Goal: Task Accomplishment & Management: Complete application form

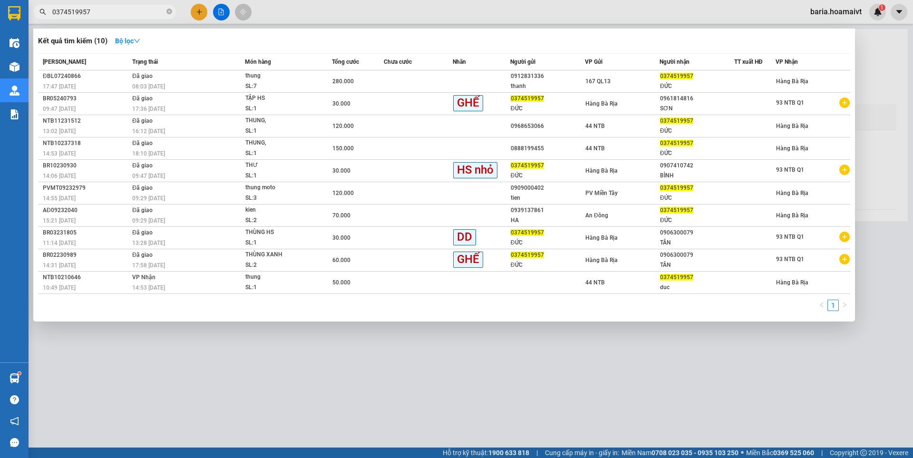
click at [137, 12] on input "0374519957" at bounding box center [108, 12] width 112 height 10
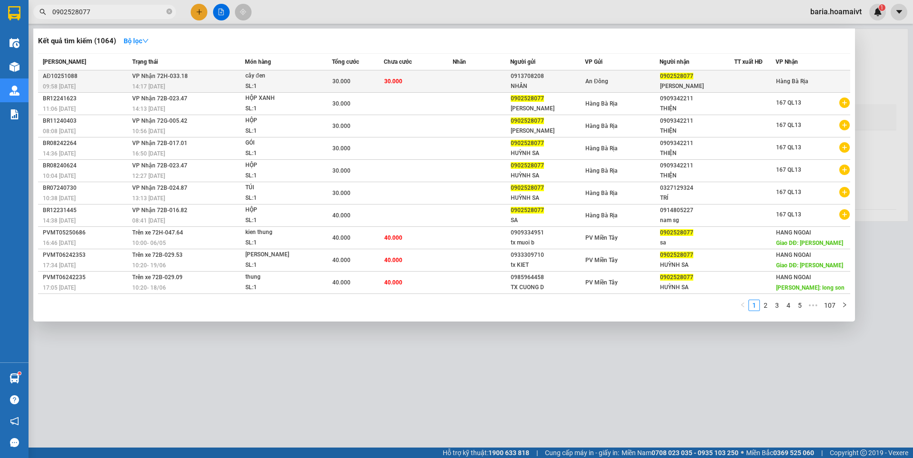
type input "0902528077"
click at [689, 80] on div "0902528077" at bounding box center [697, 76] width 74 height 10
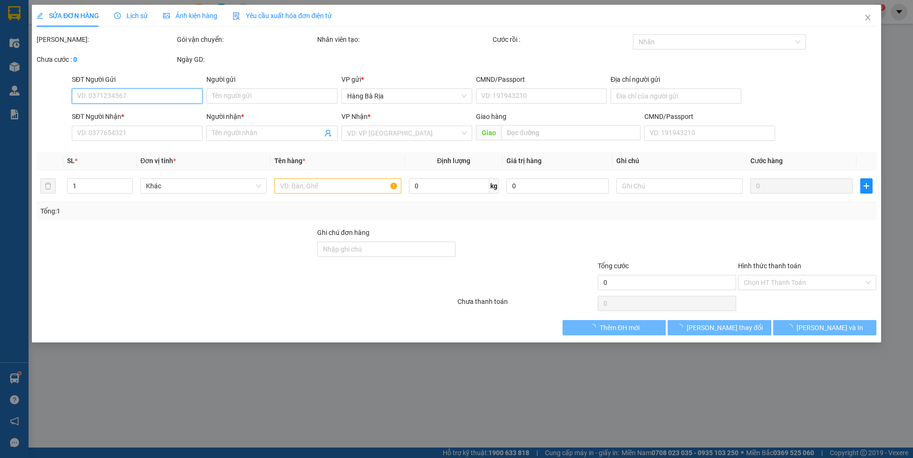
type input "0913708208"
type input "NHÂN"
type input "0902528077"
type input "[PERSON_NAME]"
type input "30.000"
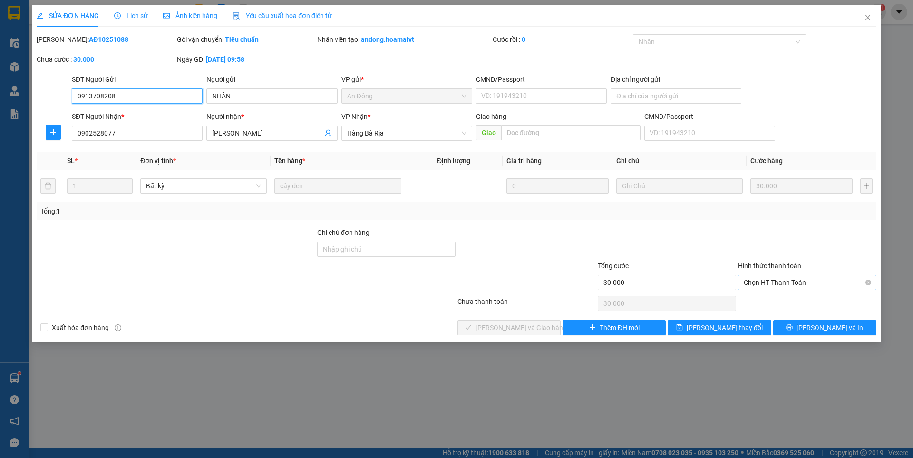
click at [800, 282] on span "Chọn HT Thanh Toán" at bounding box center [807, 282] width 127 height 14
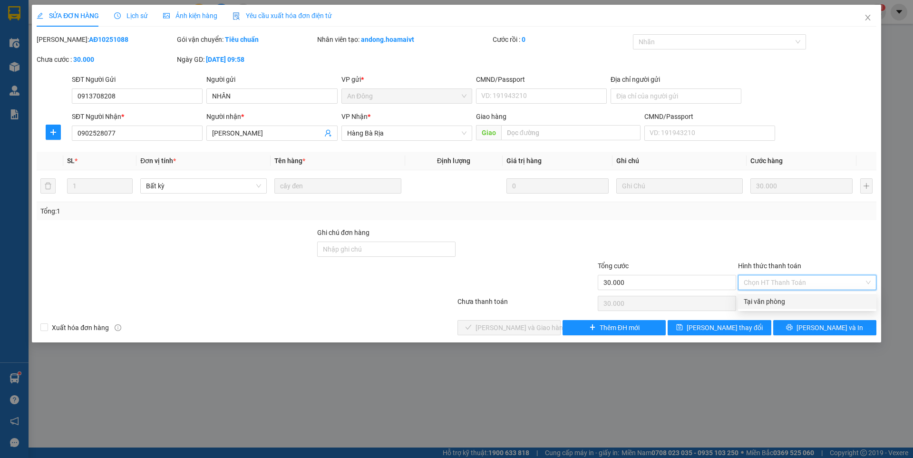
click at [765, 298] on div "Tại văn phòng" at bounding box center [807, 301] width 127 height 10
type input "0"
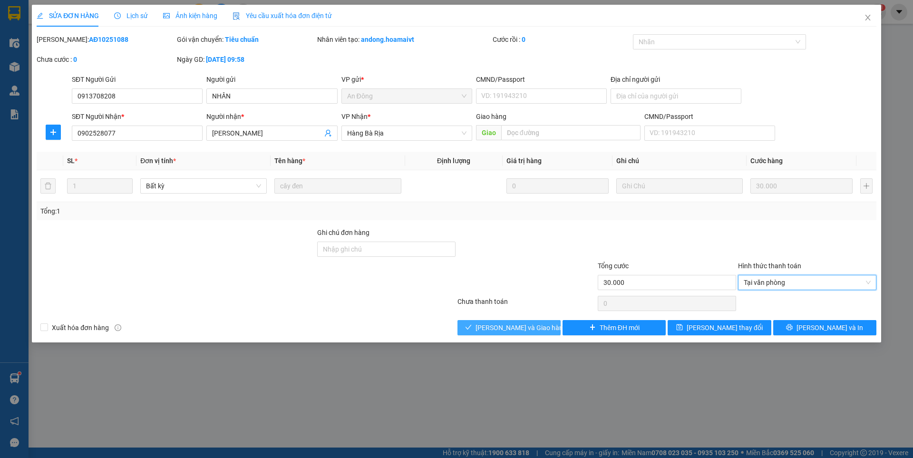
click at [529, 327] on span "[PERSON_NAME] và Giao hàng" at bounding box center [521, 327] width 91 height 10
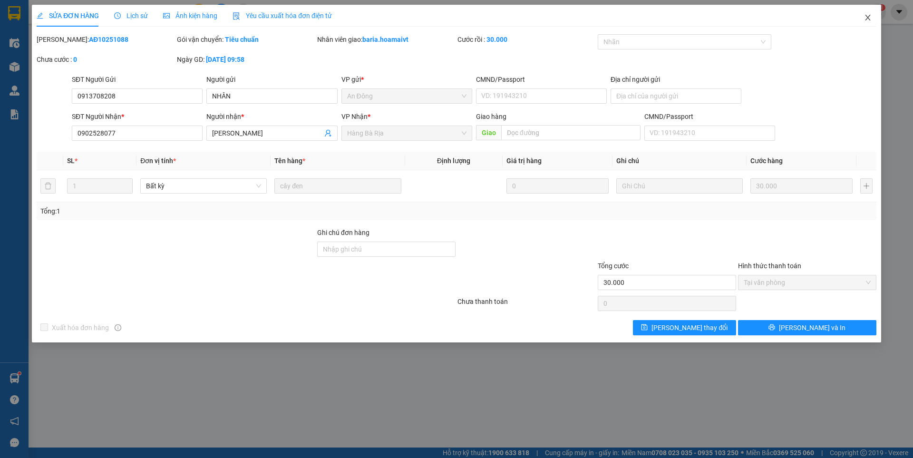
click at [868, 19] on icon "close" at bounding box center [868, 18] width 8 height 8
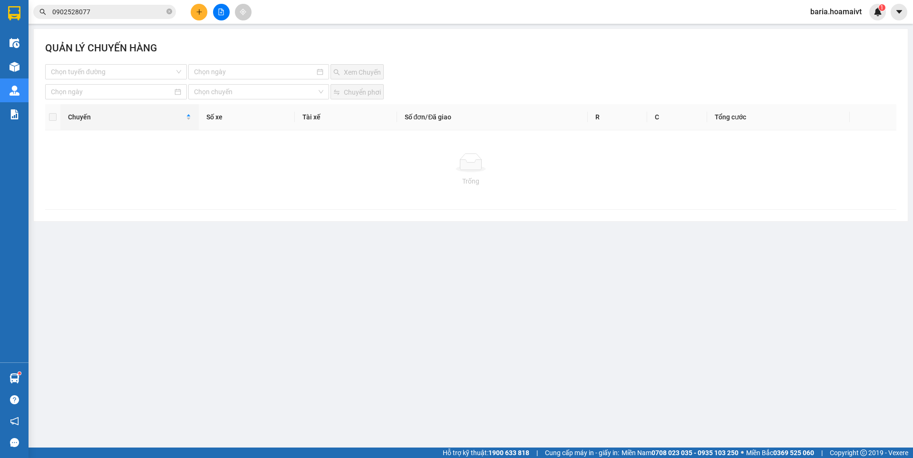
click at [102, 14] on input "0902528077" at bounding box center [108, 12] width 112 height 10
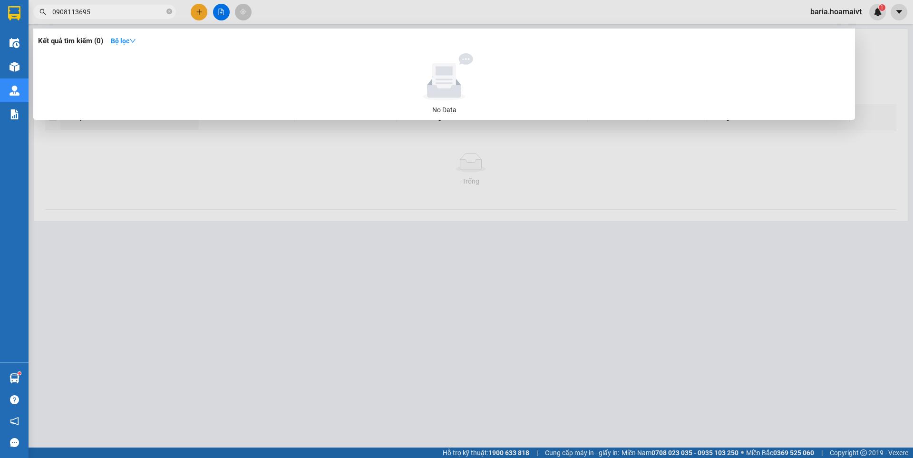
type input "0908113695"
click at [202, 11] on div at bounding box center [456, 229] width 913 height 458
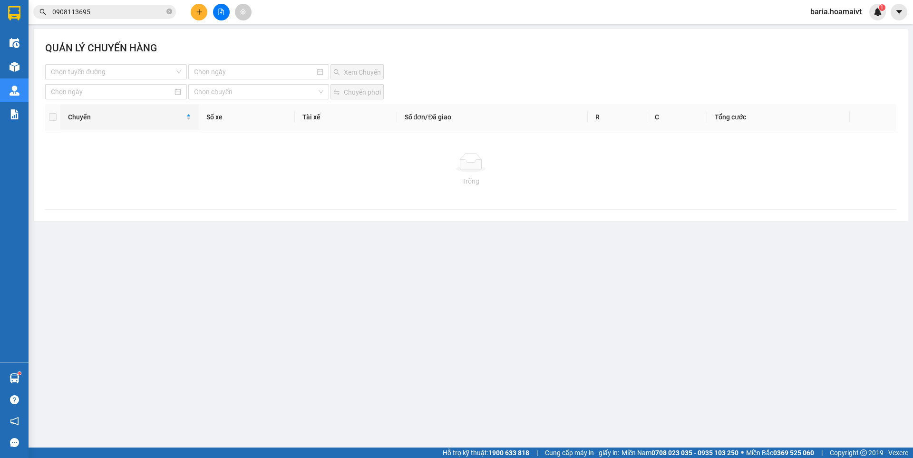
click at [202, 11] on icon "plus" at bounding box center [199, 12] width 7 height 7
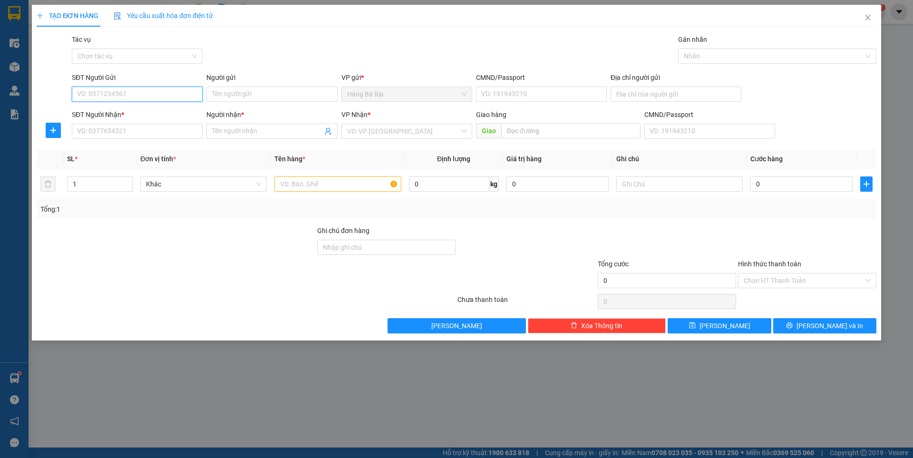
click at [134, 97] on input "SĐT Người Gửi" at bounding box center [137, 94] width 131 height 15
type input "0933008345"
click at [124, 114] on div "0933008345 - Trung" at bounding box center [137, 113] width 119 height 10
type input "Trung"
type input "093082013970"
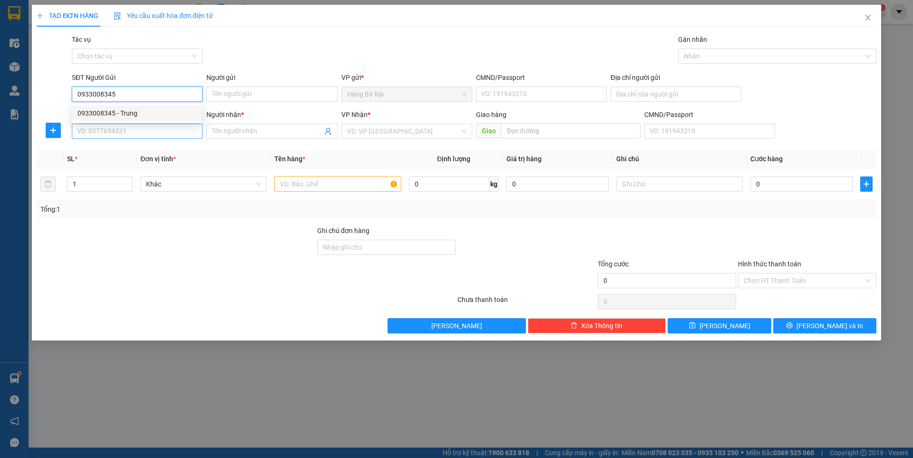
type input "0919403000"
type input "QUOC"
type input "0933008345"
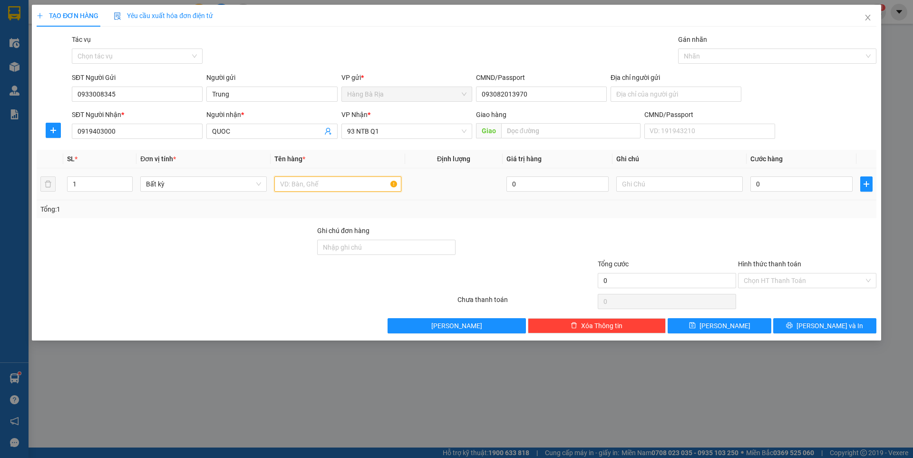
click at [363, 189] on input "text" at bounding box center [337, 183] width 127 height 15
type input "HS"
click at [792, 182] on input "0" at bounding box center [802, 183] width 102 height 15
type input "3"
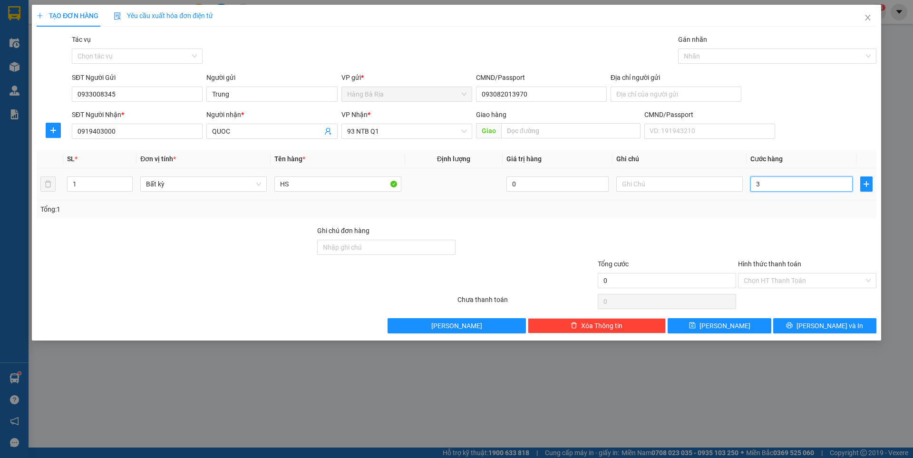
type input "3"
type input "30"
click at [809, 275] on input "Hình thức thanh toán" at bounding box center [804, 280] width 120 height 14
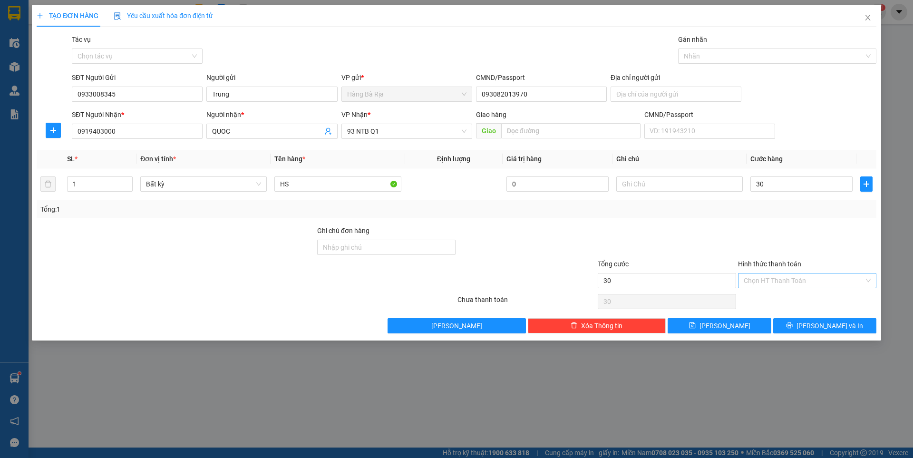
type input "30.000"
click at [776, 301] on div "Tại văn phòng" at bounding box center [807, 299] width 127 height 10
type input "0"
click at [819, 326] on span "[PERSON_NAME] và In" at bounding box center [830, 326] width 67 height 10
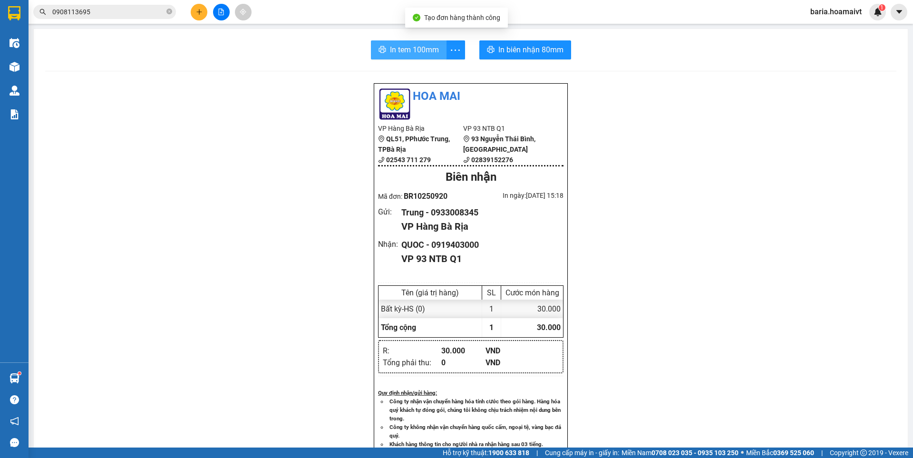
click at [417, 48] on span "In tem 100mm" at bounding box center [414, 50] width 49 height 12
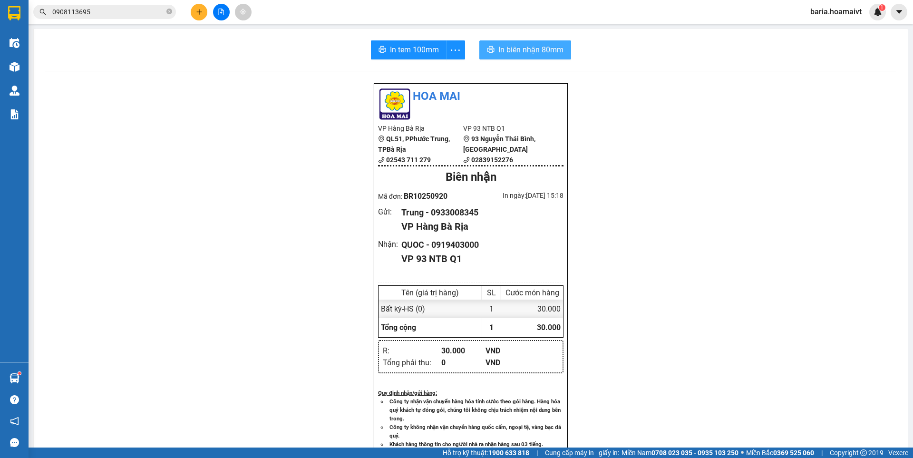
click at [529, 46] on span "In biên nhận 80mm" at bounding box center [530, 50] width 65 height 12
click at [194, 11] on button at bounding box center [199, 12] width 17 height 17
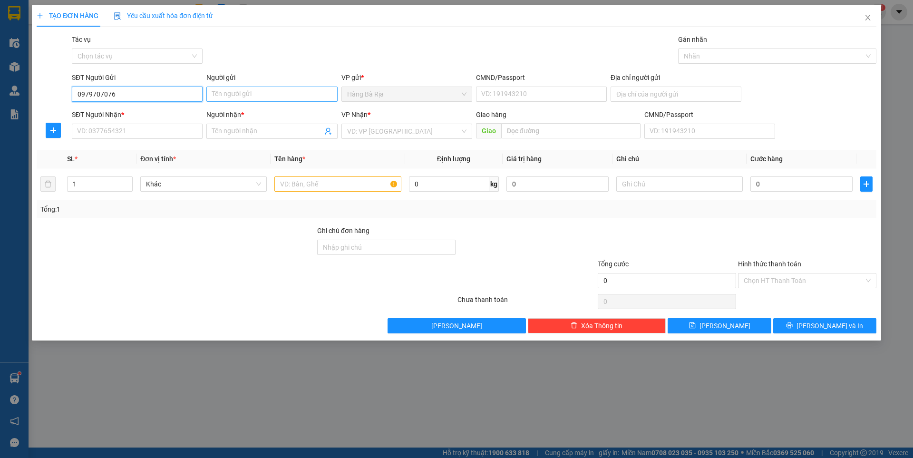
type input "0979707076"
click at [308, 97] on input "Người gửi" at bounding box center [271, 94] width 131 height 15
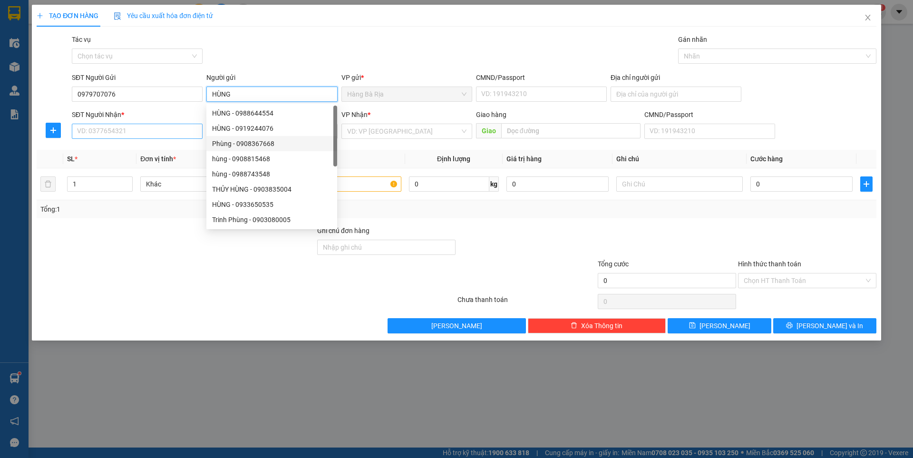
type input "HÙNG"
click at [180, 135] on input "SĐT Người Nhận *" at bounding box center [137, 131] width 131 height 15
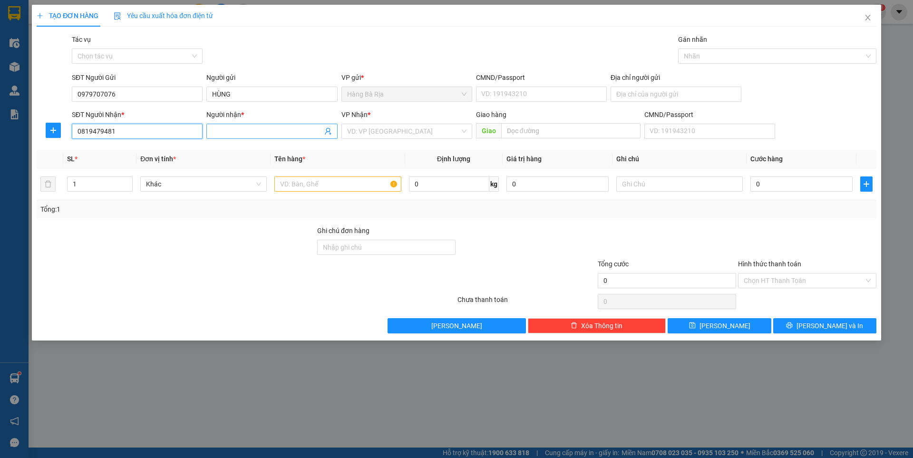
type input "0819479481"
click at [264, 129] on input "Người nhận *" at bounding box center [267, 131] width 110 height 10
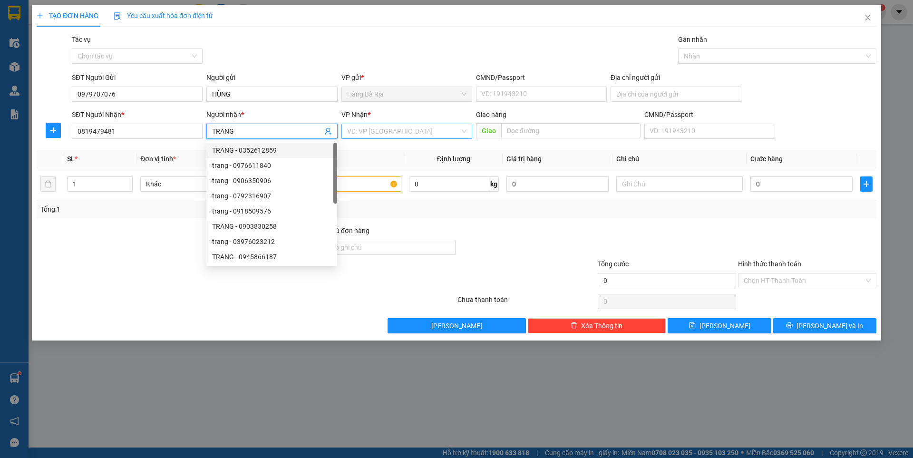
type input "TRANG"
drag, startPoint x: 459, startPoint y: 128, endPoint x: 458, endPoint y: 136, distance: 7.7
click at [459, 128] on input "search" at bounding box center [403, 131] width 113 height 14
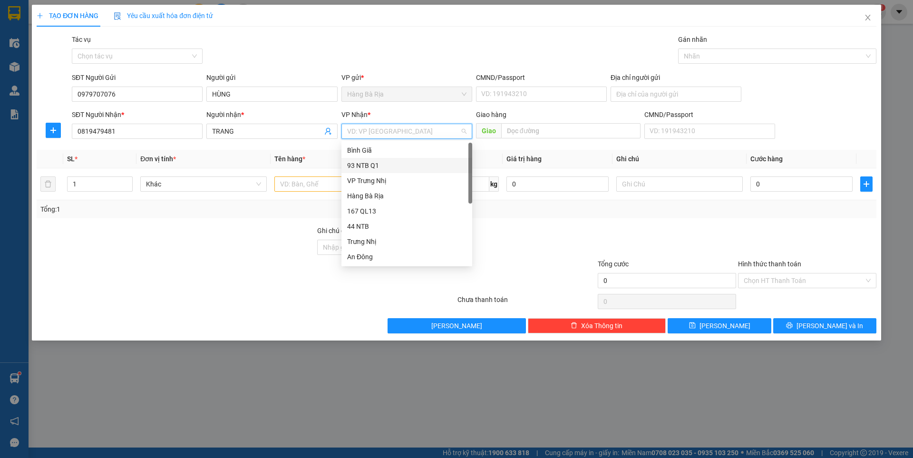
click at [367, 164] on div "93 NTB Q1" at bounding box center [406, 165] width 119 height 10
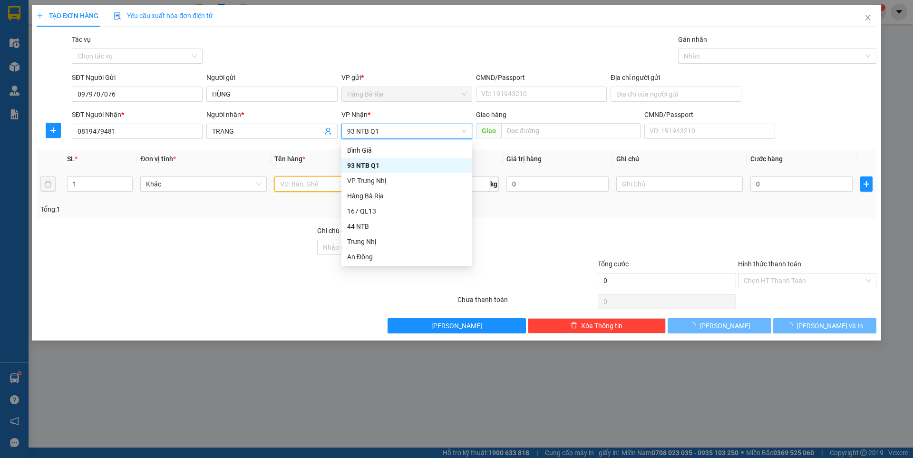
click at [329, 184] on input "text" at bounding box center [337, 183] width 127 height 15
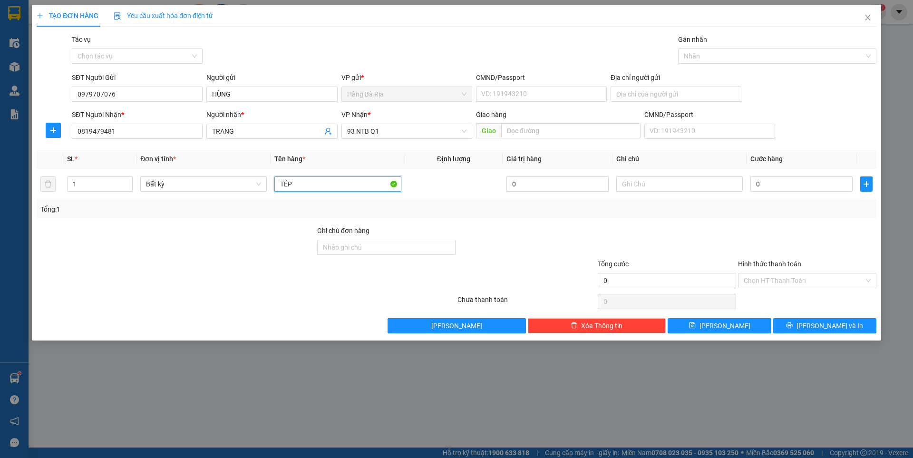
type input "TÉP"
click at [807, 185] on input "0" at bounding box center [802, 183] width 102 height 15
type input "3"
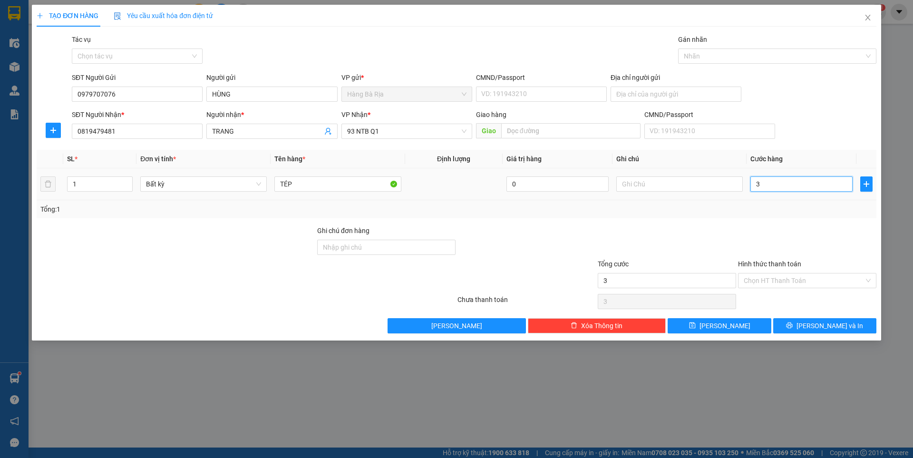
type input "30"
click at [801, 279] on input "Hình thức thanh toán" at bounding box center [804, 280] width 120 height 14
type input "30.000"
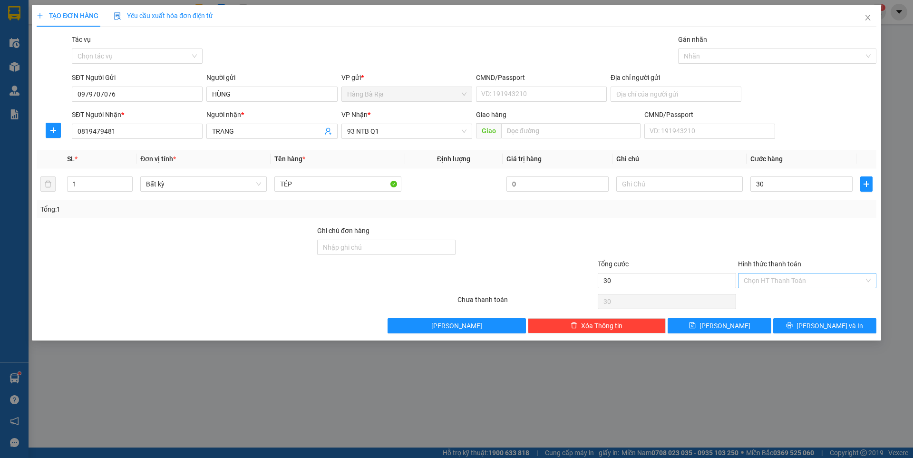
type input "30.000"
click at [781, 303] on div "Tại văn phòng" at bounding box center [807, 299] width 127 height 10
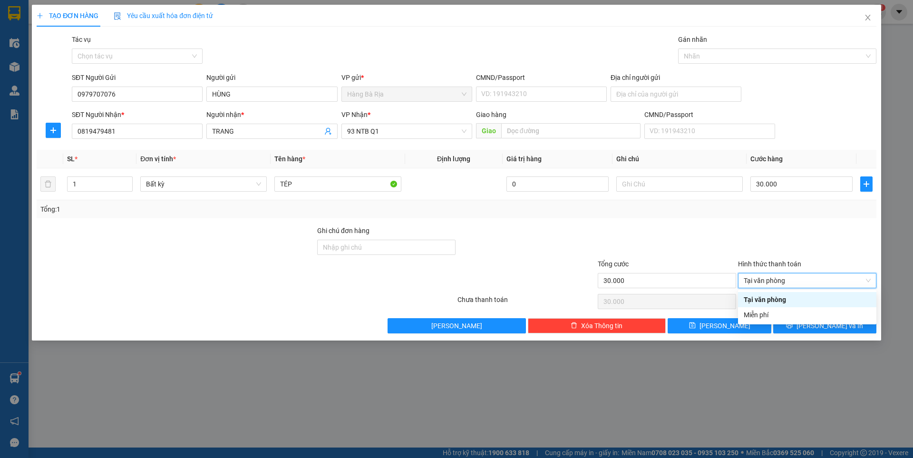
type input "0"
click at [793, 327] on icon "printer" at bounding box center [789, 325] width 7 height 7
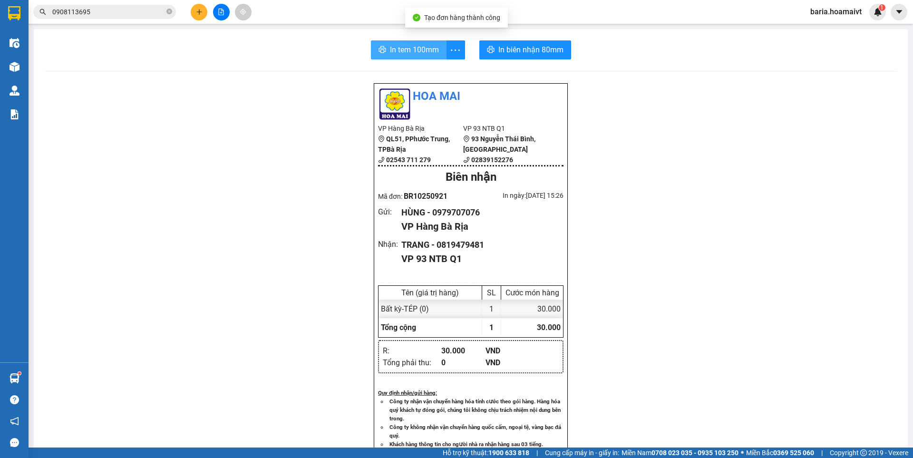
click at [399, 52] on span "In tem 100mm" at bounding box center [414, 50] width 49 height 12
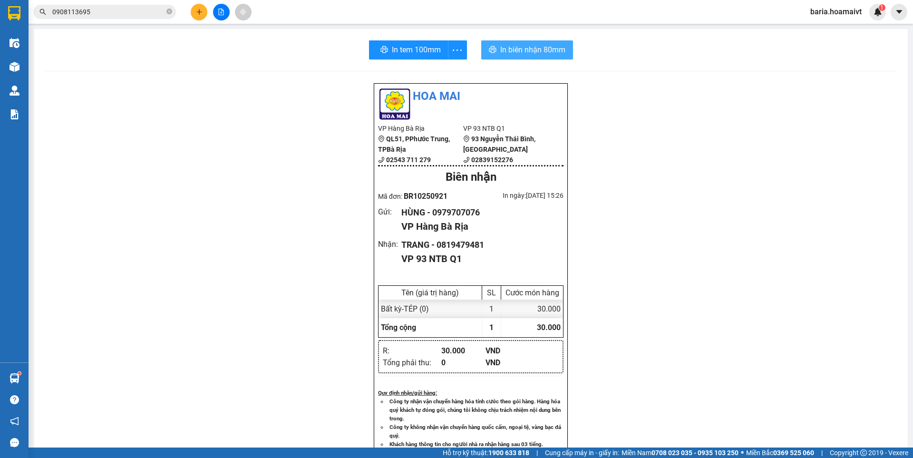
drag, startPoint x: 533, startPoint y: 48, endPoint x: 524, endPoint y: 41, distance: 10.6
click at [533, 46] on span "In biên nhận 80mm" at bounding box center [532, 50] width 65 height 12
click at [117, 15] on input "0908113695" at bounding box center [108, 12] width 112 height 10
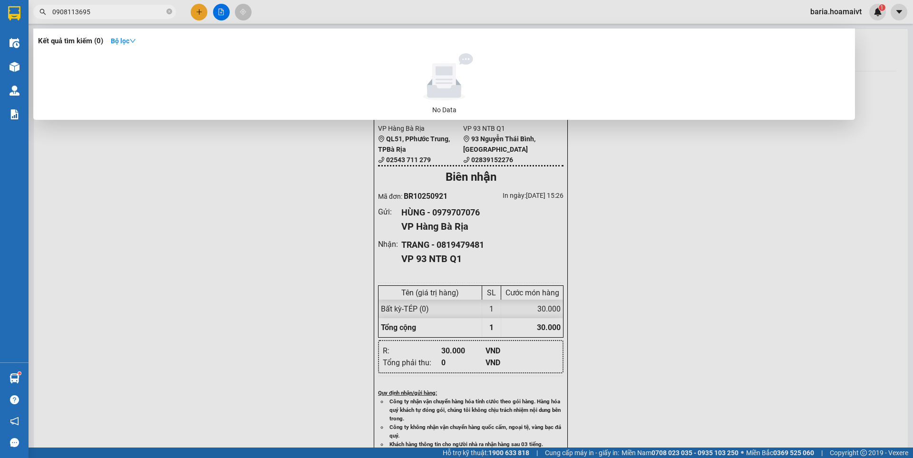
click at [117, 15] on input "0908113695" at bounding box center [108, 12] width 112 height 10
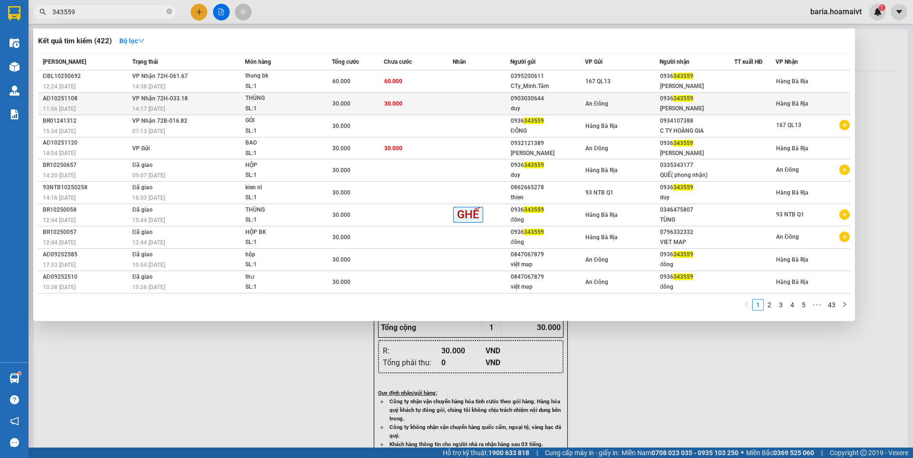
type input "343559"
click at [674, 103] on div "0936 343559" at bounding box center [697, 99] width 74 height 10
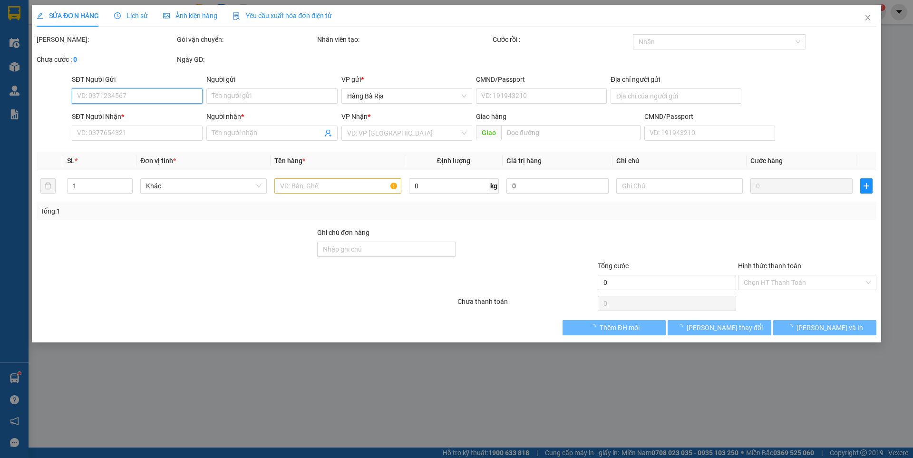
type input "0903030644"
type input "duy"
type input "052094007801"
type input "0936343559"
type input "[PERSON_NAME]"
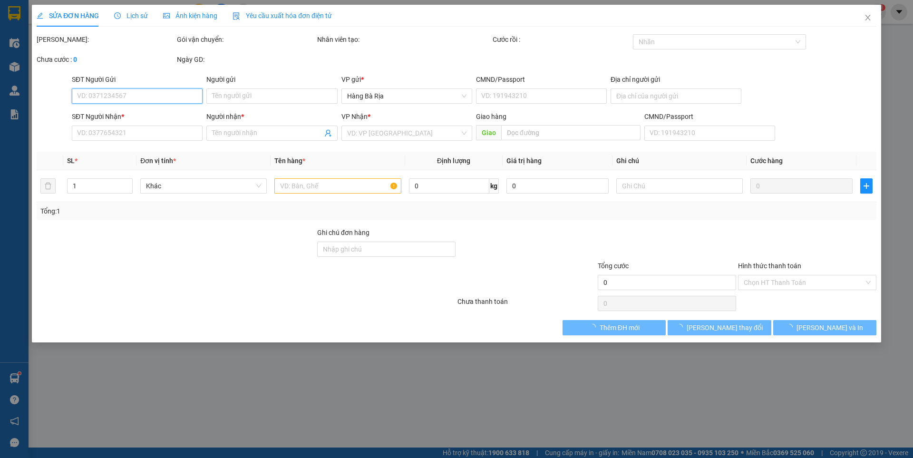
type input "30.000"
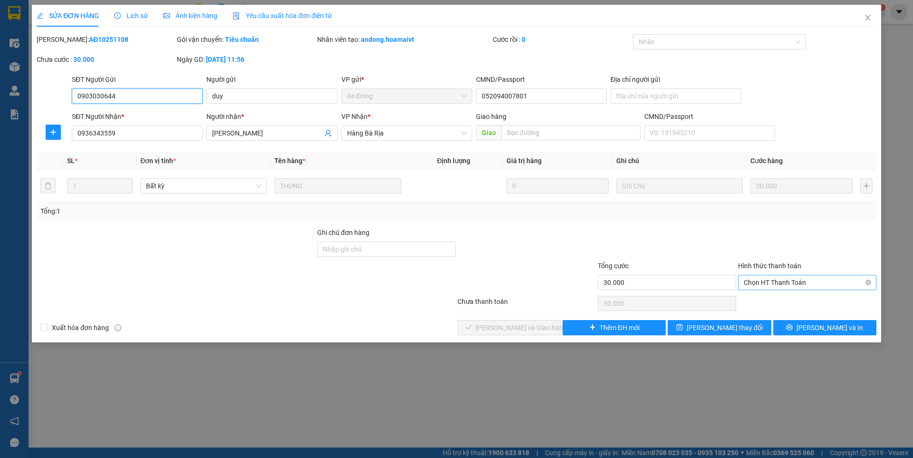
drag, startPoint x: 787, startPoint y: 293, endPoint x: 781, endPoint y: 283, distance: 11.3
click at [781, 283] on span "Chọn HT Thanh Toán" at bounding box center [807, 282] width 127 height 14
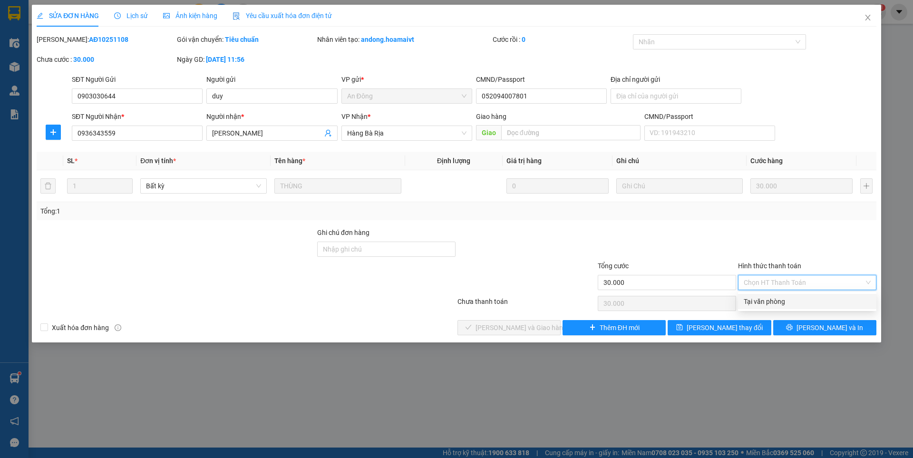
drag, startPoint x: 770, startPoint y: 299, endPoint x: 566, endPoint y: 332, distance: 207.1
click at [769, 299] on div "Tại văn phòng" at bounding box center [807, 301] width 127 height 10
type input "0"
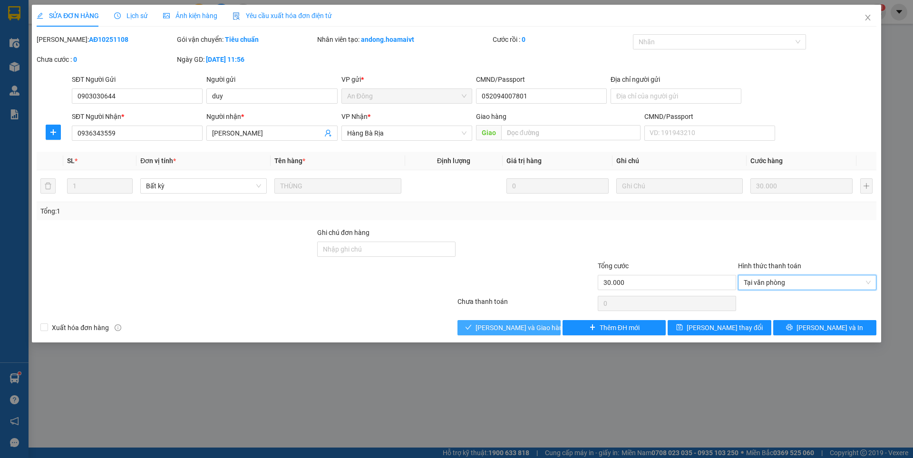
click at [542, 326] on button "[PERSON_NAME] và Giao hàng" at bounding box center [509, 327] width 103 height 15
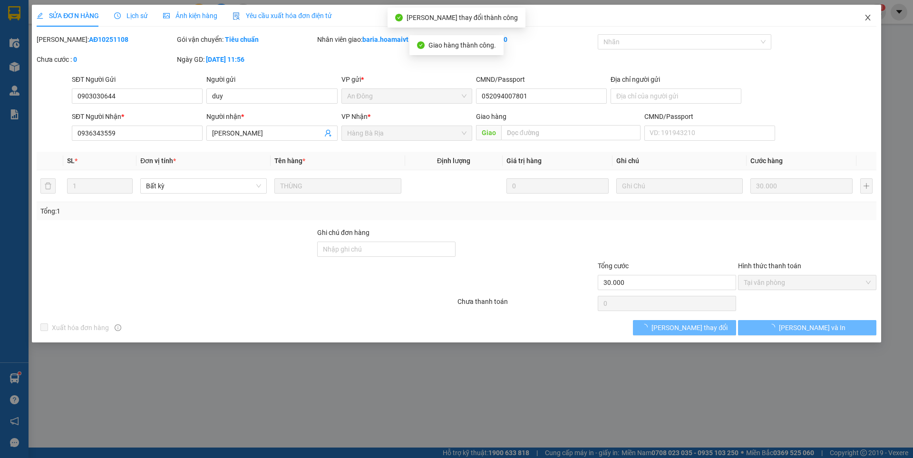
click at [872, 16] on span "Close" at bounding box center [868, 18] width 27 height 27
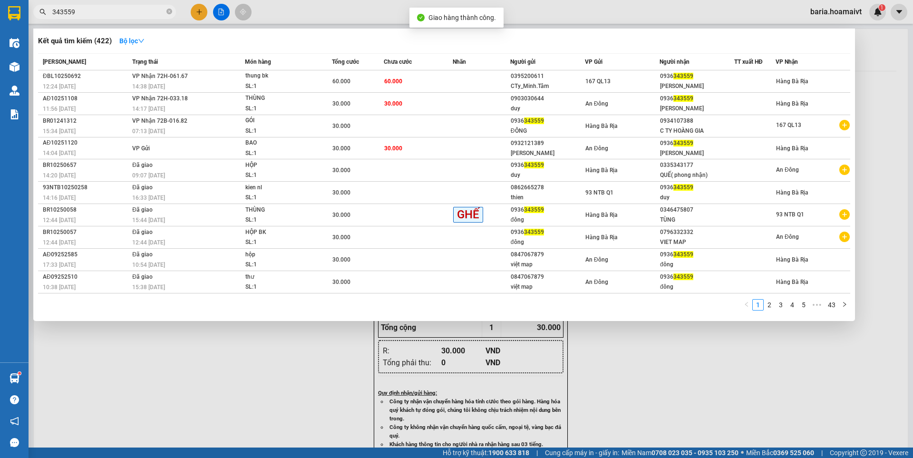
click at [117, 15] on input "343559" at bounding box center [108, 12] width 112 height 10
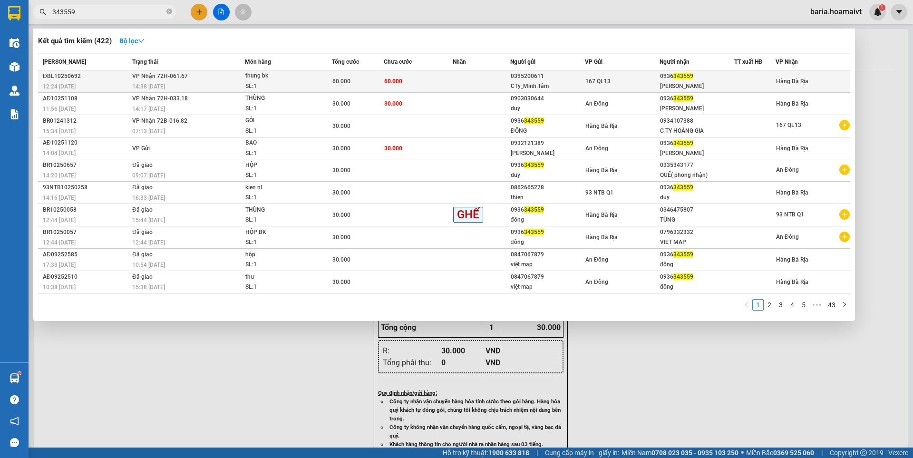
click at [666, 88] on div "[PERSON_NAME]" at bounding box center [697, 86] width 74 height 10
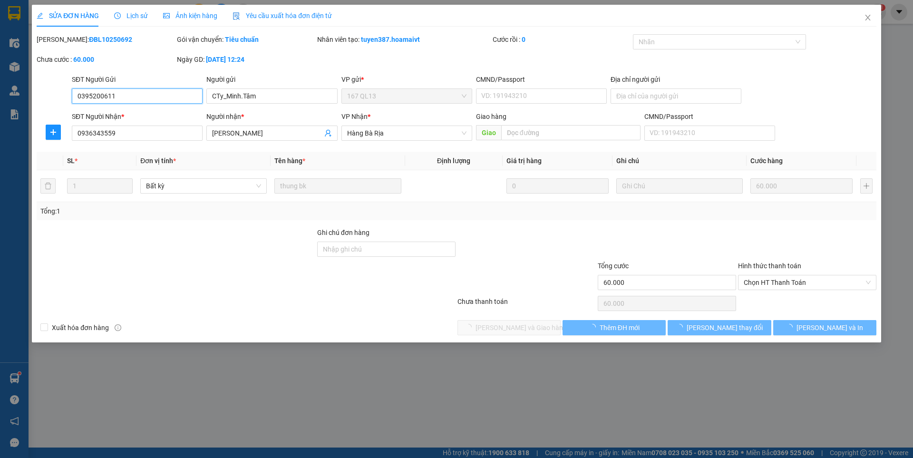
type input "0395200611"
type input "CTy_Minh.Tâm"
type input "0936343559"
type input "[PERSON_NAME]"
type input "60.000"
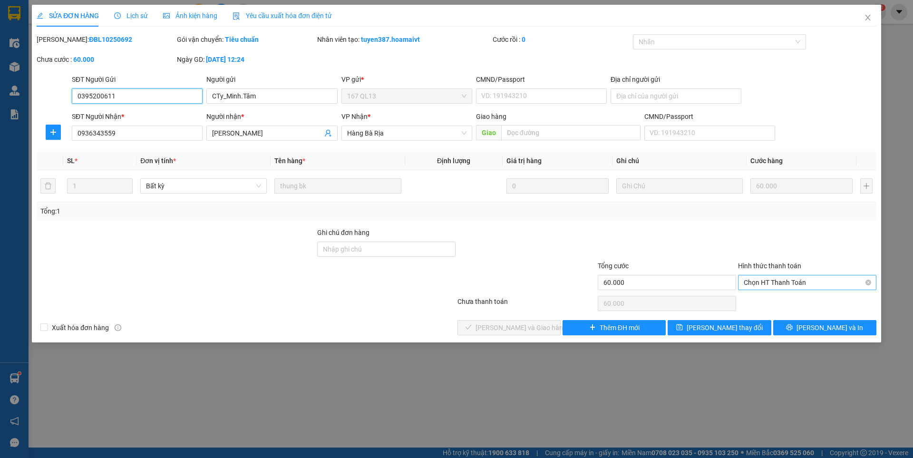
click at [816, 283] on span "Chọn HT Thanh Toán" at bounding box center [807, 282] width 127 height 14
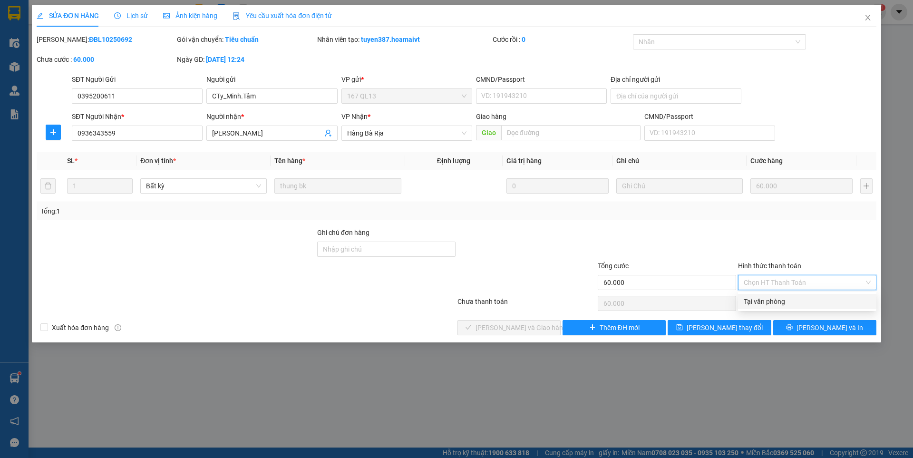
drag, startPoint x: 772, startPoint y: 298, endPoint x: 541, endPoint y: 313, distance: 231.1
click at [772, 299] on div "Tại văn phòng" at bounding box center [807, 301] width 127 height 10
type input "0"
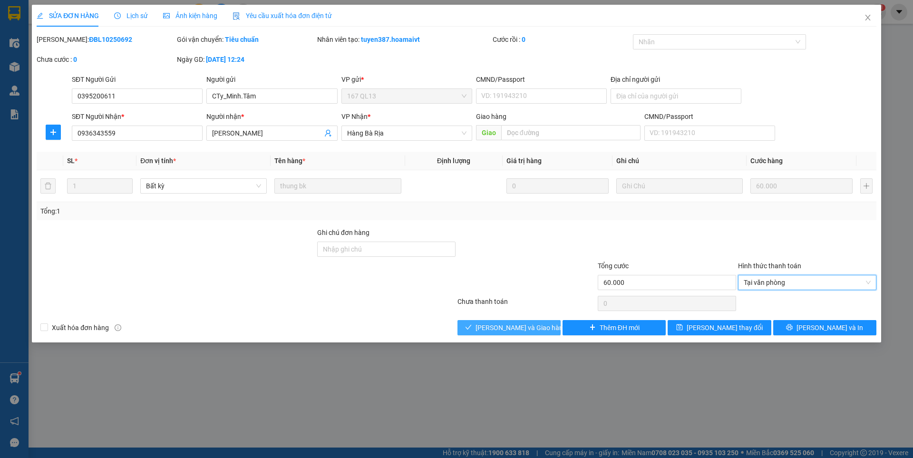
click at [486, 325] on button "[PERSON_NAME] và Giao hàng" at bounding box center [509, 327] width 103 height 15
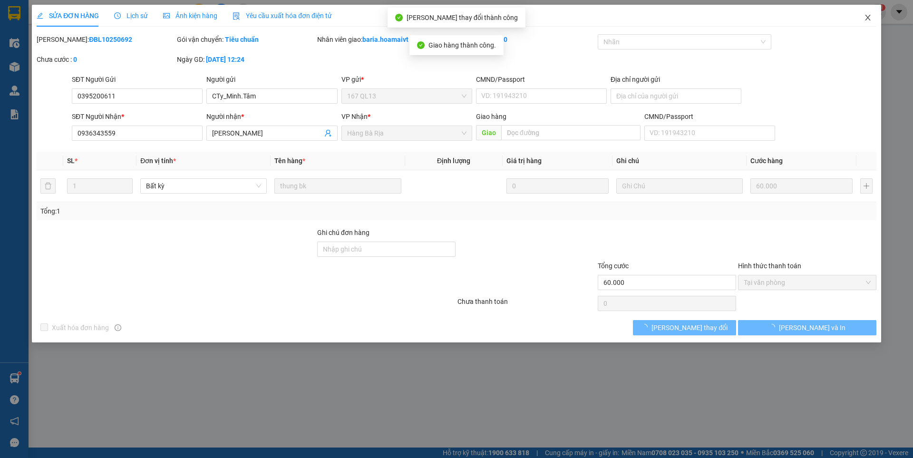
click at [865, 16] on icon "close" at bounding box center [868, 18] width 8 height 8
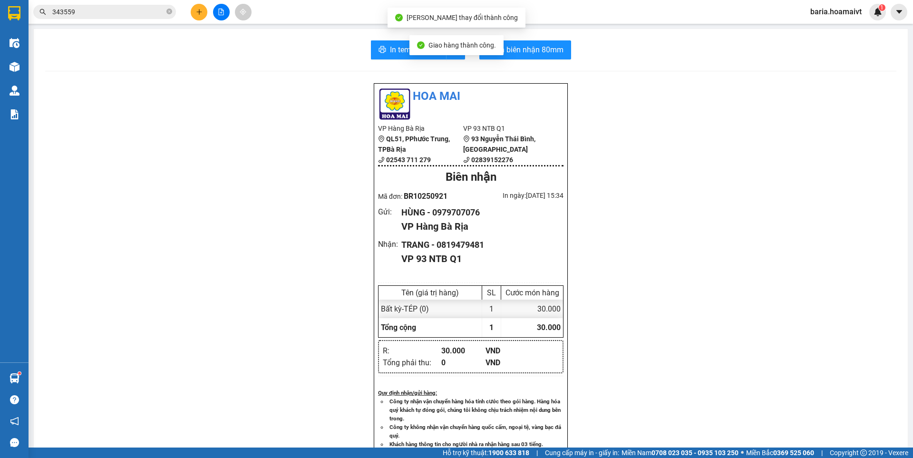
click at [156, 12] on input "343559" at bounding box center [108, 12] width 112 height 10
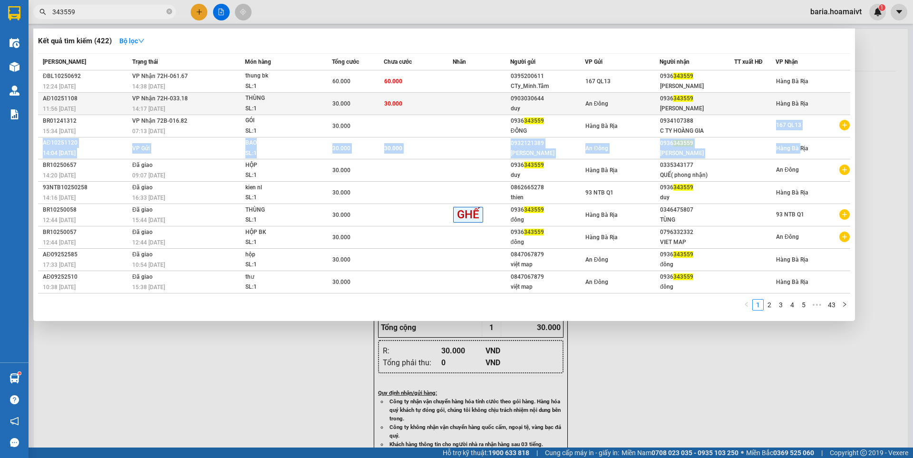
drag, startPoint x: 800, startPoint y: 146, endPoint x: 810, endPoint y: 98, distance: 48.0
click at [809, 110] on tbody "ĐBL10250692 12:24 [DATE] VP Nhận 72H-061.67 14:38 [DATE] thung bk SL: 1 60.000 …" at bounding box center [444, 181] width 812 height 223
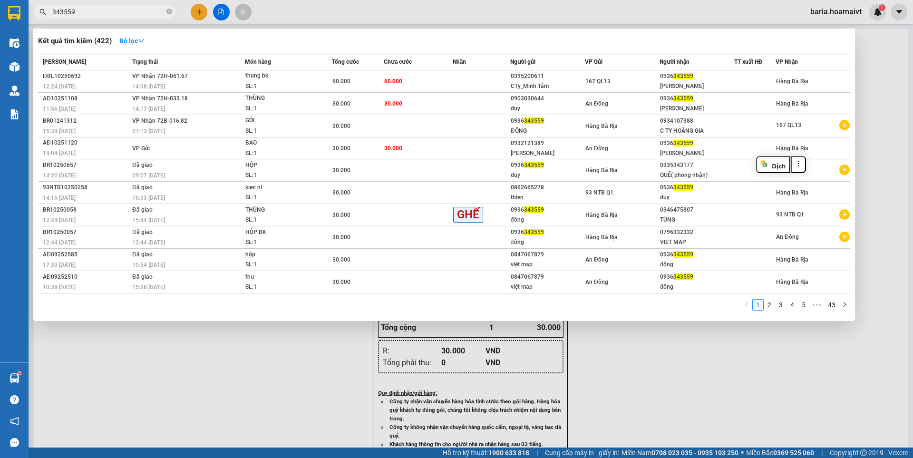
click at [810, 55] on th "VP Nhận" at bounding box center [813, 62] width 75 height 17
click at [113, 13] on input "343559" at bounding box center [108, 12] width 112 height 10
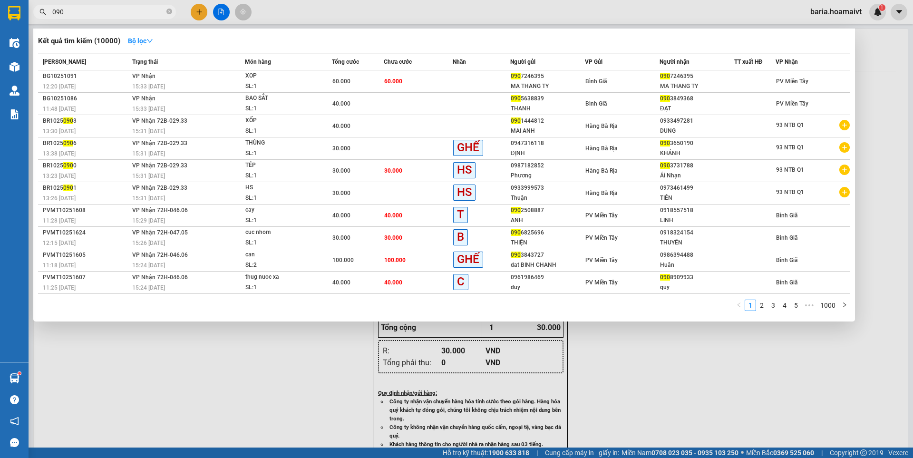
click at [118, 13] on input "090" at bounding box center [108, 12] width 112 height 10
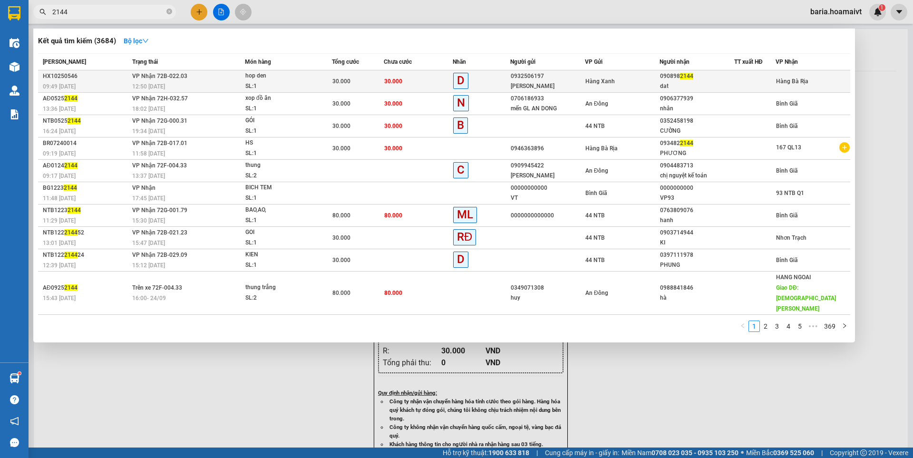
type input "2144"
click at [752, 75] on td at bounding box center [754, 81] width 41 height 22
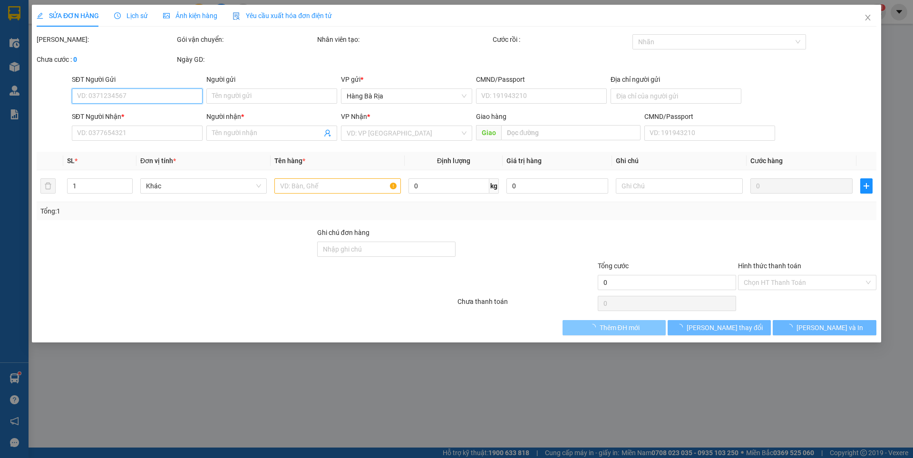
type input "0932506197"
type input "[PERSON_NAME]"
type input "046070000252"
type input "0908982144"
type input "dat"
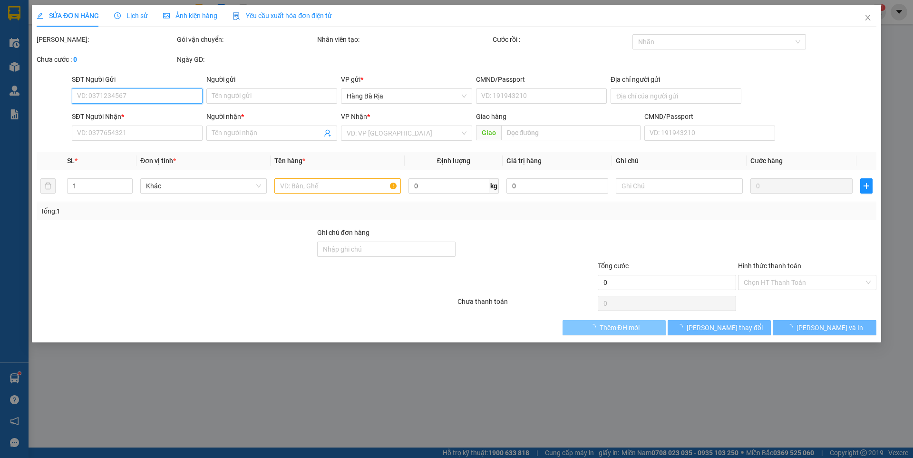
type input "30.000"
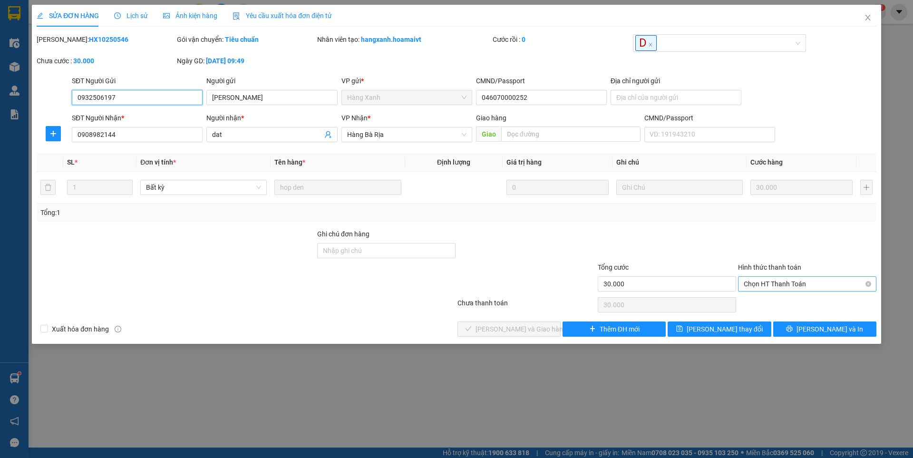
click at [778, 281] on span "Chọn HT Thanh Toán" at bounding box center [807, 284] width 127 height 14
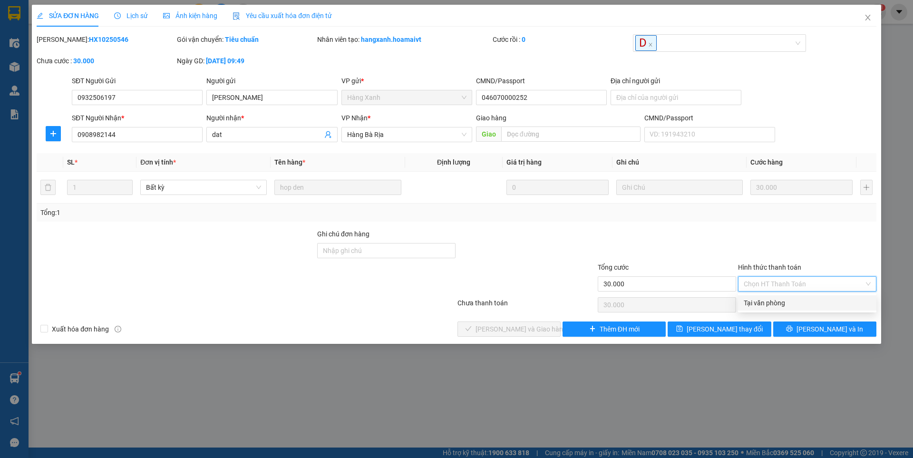
drag, startPoint x: 768, startPoint y: 300, endPoint x: 530, endPoint y: 346, distance: 242.3
click at [765, 303] on div "Tại văn phòng" at bounding box center [807, 303] width 127 height 10
type input "0"
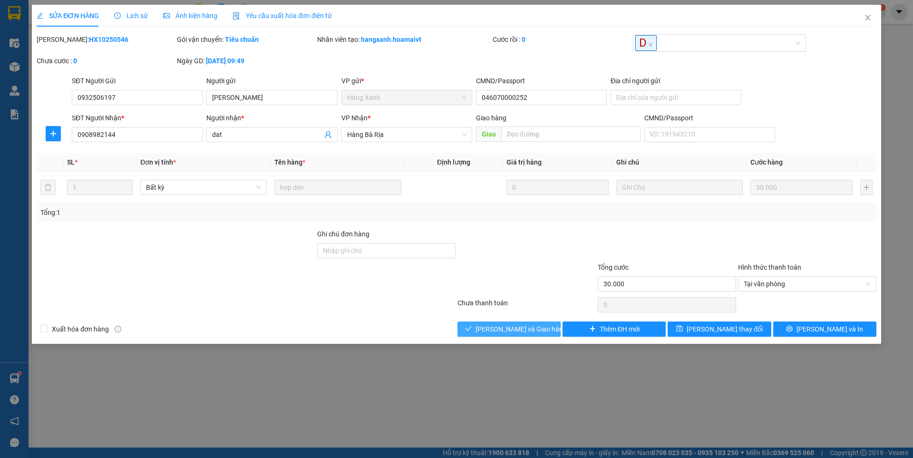
click at [514, 328] on span "[PERSON_NAME] và Giao hàng" at bounding box center [521, 329] width 91 height 10
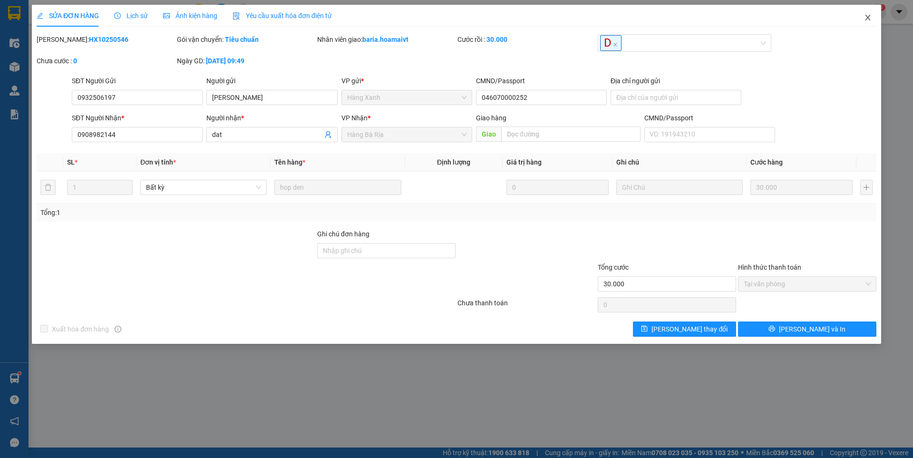
click at [874, 19] on span "Close" at bounding box center [868, 18] width 27 height 27
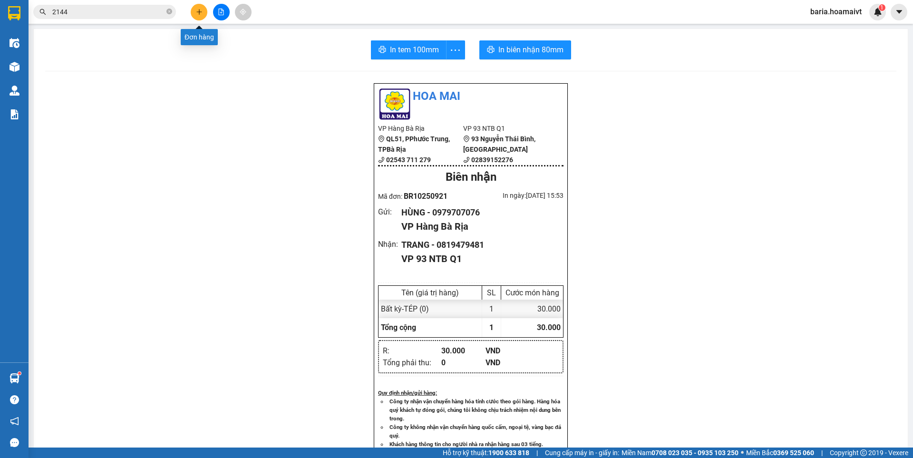
click at [198, 11] on icon "plus" at bounding box center [199, 12] width 7 height 7
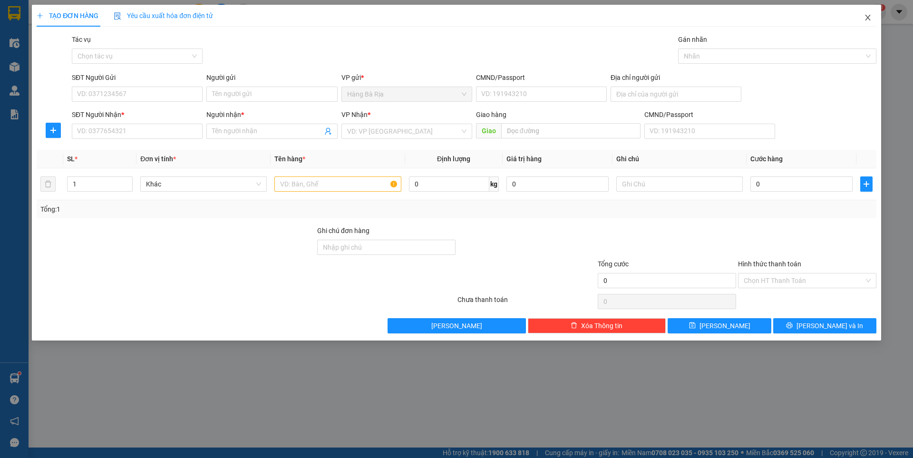
drag, startPoint x: 865, startPoint y: 20, endPoint x: 142, endPoint y: 1, distance: 723.7
click at [863, 19] on span "Close" at bounding box center [868, 18] width 27 height 27
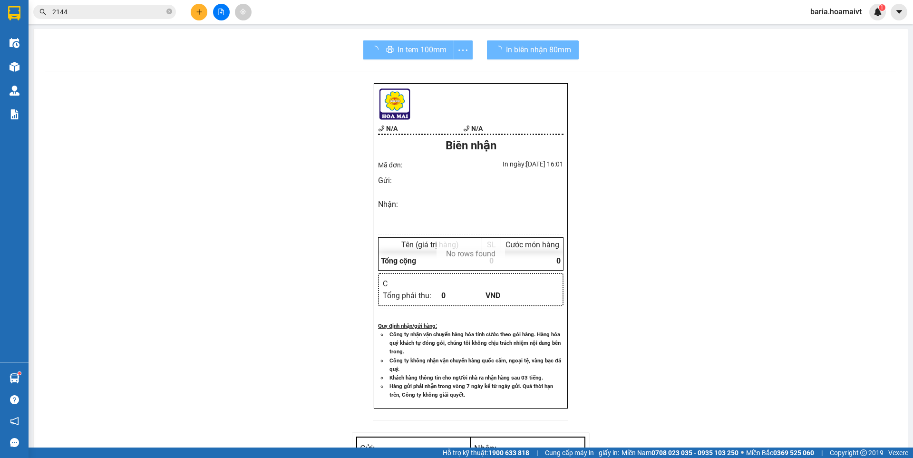
click at [89, 14] on input "2144" at bounding box center [108, 12] width 112 height 10
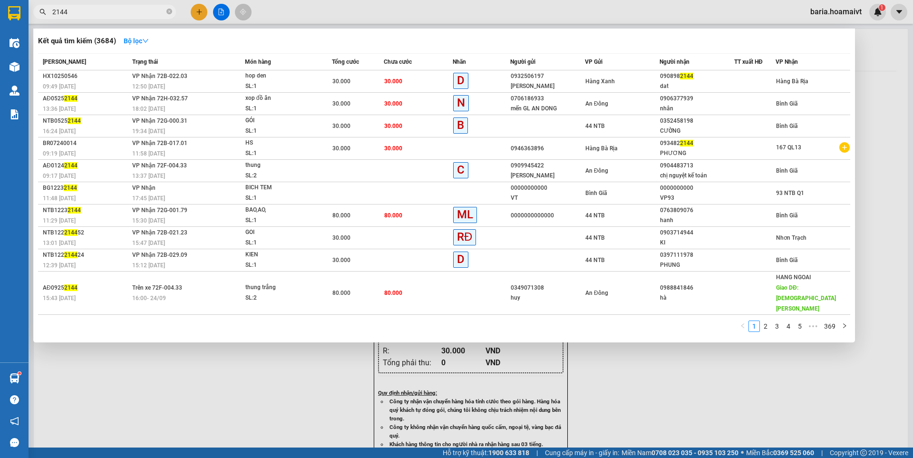
click at [89, 14] on input "2144" at bounding box center [108, 12] width 112 height 10
click at [90, 15] on input "2144" at bounding box center [108, 12] width 112 height 10
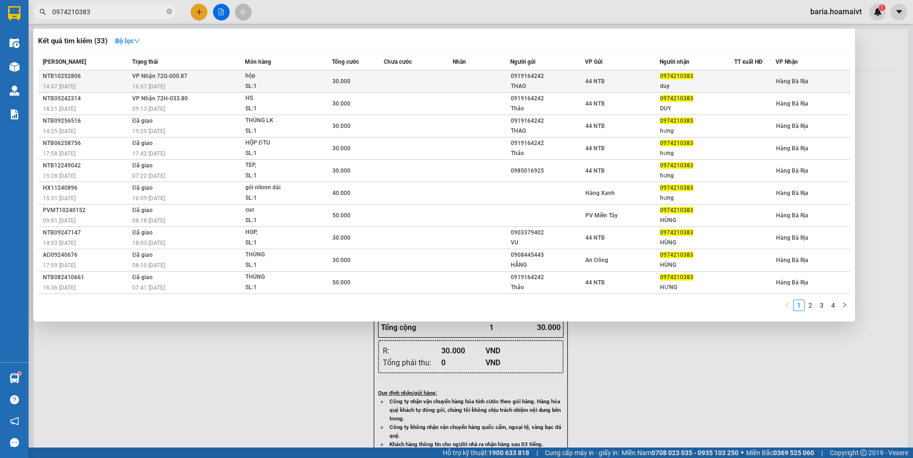
type input "0974210383"
click at [682, 86] on div "duy" at bounding box center [697, 86] width 74 height 10
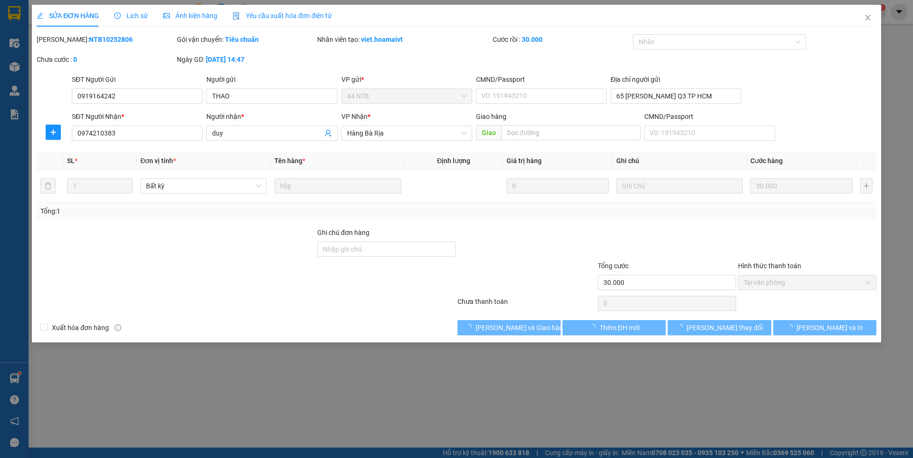
type input "0919164242"
type input "THAO"
type input "65 [PERSON_NAME] Q3 TP HCM"
type input "0974210383"
type input "duy"
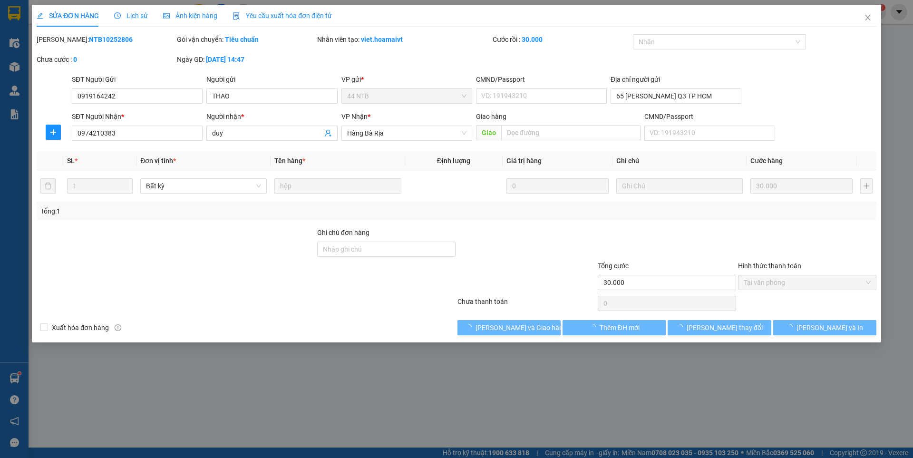
type input "30.000"
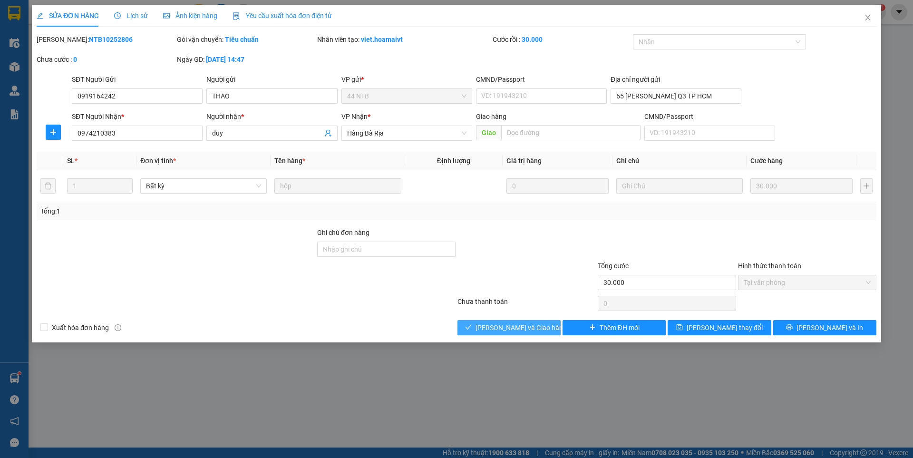
click at [523, 330] on span "[PERSON_NAME] và Giao hàng" at bounding box center [521, 327] width 91 height 10
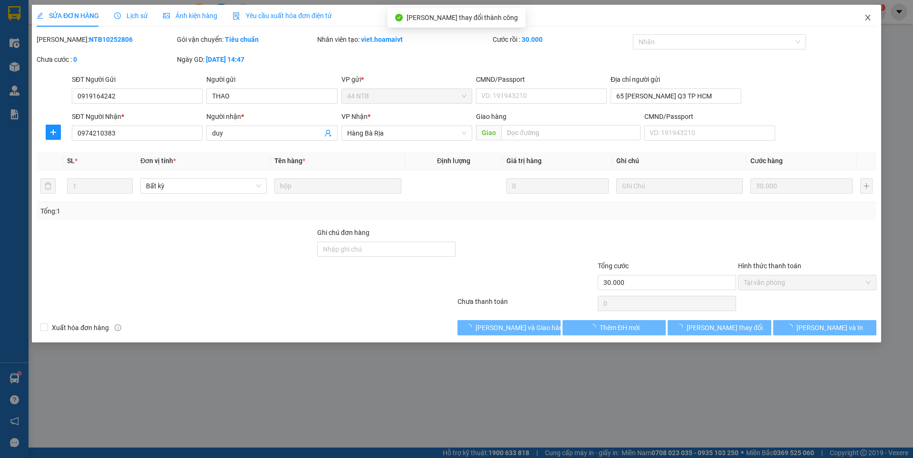
drag, startPoint x: 869, startPoint y: 19, endPoint x: 818, endPoint y: 5, distance: 52.7
click at [869, 19] on icon "close" at bounding box center [867, 18] width 5 height 6
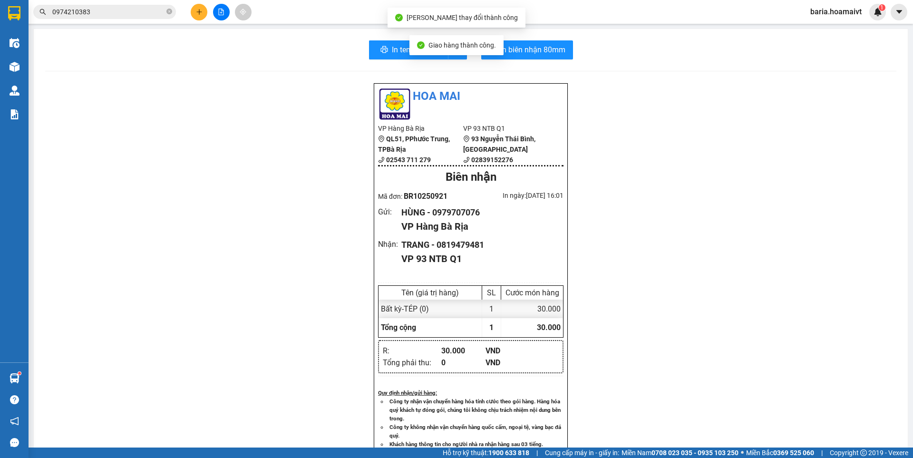
click at [126, 9] on input "0974210383" at bounding box center [108, 12] width 112 height 10
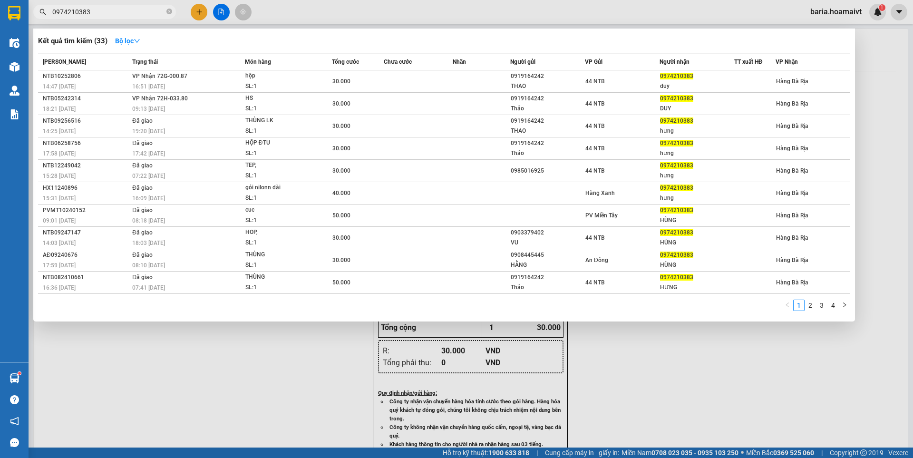
click at [258, 363] on div at bounding box center [456, 229] width 913 height 458
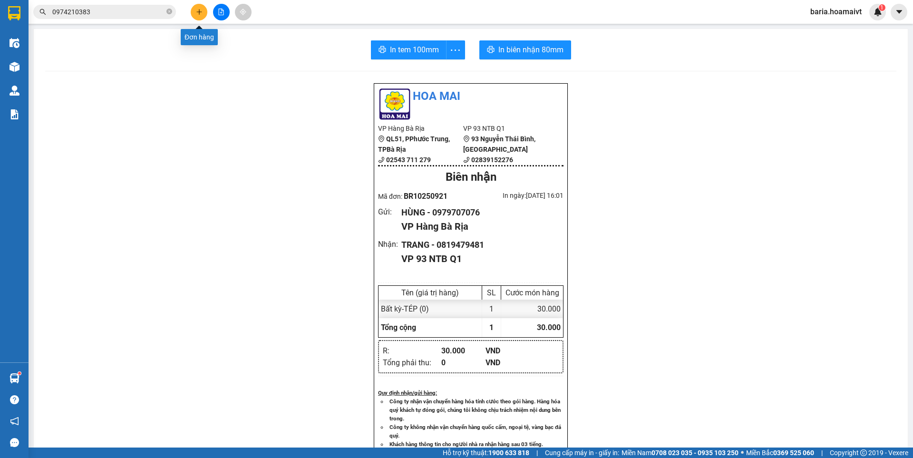
click at [200, 10] on icon "plus" at bounding box center [199, 12] width 7 height 7
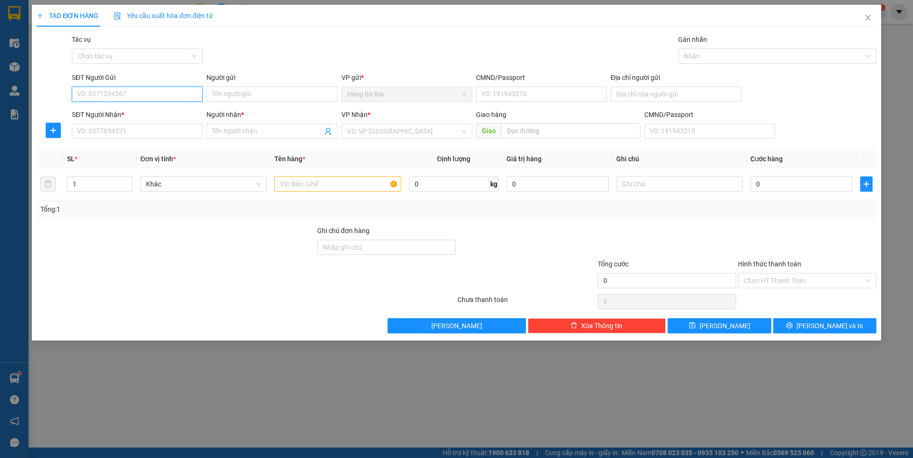
click at [157, 96] on input "SĐT Người Gửi" at bounding box center [137, 94] width 131 height 15
type input "0366499216"
click at [257, 94] on input "Người gửi" at bounding box center [271, 94] width 131 height 15
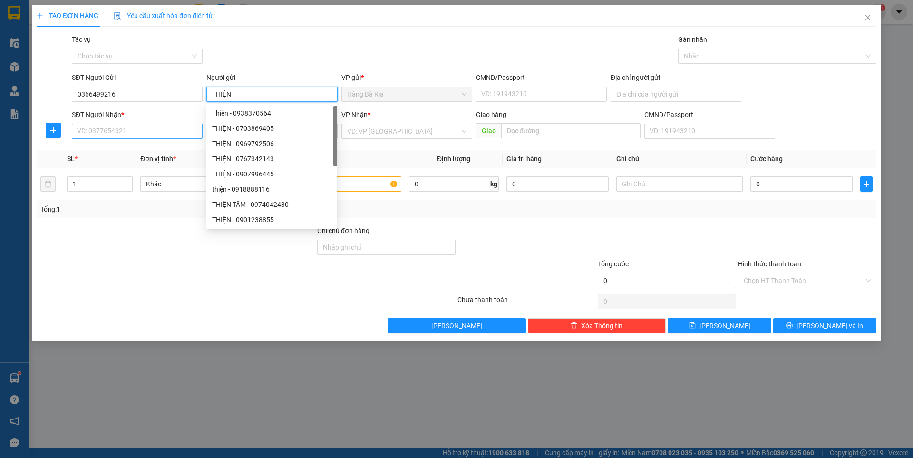
type input "THIỆN"
click at [166, 136] on input "SĐT Người Nhận *" at bounding box center [137, 131] width 131 height 15
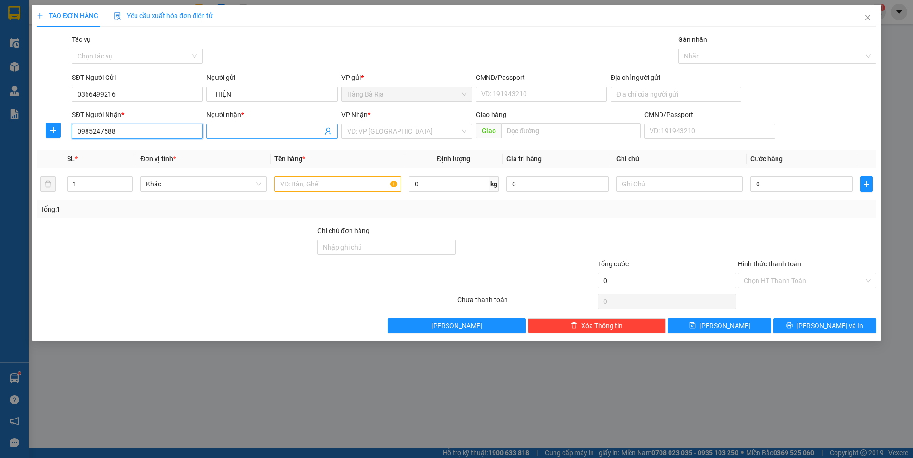
type input "0985247588"
click at [269, 129] on input "Người nhận *" at bounding box center [267, 131] width 110 height 10
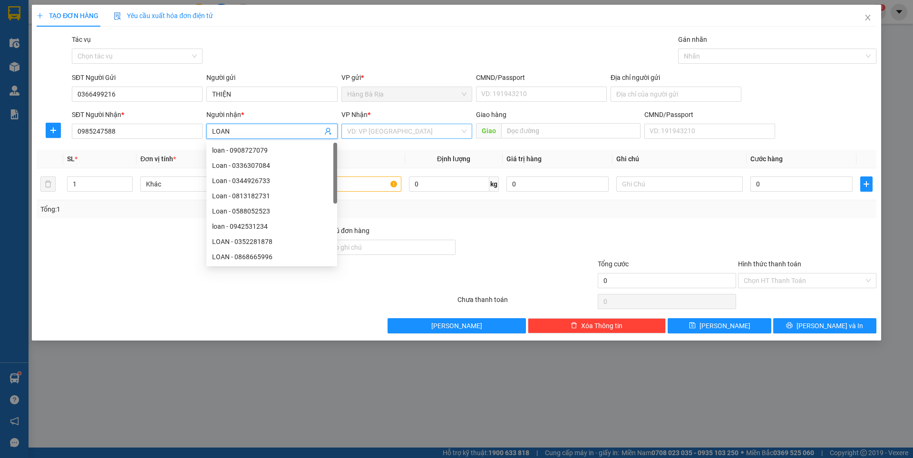
type input "LOAN"
click at [396, 137] on input "search" at bounding box center [403, 131] width 113 height 14
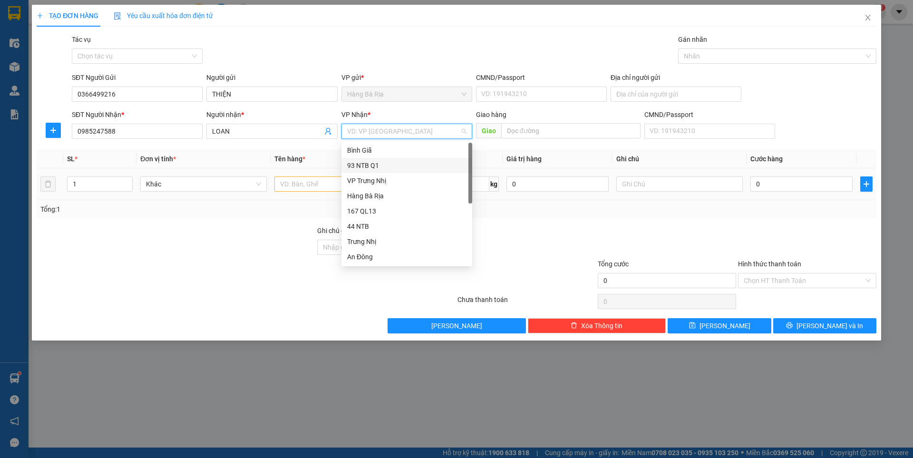
drag, startPoint x: 375, startPoint y: 169, endPoint x: 322, endPoint y: 179, distance: 54.7
click at [374, 169] on div "93 NTB Q1" at bounding box center [406, 165] width 119 height 10
click at [313, 182] on input "text" at bounding box center [337, 183] width 127 height 15
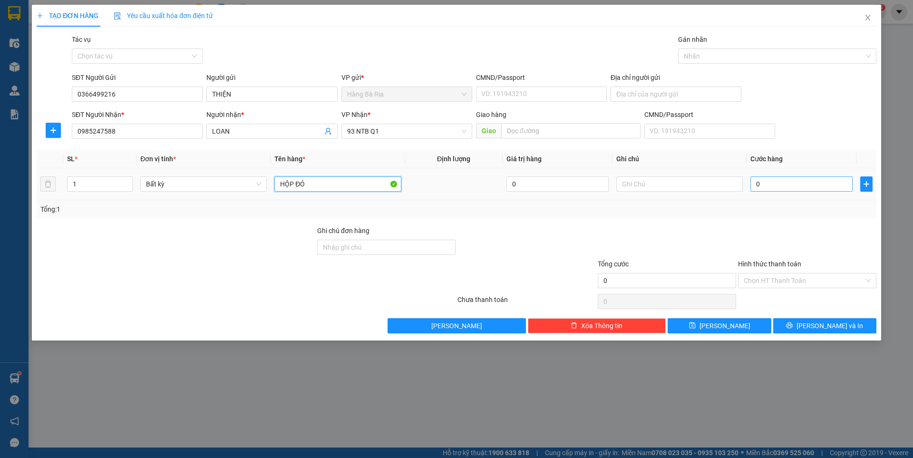
type input "HỘP ĐỎ"
click at [782, 180] on input "0" at bounding box center [802, 183] width 102 height 15
type input "3"
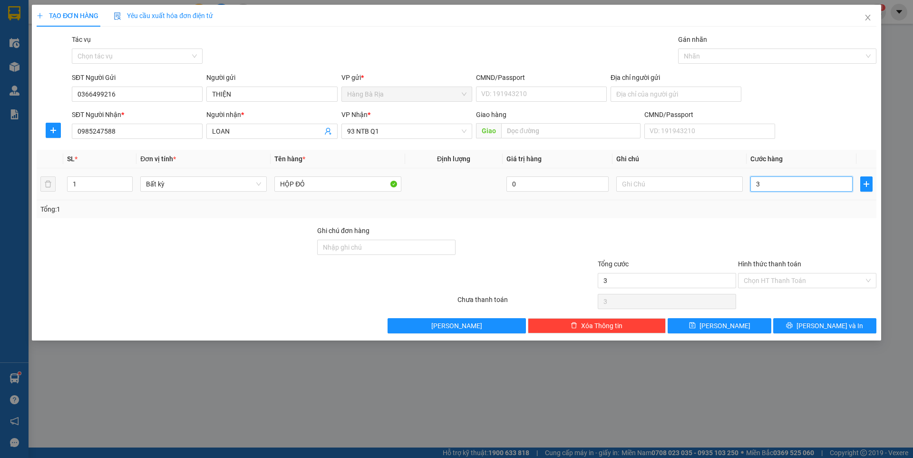
type input "30"
click at [808, 283] on input "Hình thức thanh toán" at bounding box center [804, 280] width 120 height 14
type input "30.000"
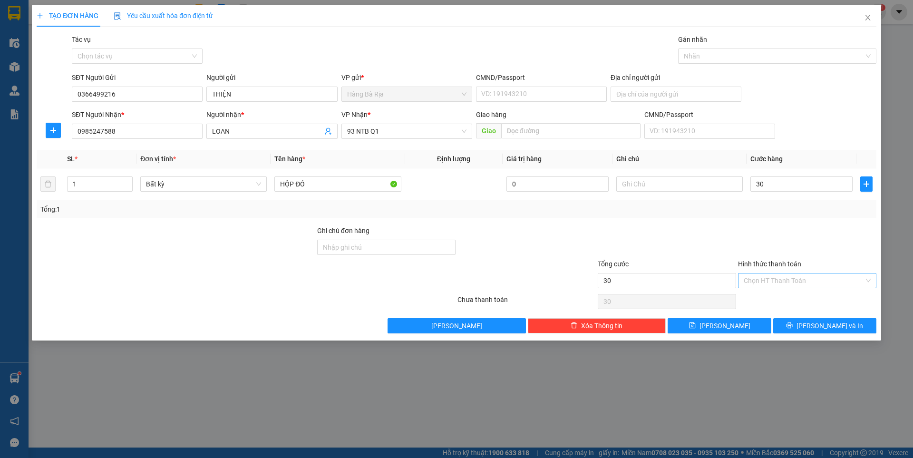
type input "30.000"
click at [777, 298] on div "Tại văn phòng" at bounding box center [807, 299] width 127 height 10
type input "0"
click at [831, 326] on span "[PERSON_NAME] và In" at bounding box center [830, 326] width 67 height 10
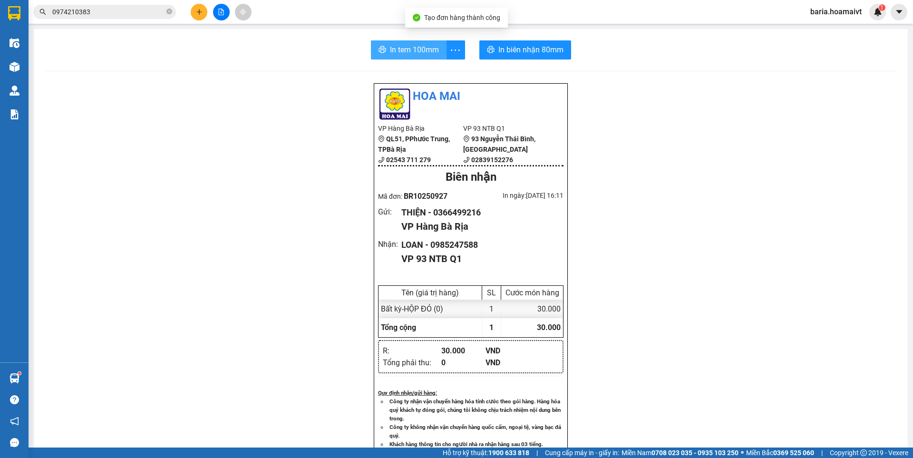
click at [396, 50] on span "In tem 100mm" at bounding box center [414, 50] width 49 height 12
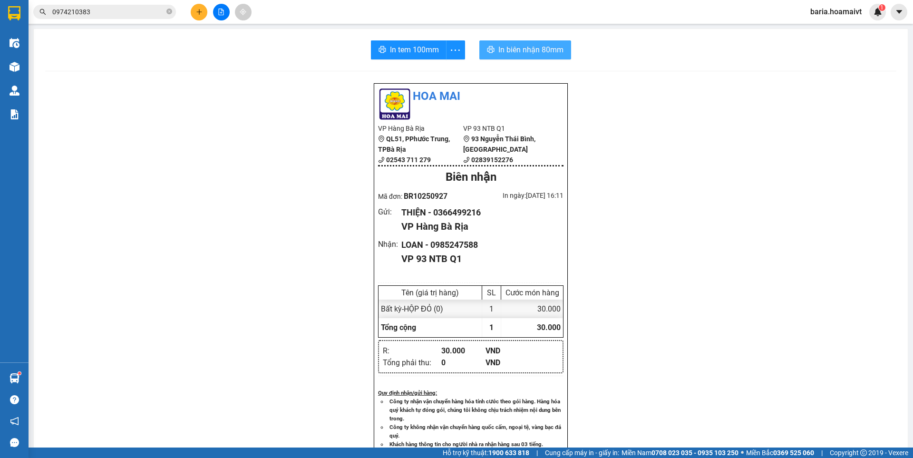
click at [547, 45] on span "In biên nhận 80mm" at bounding box center [530, 50] width 65 height 12
click at [113, 13] on input "0974210383" at bounding box center [108, 12] width 112 height 10
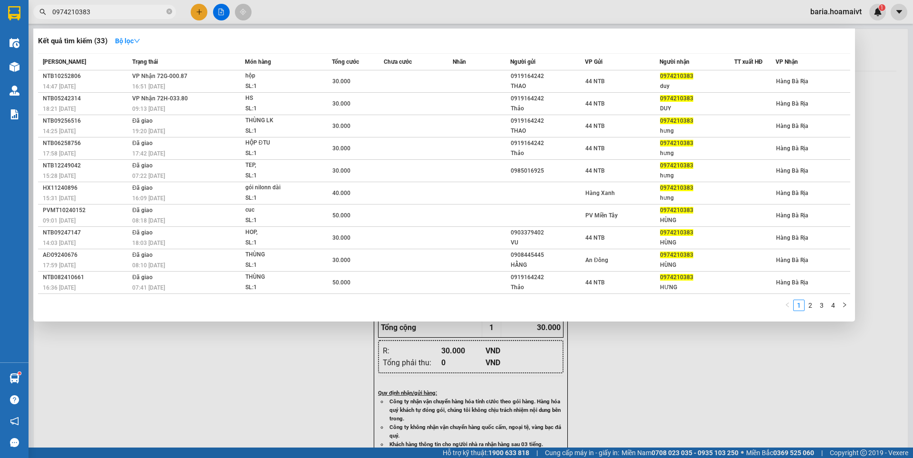
click at [113, 13] on input "0974210383" at bounding box center [108, 12] width 112 height 10
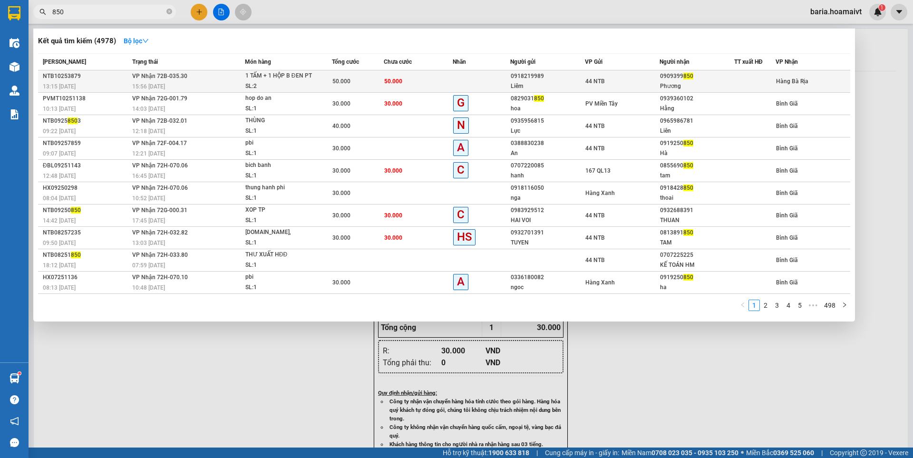
type input "850"
click at [702, 81] on div "0909399 850" at bounding box center [697, 76] width 74 height 10
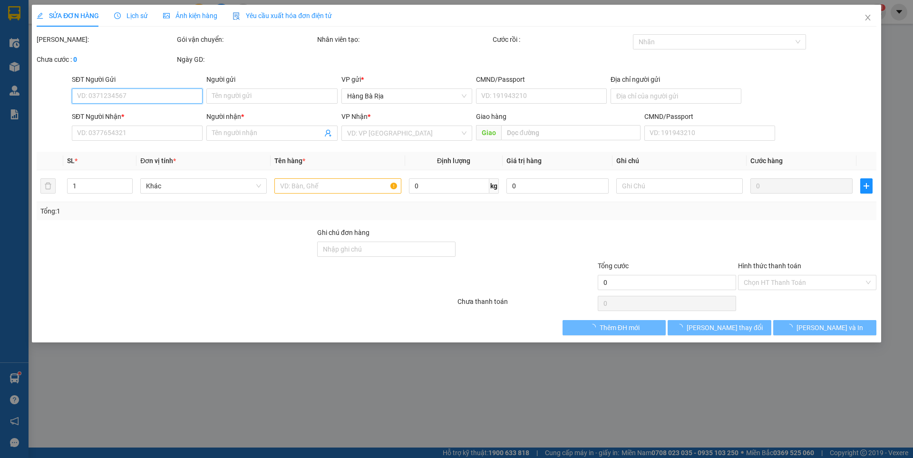
type input "0918219989"
type input "Liêm"
type input "096080009302"
type input "0909399850"
type input "Phương"
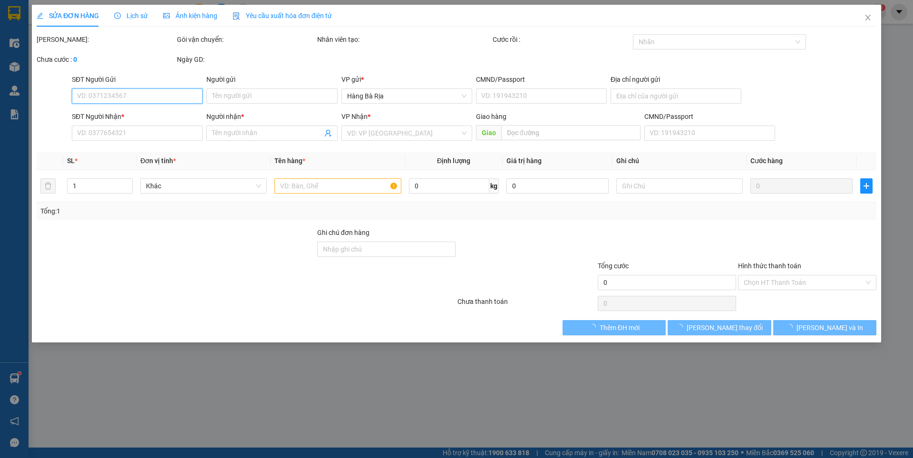
type input "50.000"
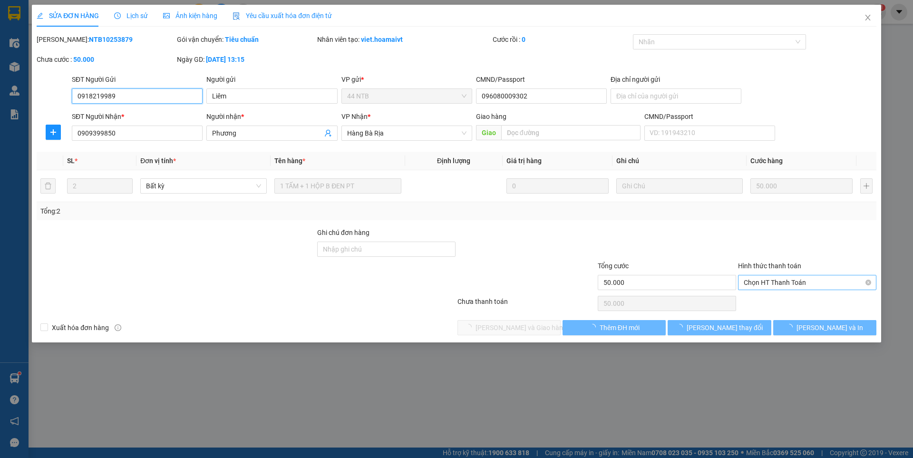
click at [759, 282] on span "Chọn HT Thanh Toán" at bounding box center [807, 282] width 127 height 14
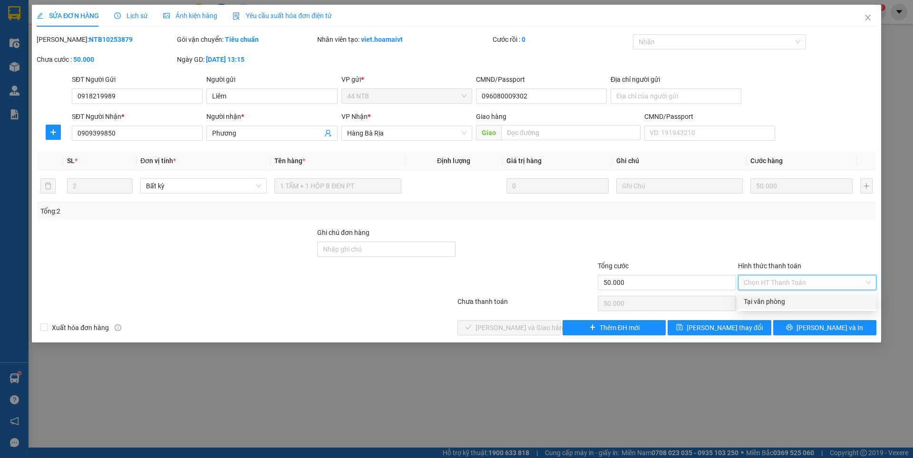
click at [767, 302] on div "Tại văn phòng" at bounding box center [807, 301] width 127 height 10
type input "0"
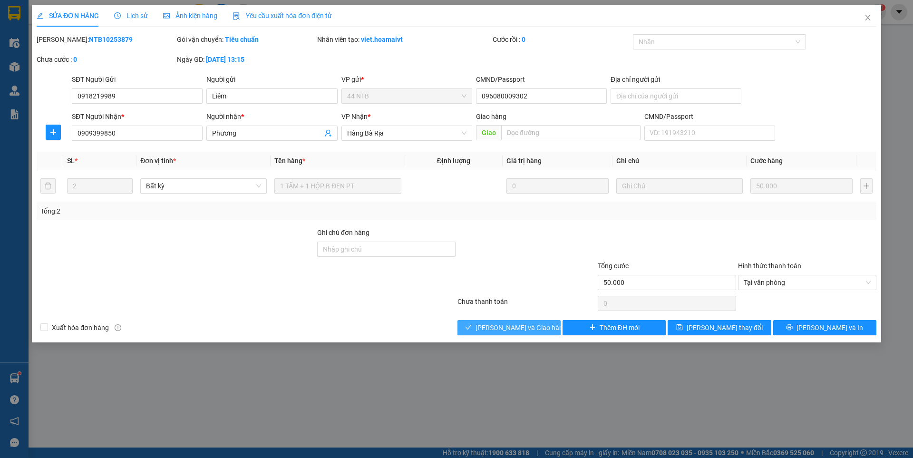
click at [527, 326] on span "[PERSON_NAME] và Giao hàng" at bounding box center [521, 327] width 91 height 10
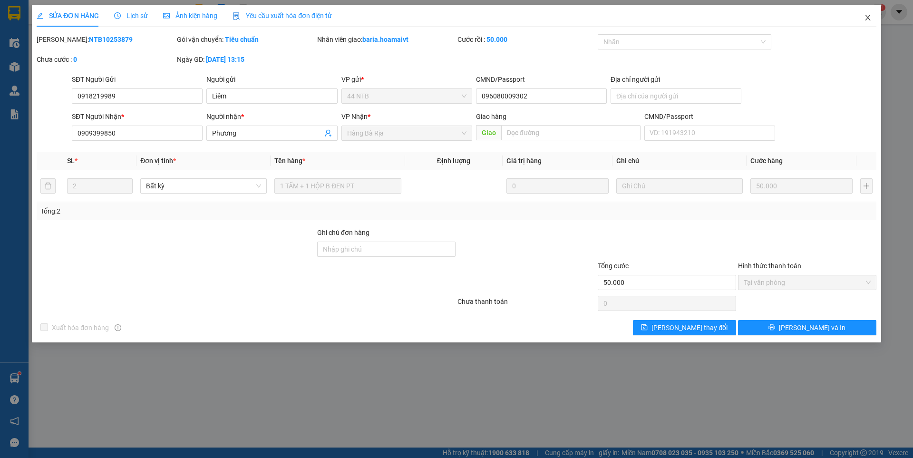
click at [868, 17] on icon "close" at bounding box center [868, 18] width 8 height 8
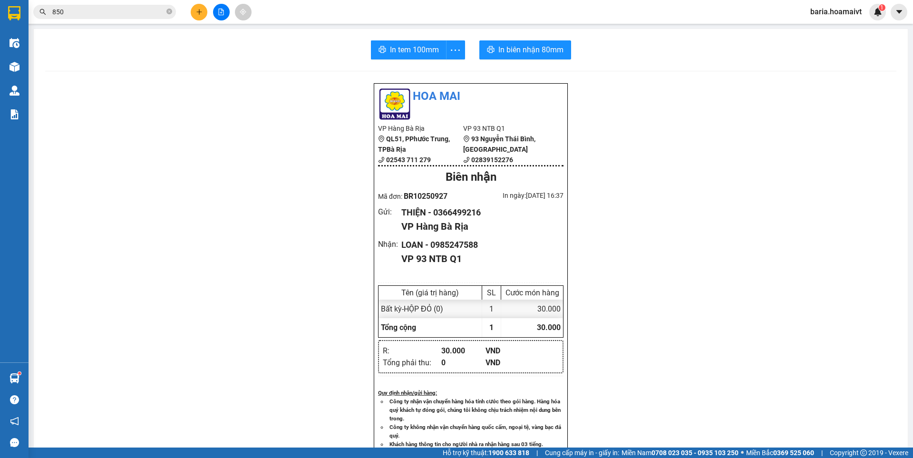
click at [125, 16] on input "850" at bounding box center [108, 12] width 112 height 10
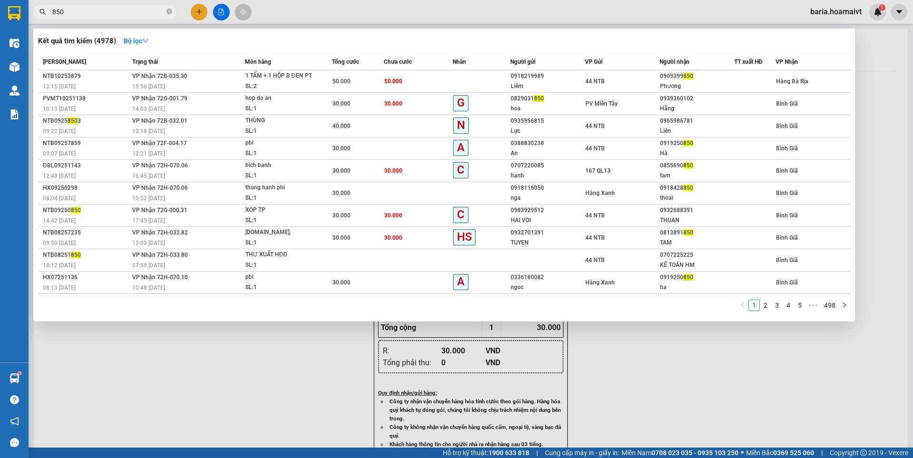
click at [125, 16] on input "850" at bounding box center [108, 12] width 112 height 10
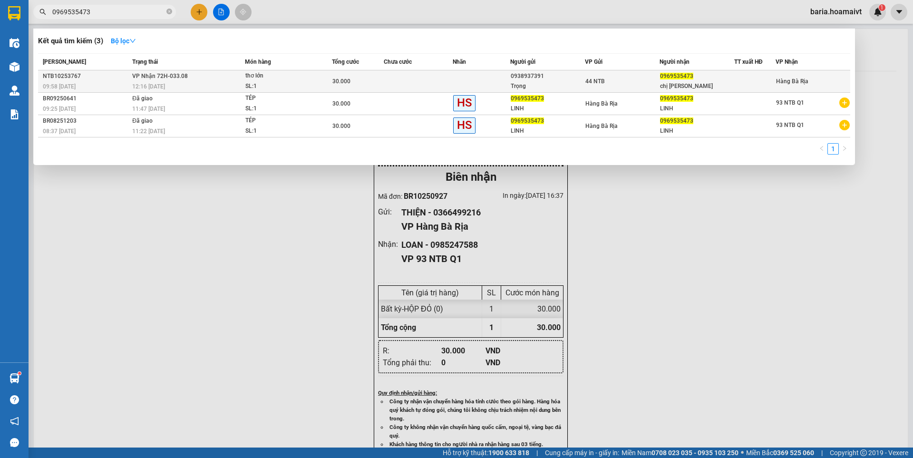
type input "0969535473"
click at [316, 79] on div "thơ lớn" at bounding box center [280, 76] width 71 height 10
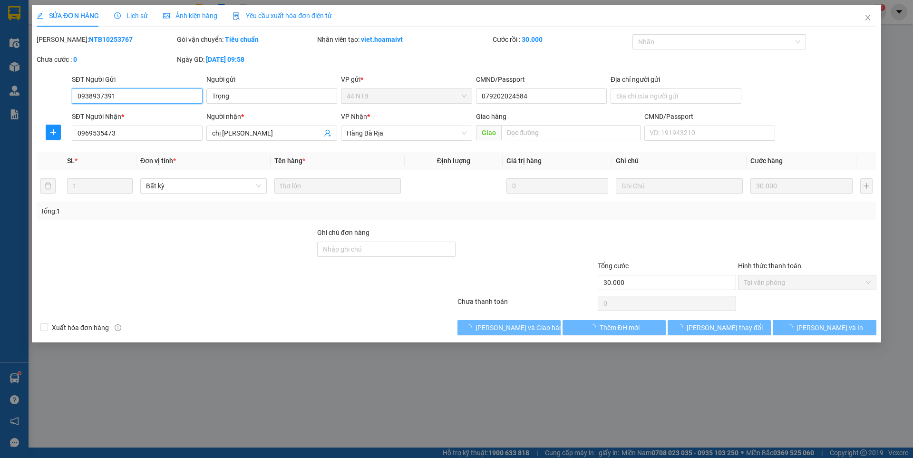
type input "0938937391"
type input "Trọng"
type input "079202024584"
type input "0969535473"
type input "chị [PERSON_NAME]"
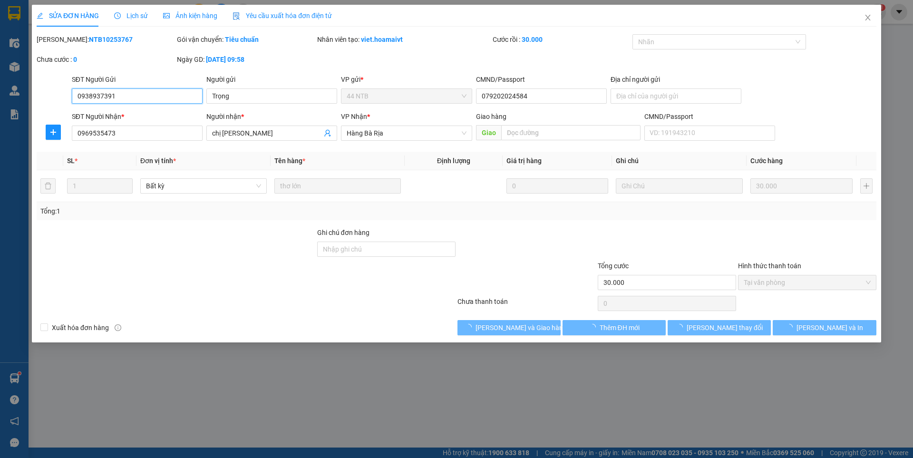
type input "30.000"
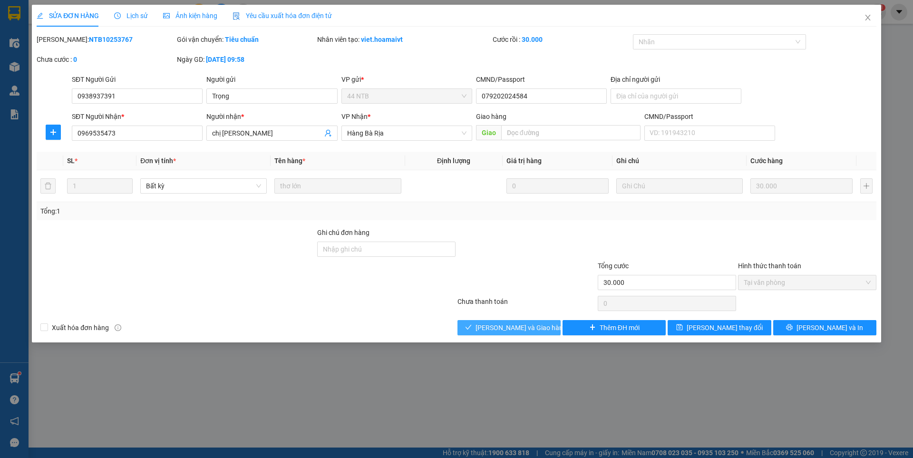
click at [509, 326] on span "[PERSON_NAME] và Giao hàng" at bounding box center [521, 327] width 91 height 10
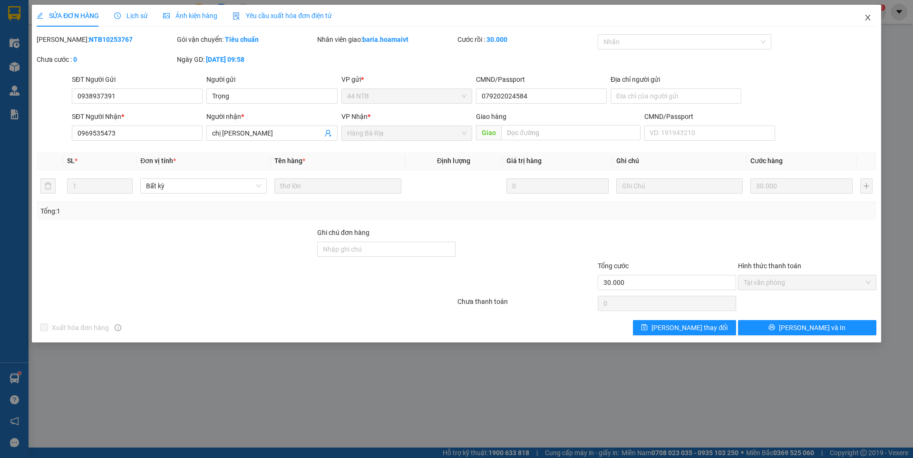
click at [871, 17] on icon "close" at bounding box center [868, 18] width 8 height 8
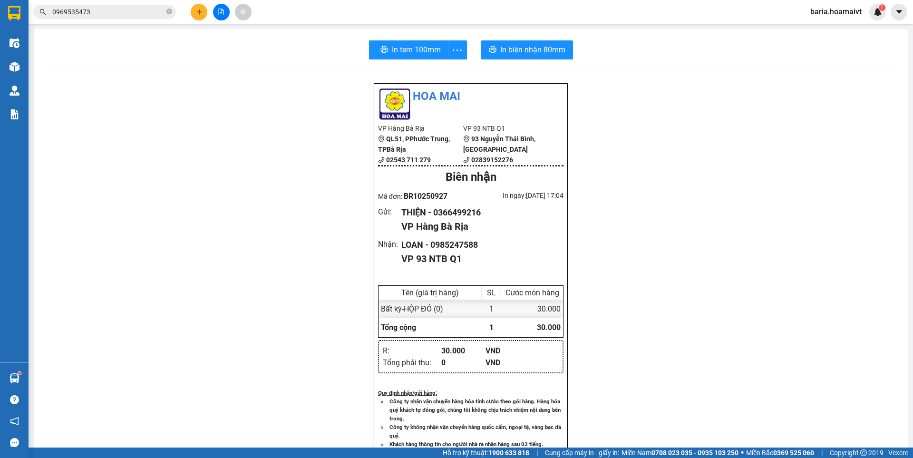
click at [134, 11] on input "0969535473" at bounding box center [108, 12] width 112 height 10
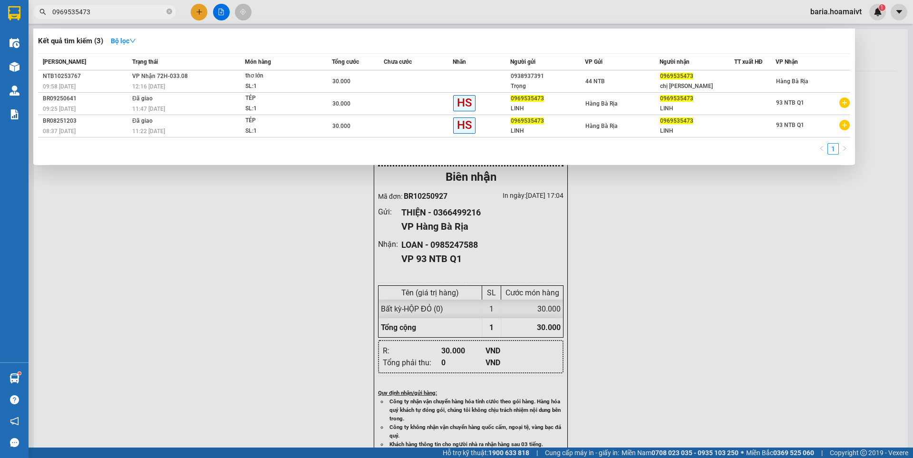
click at [134, 11] on input "0969535473" at bounding box center [108, 12] width 112 height 10
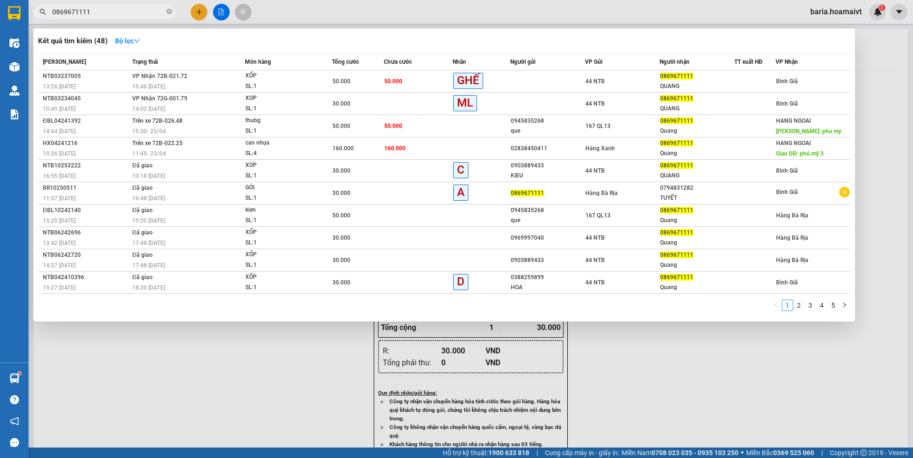
type input "0869671111"
click at [202, 10] on div at bounding box center [456, 229] width 913 height 458
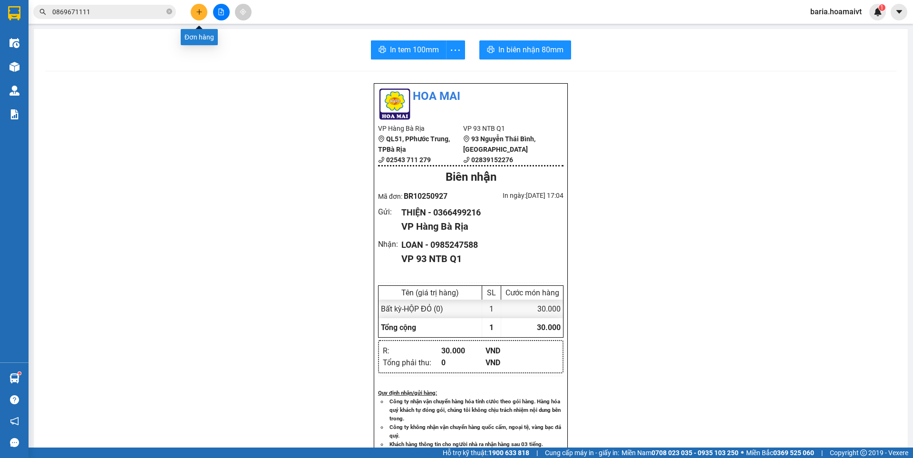
click at [196, 9] on icon "plus" at bounding box center [199, 12] width 7 height 7
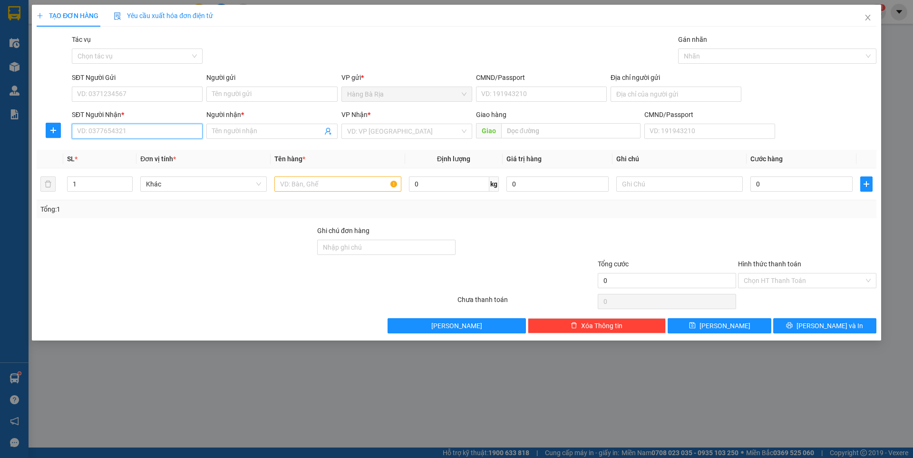
click at [137, 133] on input "SĐT Người Nhận *" at bounding box center [137, 131] width 131 height 15
click at [139, 149] on div "0898707852 - HƯƠNG" at bounding box center [137, 150] width 119 height 10
type input "0898707852"
type input "HƯƠNG"
type input "0898707852"
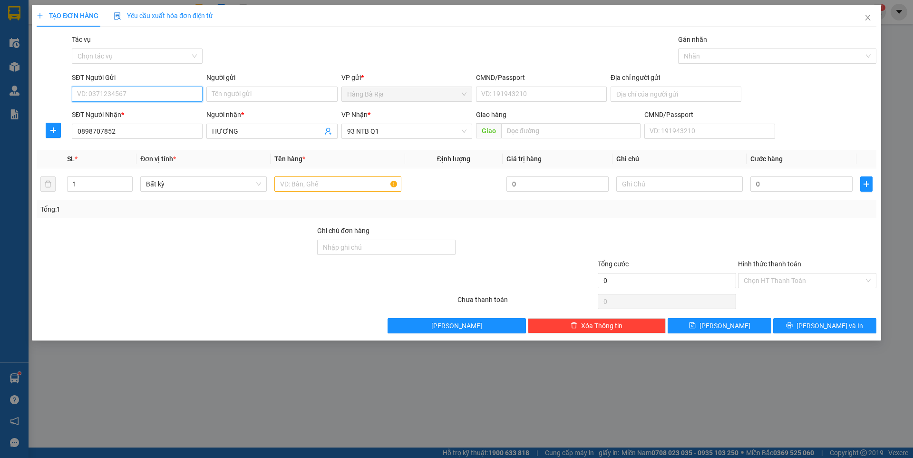
click at [146, 90] on input "SĐT Người Gửi" at bounding box center [137, 94] width 131 height 15
click at [107, 118] on div "0911670996" at bounding box center [137, 113] width 131 height 15
type input "0911670996"
click at [248, 88] on input "Người gửi" at bounding box center [271, 94] width 131 height 15
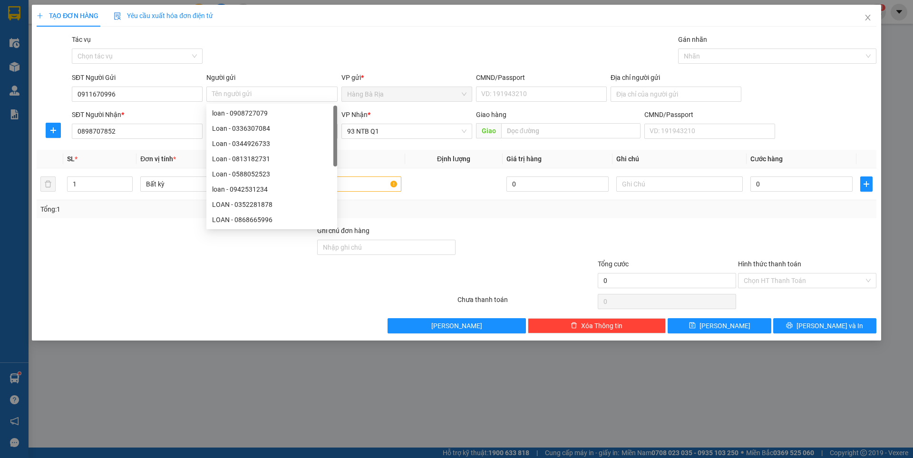
click at [479, 222] on div "Transit Pickup Surcharge Ids Transit Deliver Surcharge Ids Transit Deliver Surc…" at bounding box center [457, 183] width 840 height 299
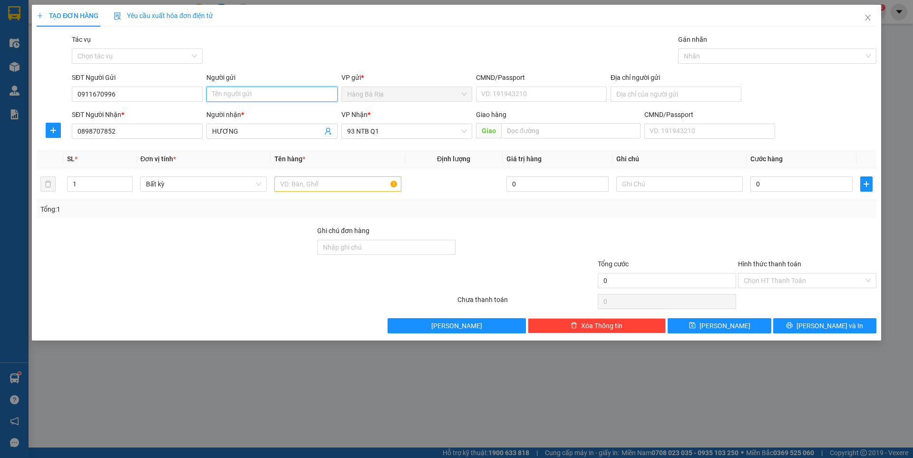
click at [280, 93] on input "Người gửi" at bounding box center [271, 94] width 131 height 15
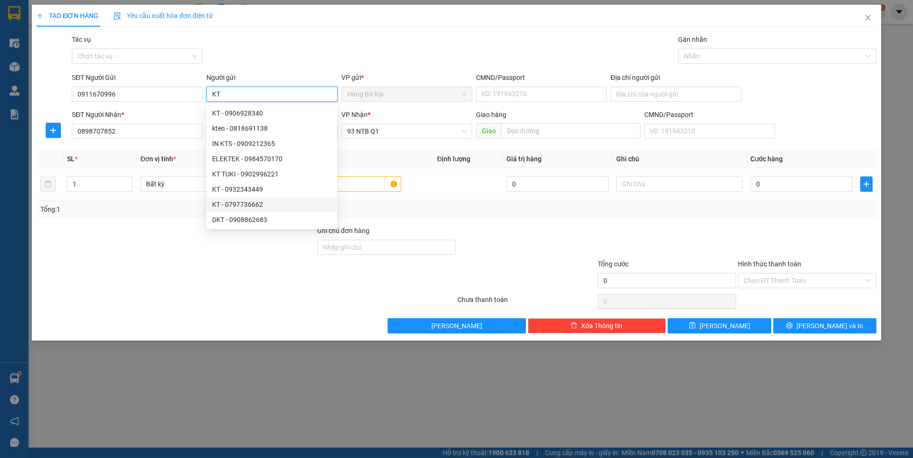
type input "KT"
click at [413, 212] on div "Tổng: 1" at bounding box center [456, 209] width 832 height 10
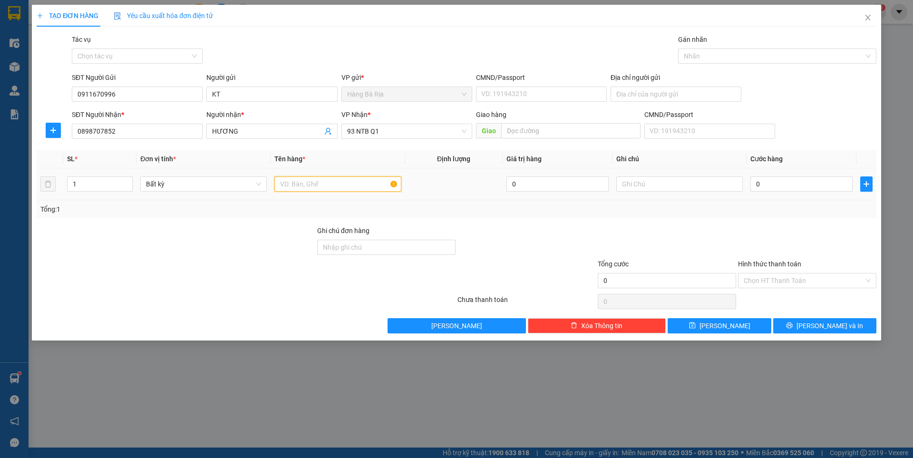
click at [354, 185] on input "text" at bounding box center [337, 183] width 127 height 15
type input "GÓI ĐEN"
click at [767, 180] on input "0" at bounding box center [802, 183] width 102 height 15
type input "30"
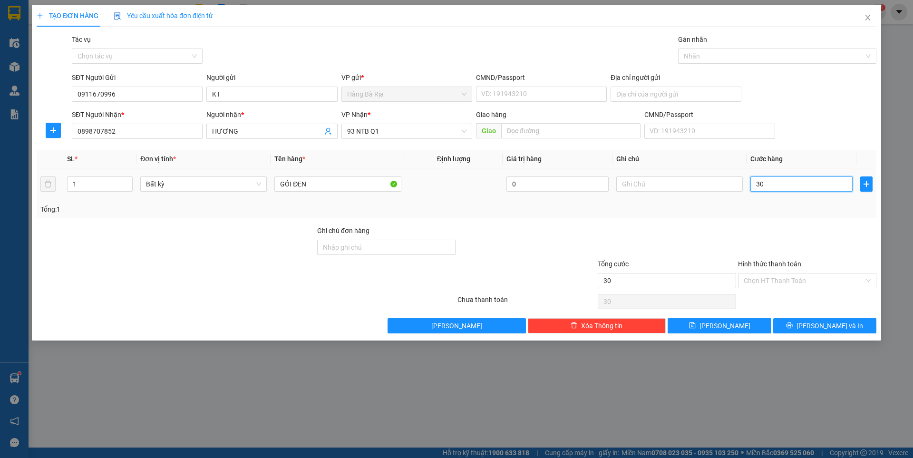
type input "30"
click at [813, 281] on input "Hình thức thanh toán" at bounding box center [804, 280] width 120 height 14
type input "30.000"
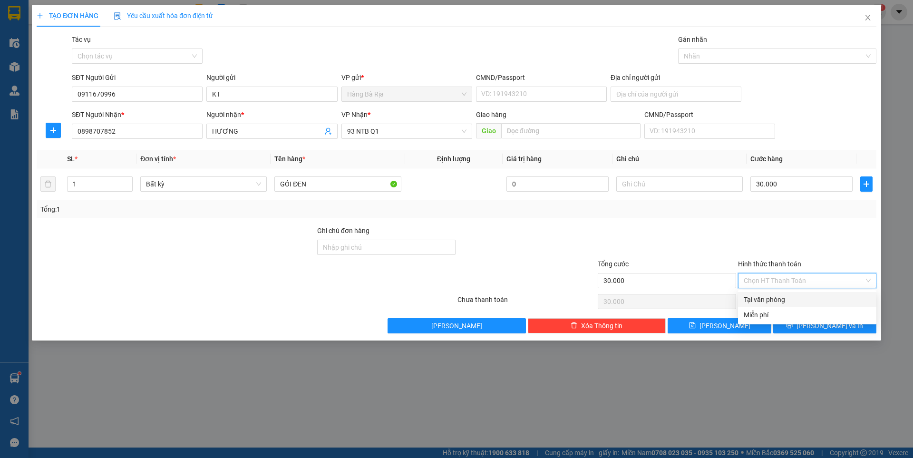
click at [779, 296] on div "Tại văn phòng" at bounding box center [807, 299] width 127 height 10
type input "0"
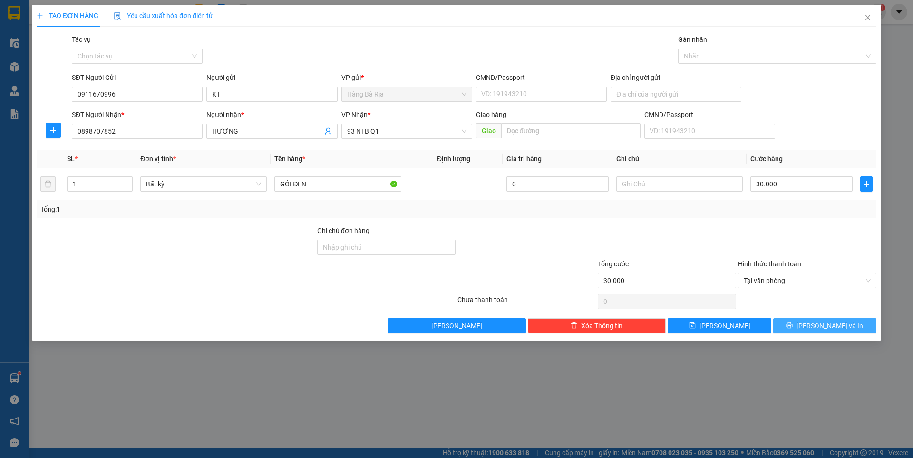
click at [821, 321] on span "[PERSON_NAME] và In" at bounding box center [830, 326] width 67 height 10
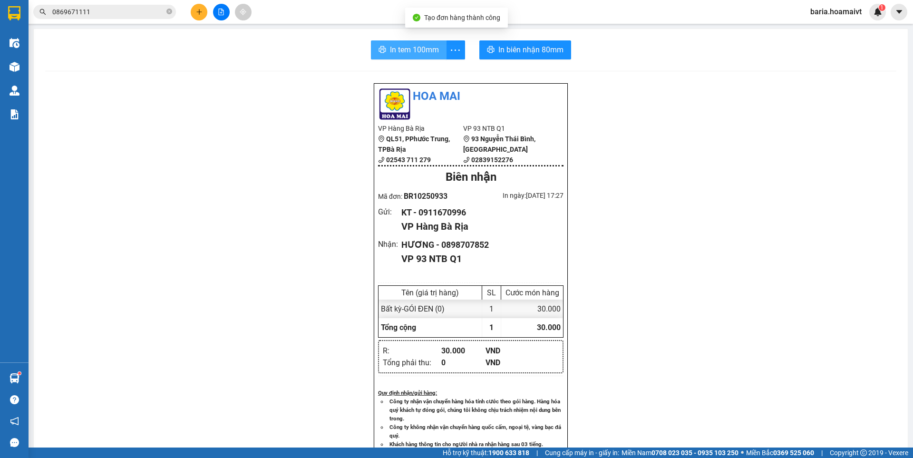
click at [413, 49] on span "In tem 100mm" at bounding box center [414, 50] width 49 height 12
click at [140, 12] on input "0869671111" at bounding box center [108, 12] width 112 height 10
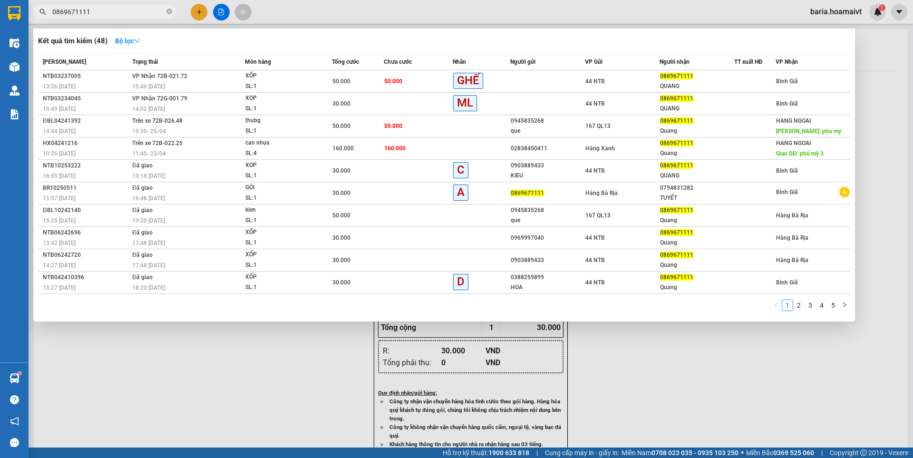
click at [140, 12] on input "0869671111" at bounding box center [108, 12] width 112 height 10
click at [131, 15] on input "0869671111" at bounding box center [108, 12] width 112 height 10
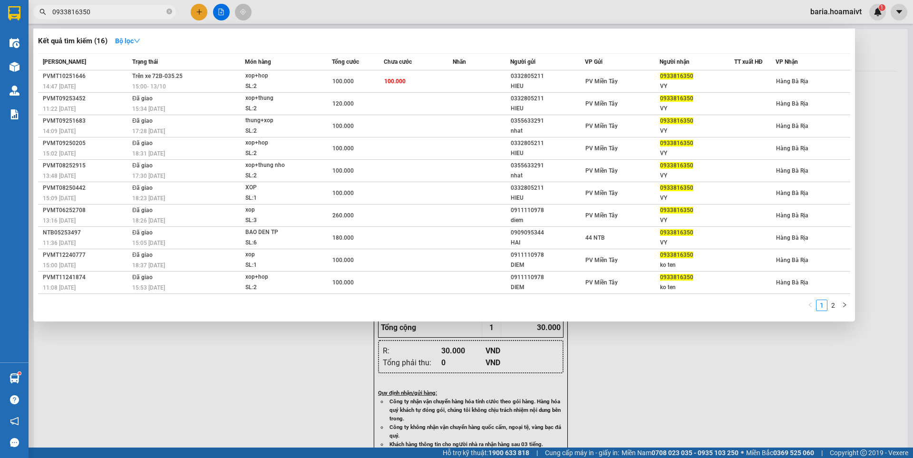
click at [123, 11] on input "0933816350" at bounding box center [108, 12] width 112 height 10
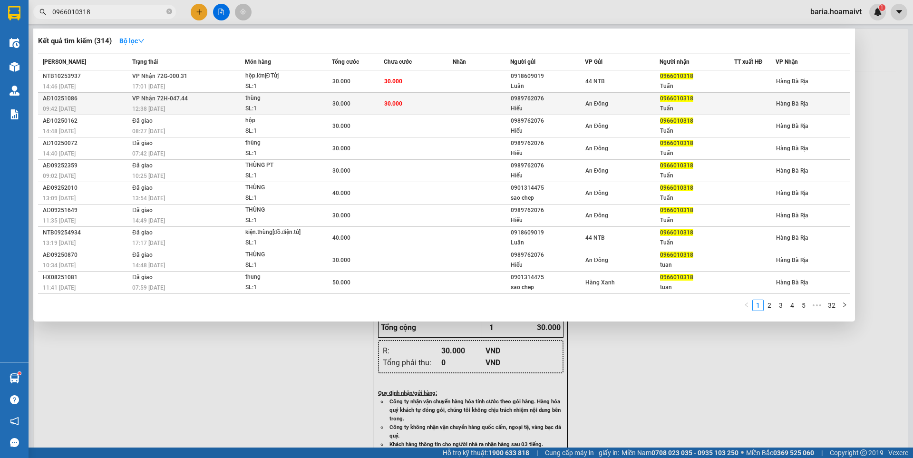
type input "0966010318"
click at [259, 106] on div "SL: 1" at bounding box center [280, 109] width 71 height 10
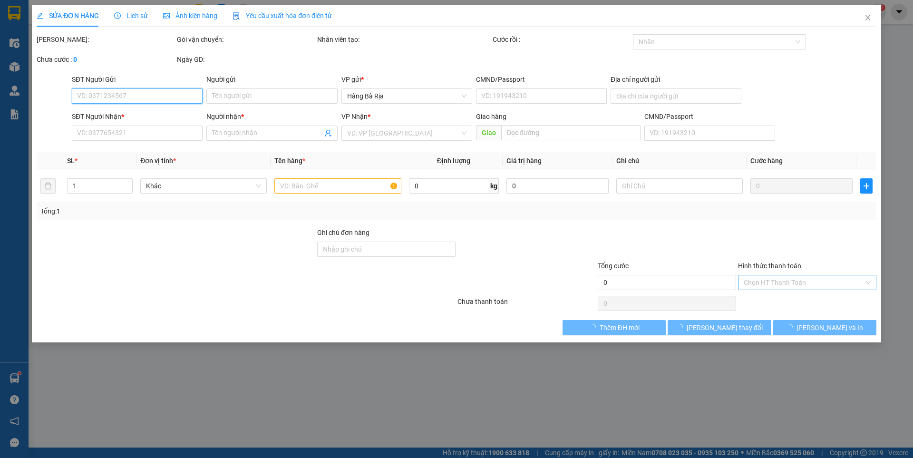
type input "0989762076"
type input "Hiếu"
type input "0966010318"
type input "Tuấn"
type input "30.000"
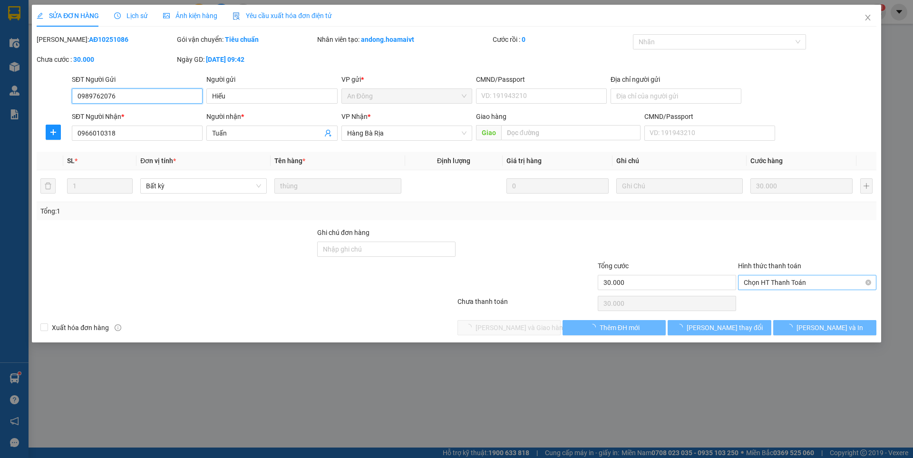
click at [761, 283] on span "Chọn HT Thanh Toán" at bounding box center [807, 282] width 127 height 14
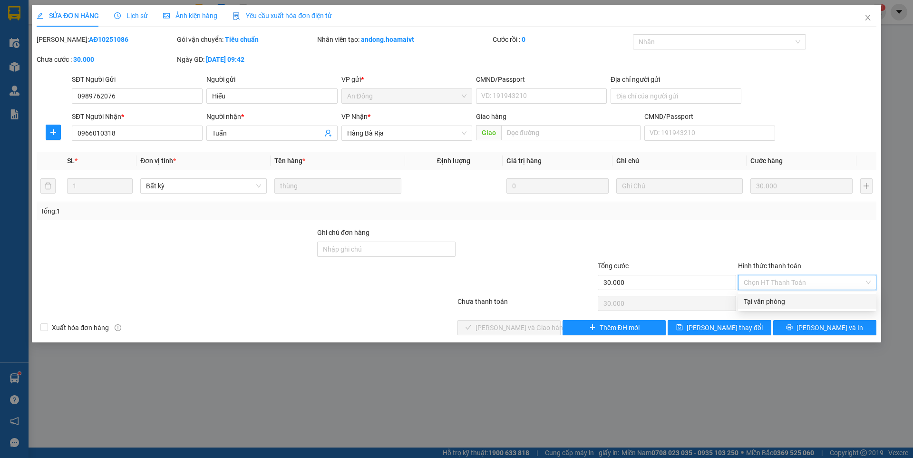
click at [762, 298] on div "Tại văn phòng" at bounding box center [807, 301] width 127 height 10
type input "0"
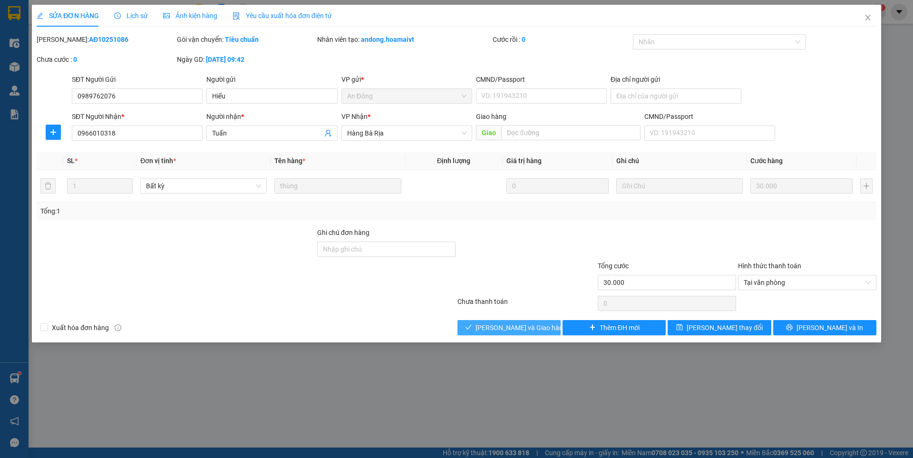
click at [528, 327] on span "[PERSON_NAME] và Giao hàng" at bounding box center [521, 327] width 91 height 10
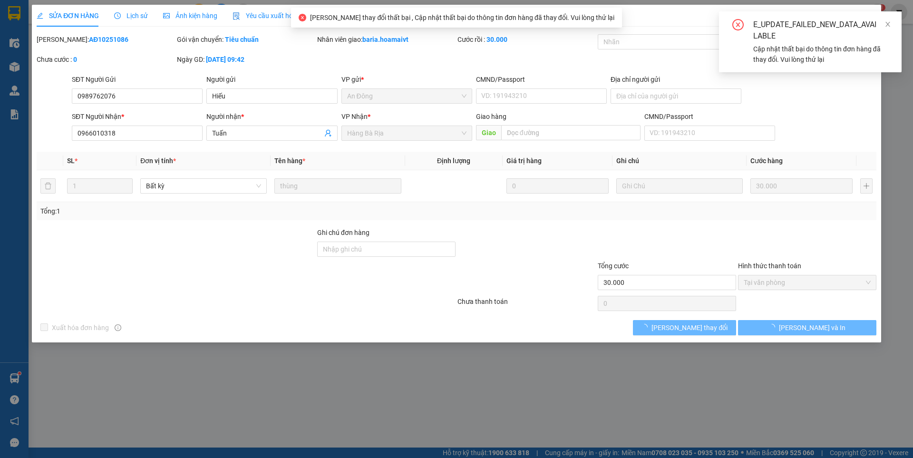
click at [868, 16] on div "E_UPDATE_FAILED_NEW_DATA_AVAILABLE Cập nhật thất bại do thông tin đơn hàng đã t…" at bounding box center [810, 41] width 183 height 61
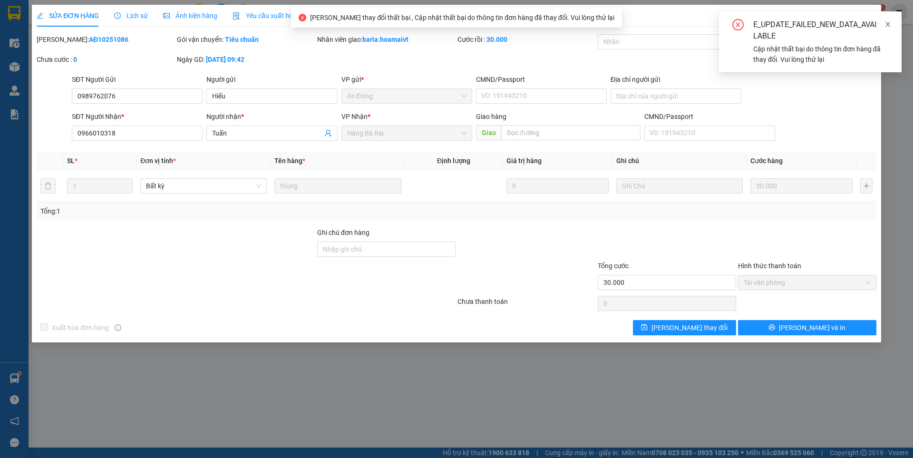
click at [887, 24] on icon "close" at bounding box center [888, 24] width 7 height 7
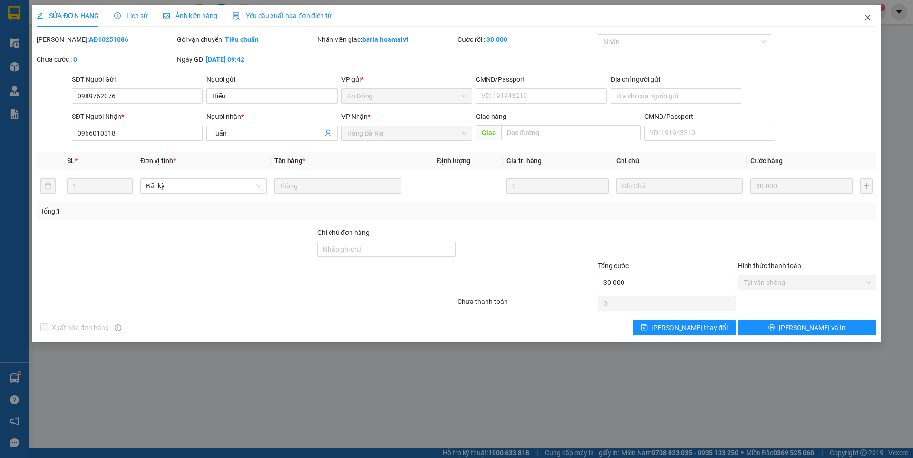
click at [864, 17] on icon "close" at bounding box center [868, 18] width 8 height 8
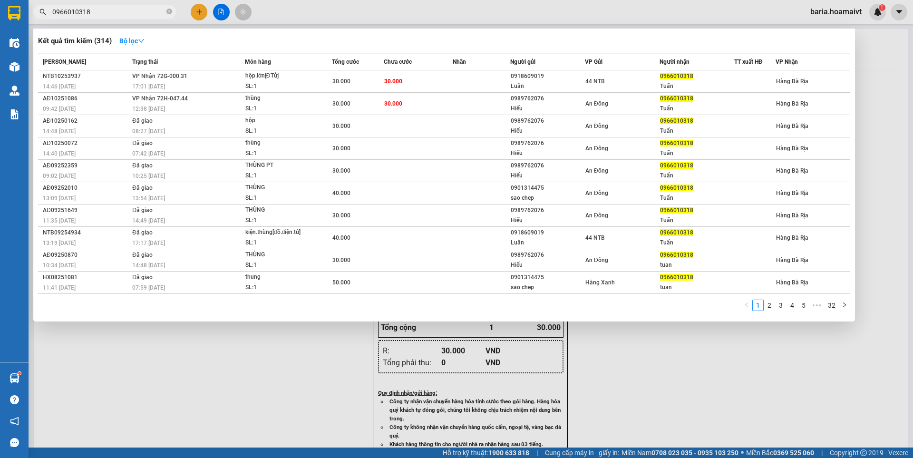
click at [96, 10] on input "0966010318" at bounding box center [108, 12] width 112 height 10
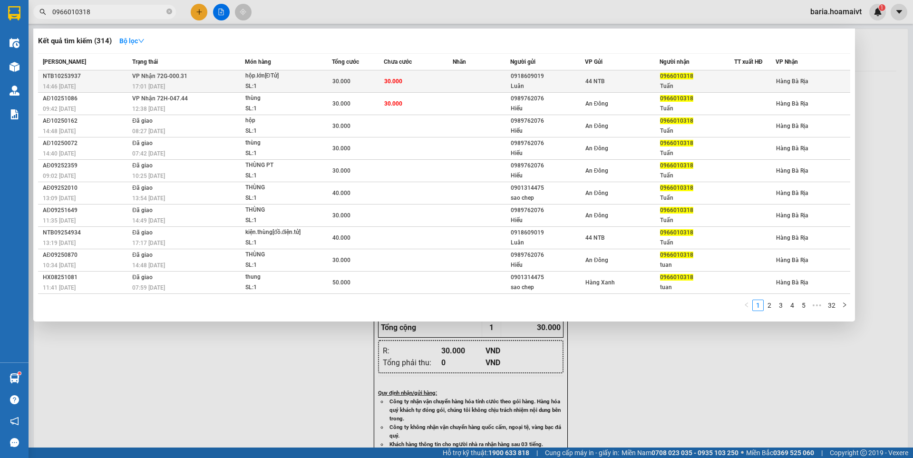
click at [644, 81] on div "44 NTB" at bounding box center [623, 81] width 74 height 10
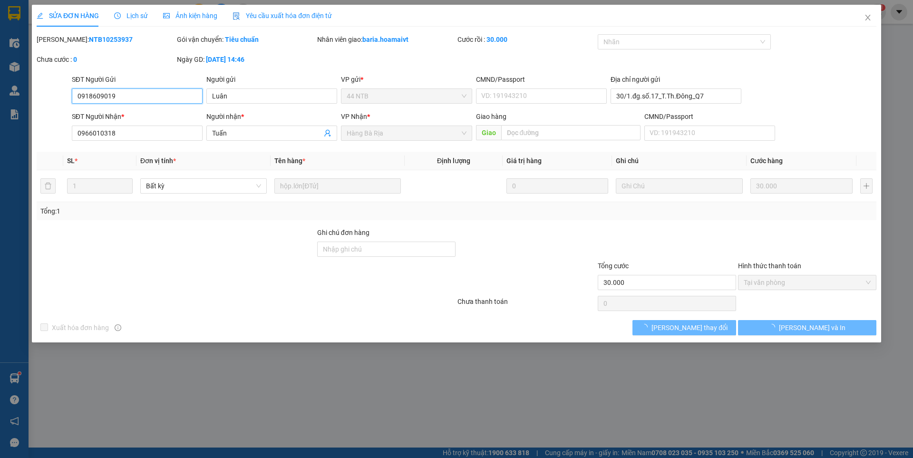
type input "0918609019"
type input "Luân"
type input "30/1.đg.số.17_T.Th.Đông_Q7"
type input "0966010318"
type input "Tuấn"
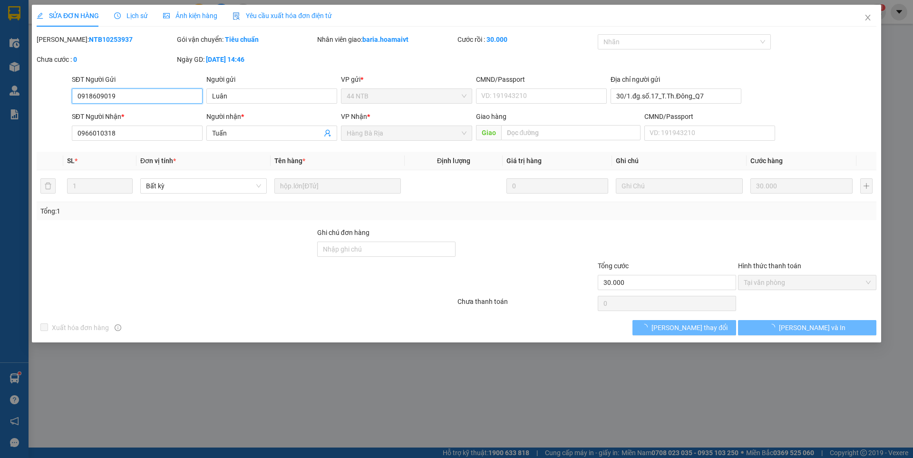
type input "30.000"
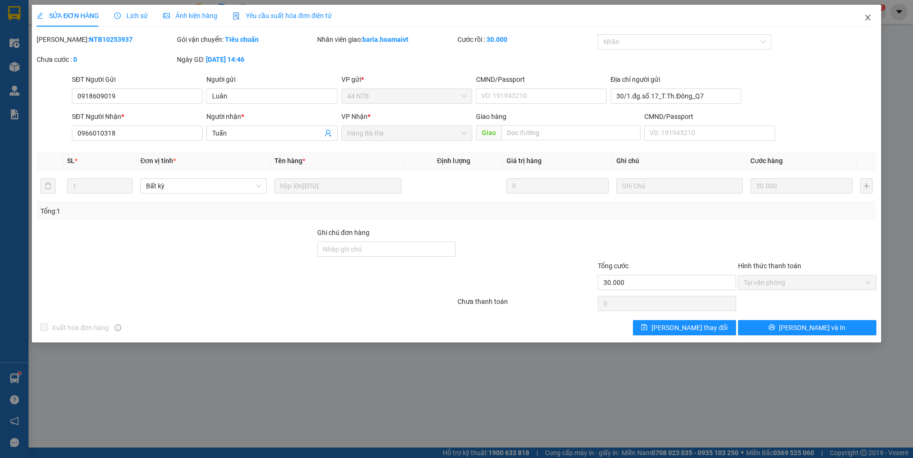
click at [869, 15] on icon "close" at bounding box center [868, 18] width 8 height 8
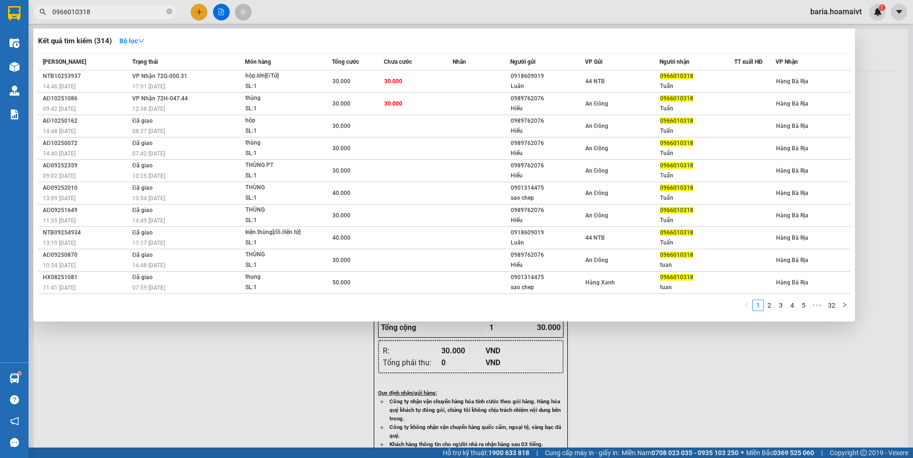
click at [131, 14] on input "0966010318" at bounding box center [108, 12] width 112 height 10
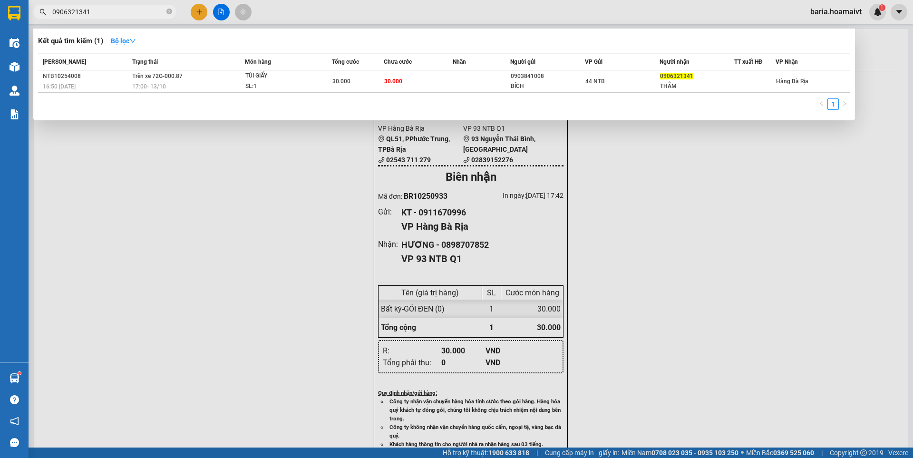
type input "0906321341"
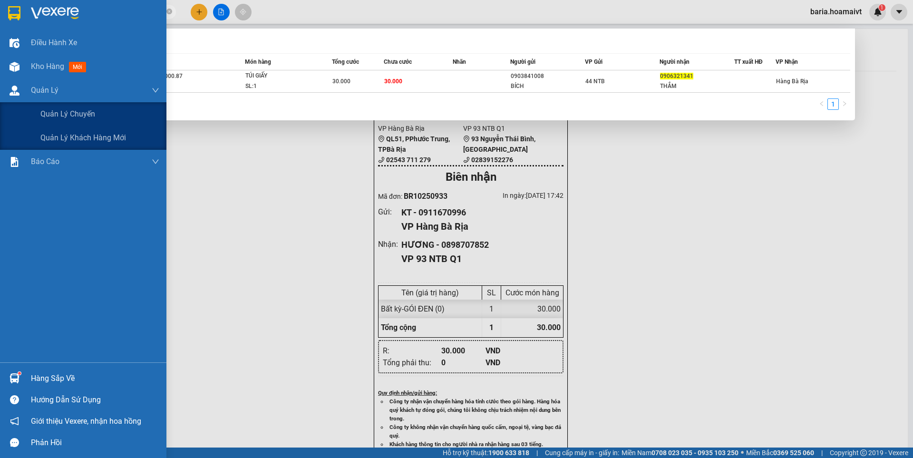
drag, startPoint x: 64, startPoint y: 112, endPoint x: 357, endPoint y: 239, distance: 319.3
click at [70, 113] on span "Quản lý chuyến" at bounding box center [67, 114] width 55 height 12
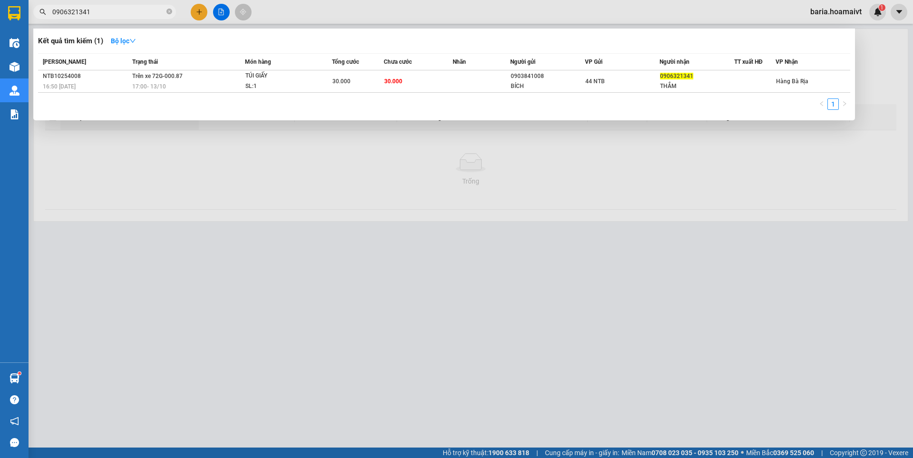
click at [208, 197] on div at bounding box center [456, 229] width 913 height 458
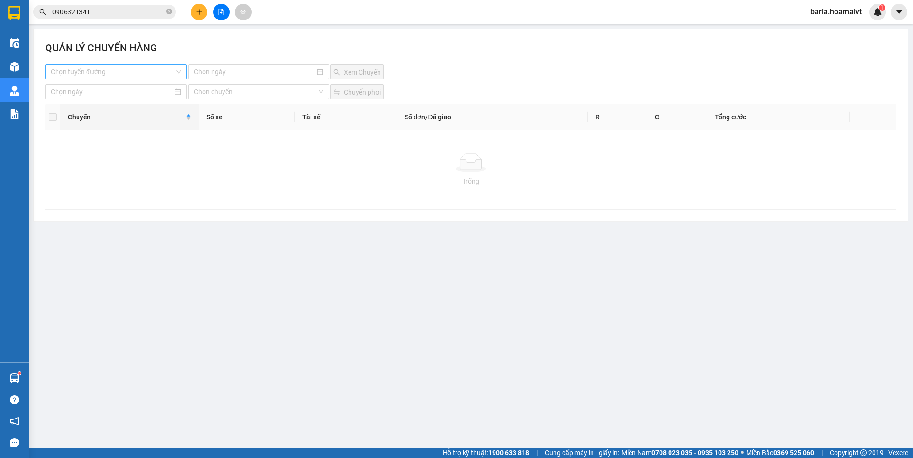
click at [144, 66] on input "search" at bounding box center [113, 72] width 124 height 14
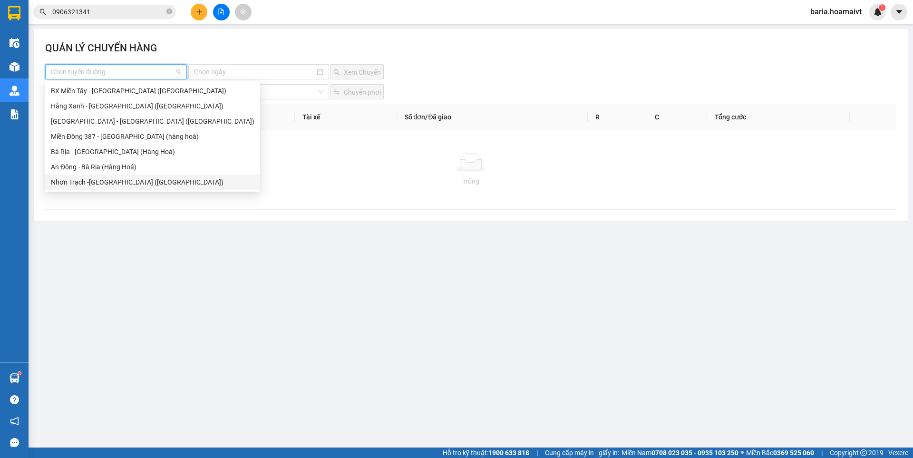
drag, startPoint x: 95, startPoint y: 180, endPoint x: 109, endPoint y: 175, distance: 15.2
click at [96, 180] on div "Nhơn Trạch -[GEOGRAPHIC_DATA] ([GEOGRAPHIC_DATA])" at bounding box center [153, 182] width 204 height 10
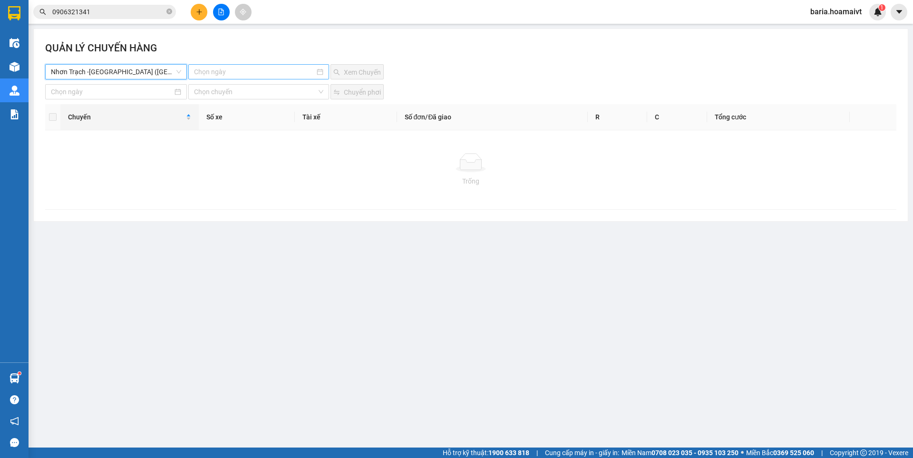
click at [228, 72] on input at bounding box center [254, 72] width 120 height 10
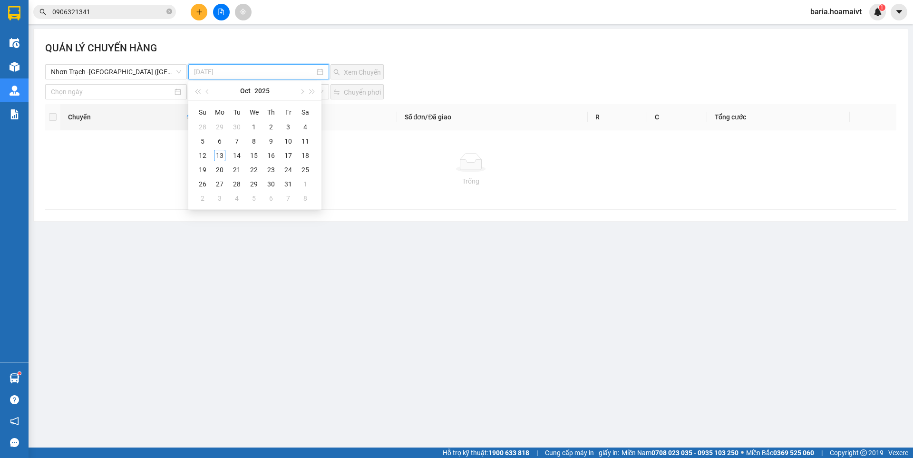
type input "[DATE]"
click at [307, 142] on div "11" at bounding box center [305, 141] width 11 height 11
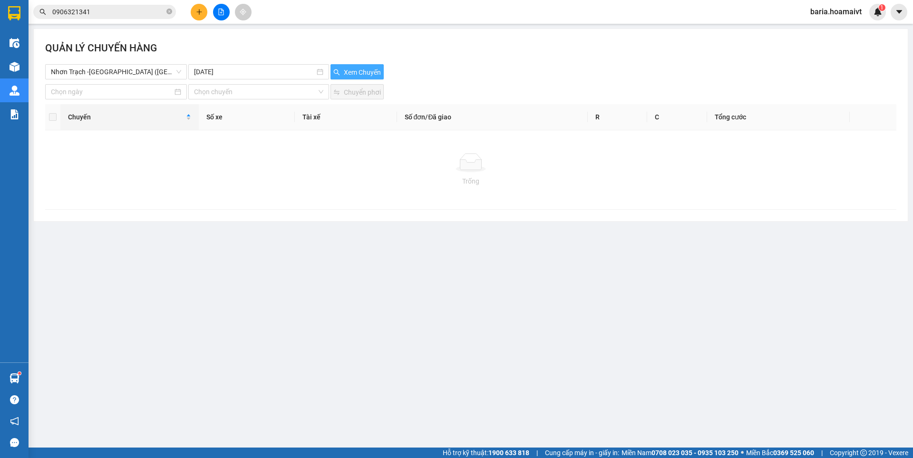
click at [356, 72] on span "Xem Chuyến" at bounding box center [362, 72] width 37 height 10
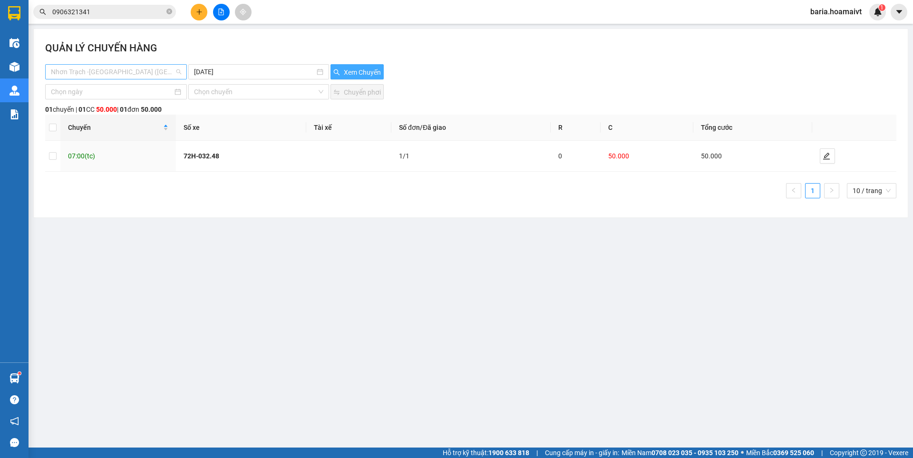
click at [108, 72] on span "Nhơn Trạch -[GEOGRAPHIC_DATA] ([GEOGRAPHIC_DATA])" at bounding box center [116, 72] width 130 height 14
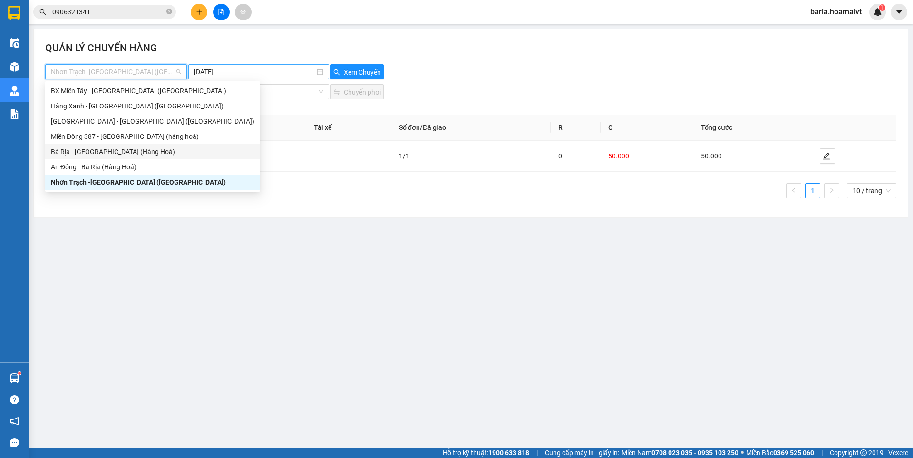
click at [250, 69] on input "[DATE]" at bounding box center [254, 72] width 120 height 10
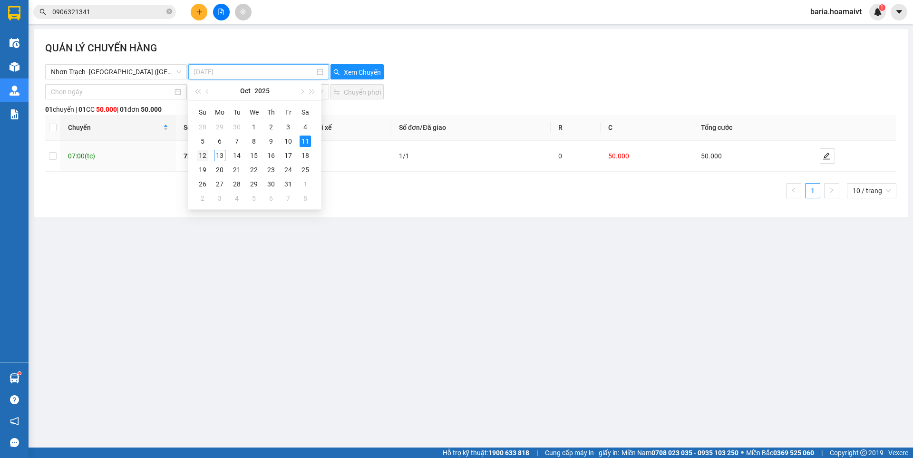
type input "[DATE]"
click at [200, 156] on div "12" at bounding box center [202, 155] width 11 height 11
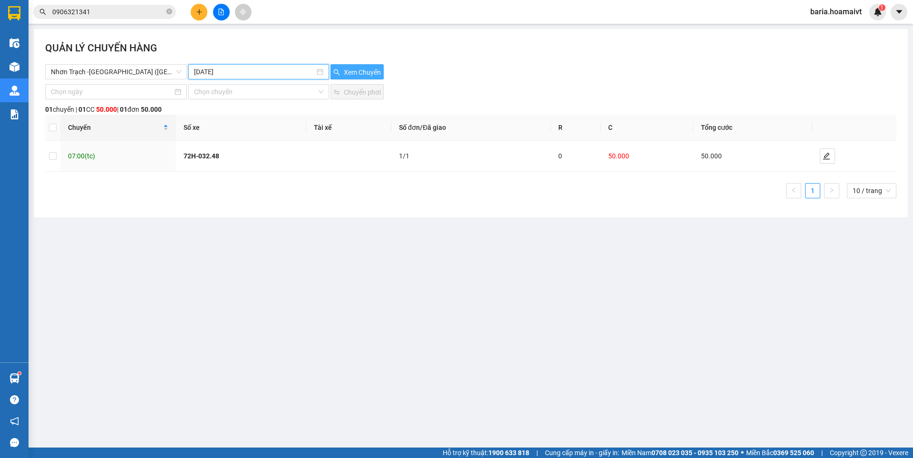
click at [347, 72] on span "Xem Chuyến" at bounding box center [362, 72] width 37 height 10
click at [52, 128] on input "checkbox" at bounding box center [53, 128] width 8 height 8
checkbox input "true"
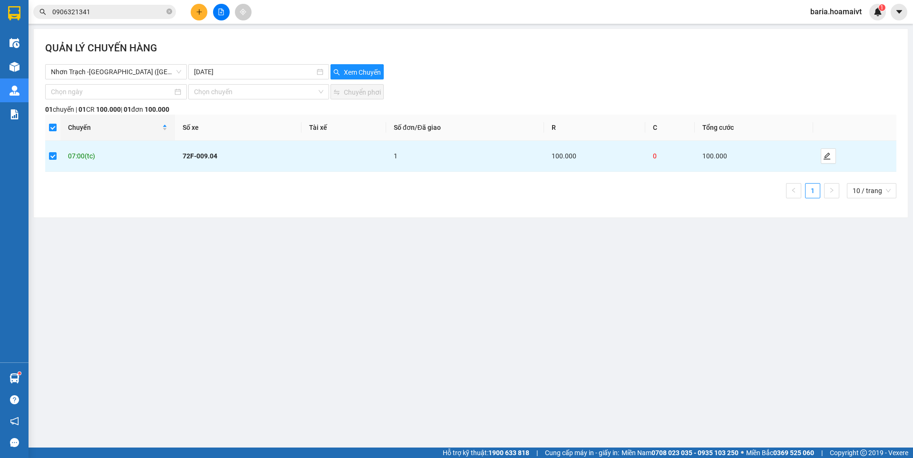
checkbox input "true"
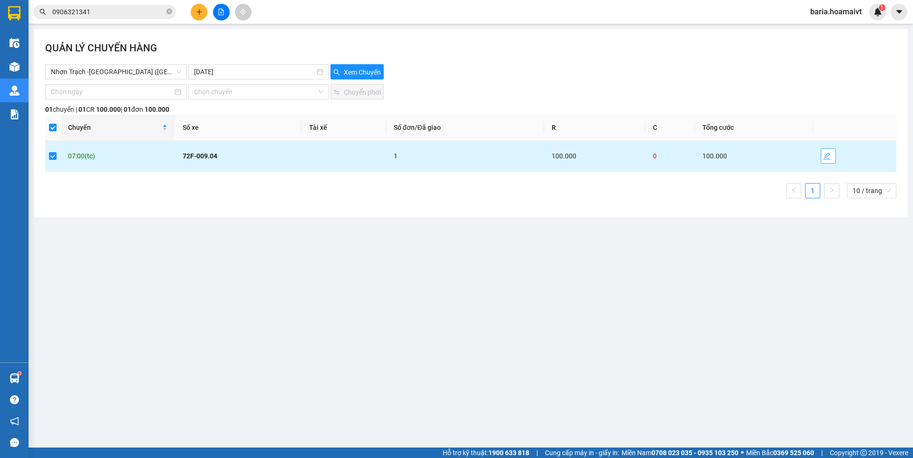
click at [830, 156] on icon "edit" at bounding box center [827, 156] width 8 height 8
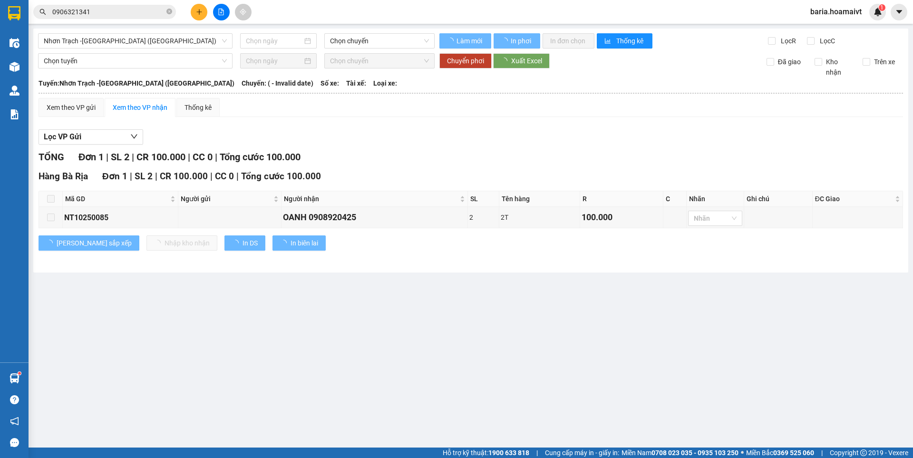
type input "[DATE]"
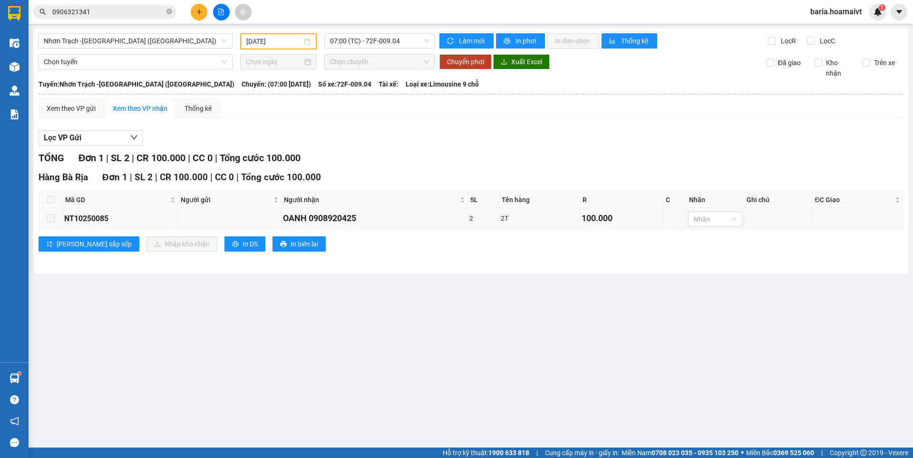
click at [48, 200] on span at bounding box center [51, 200] width 8 height 8
click at [342, 361] on main "Nhơn Trạch -[GEOGRAPHIC_DATA] (Hàng hóa) [DATE] 07:00 (TC) - 72F-009.04 Làm mới…" at bounding box center [456, 224] width 913 height 448
click at [142, 40] on span "Nhơn Trạch -[GEOGRAPHIC_DATA] ([GEOGRAPHIC_DATA])" at bounding box center [135, 41] width 183 height 14
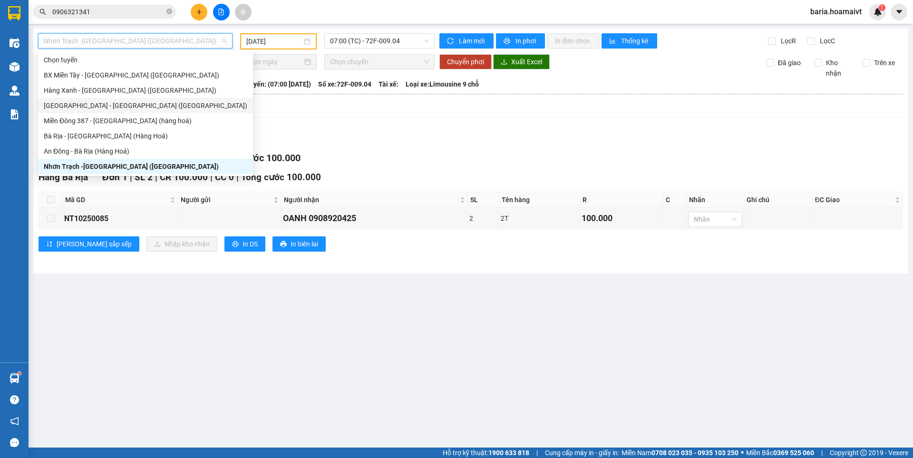
click at [91, 109] on div "[GEOGRAPHIC_DATA] - [GEOGRAPHIC_DATA] ([GEOGRAPHIC_DATA])" at bounding box center [146, 105] width 204 height 10
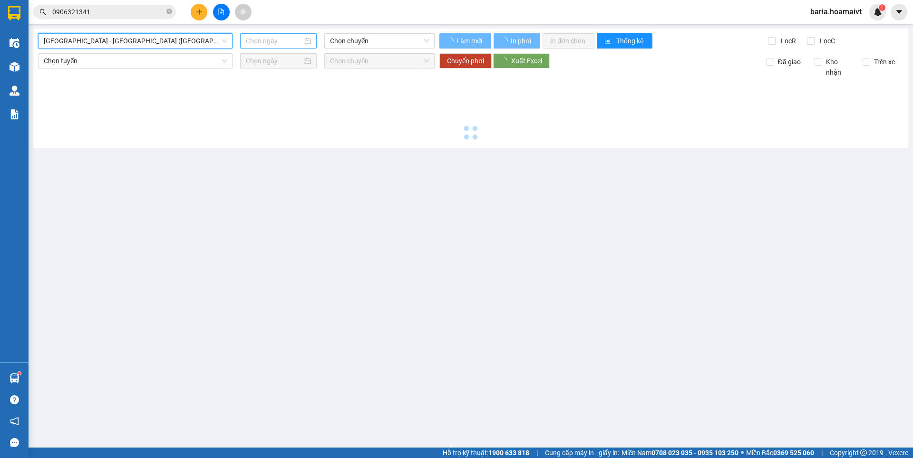
type input "[DATE]"
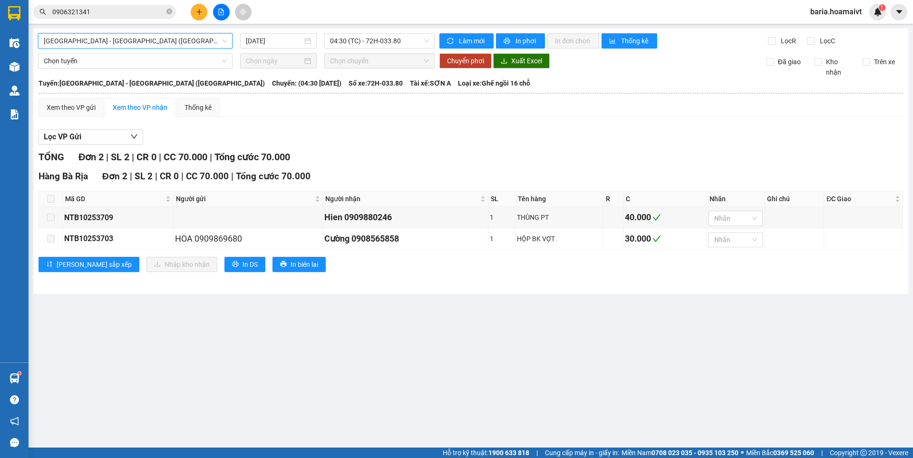
click at [174, 38] on span "[GEOGRAPHIC_DATA] - [GEOGRAPHIC_DATA] ([GEOGRAPHIC_DATA])" at bounding box center [135, 41] width 183 height 14
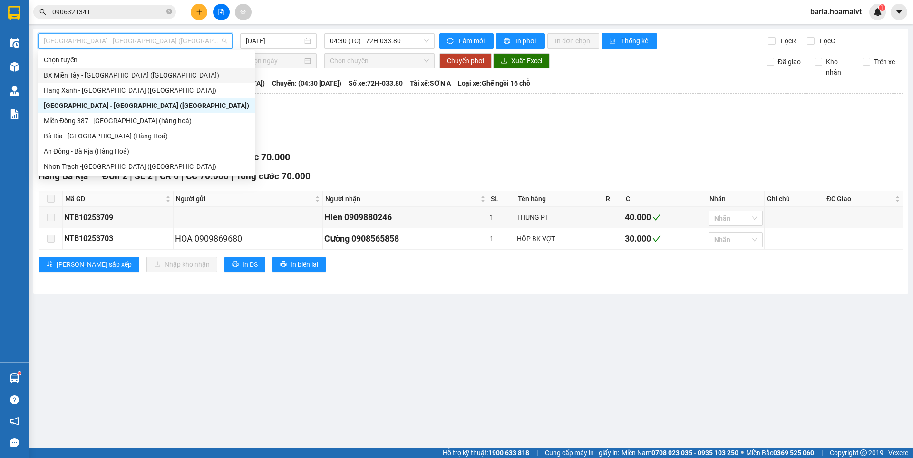
click at [119, 76] on div "BX Miền Tây - [GEOGRAPHIC_DATA] ([GEOGRAPHIC_DATA])" at bounding box center [146, 75] width 205 height 10
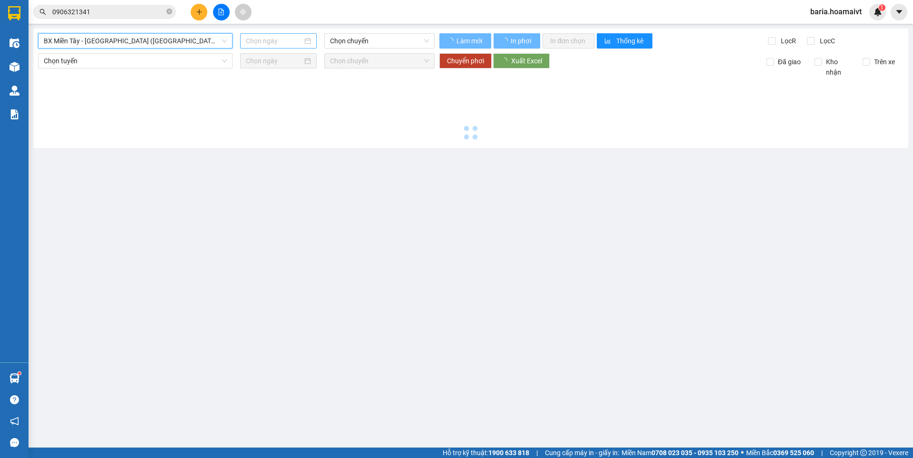
type input "[DATE]"
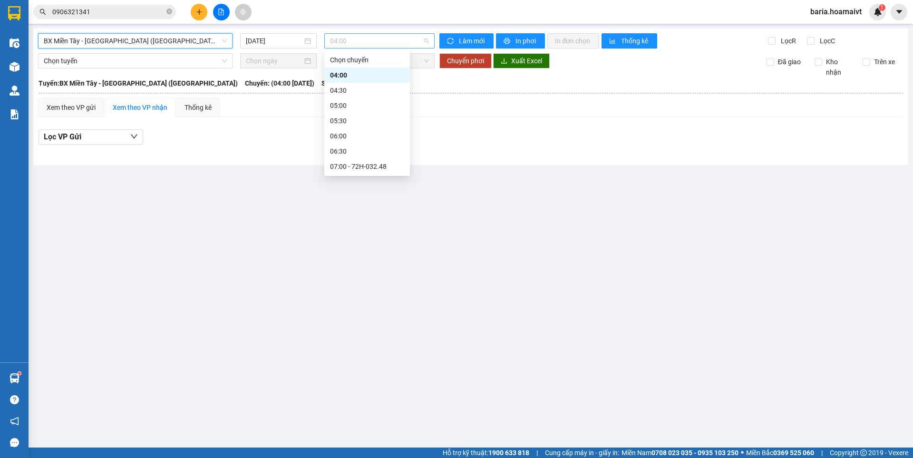
click at [368, 43] on span "04:00" at bounding box center [379, 41] width 99 height 14
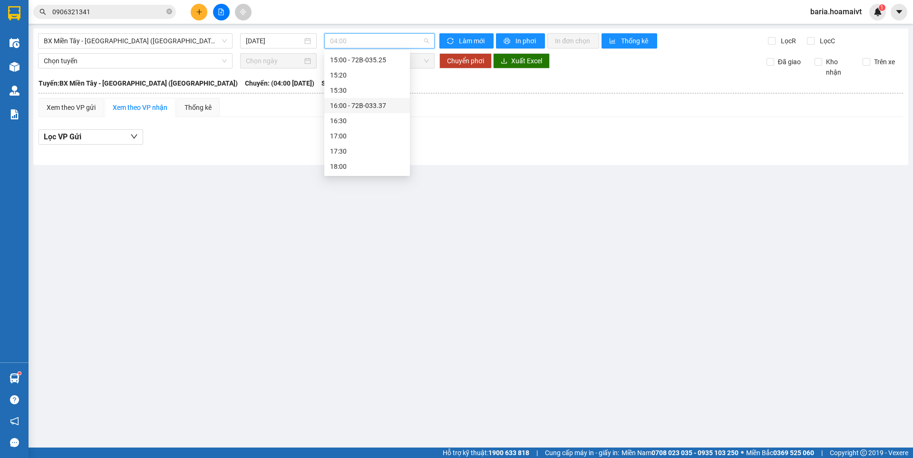
scroll to position [500, 0]
click at [372, 108] on div "15:00 - 72B-035.25" at bounding box center [367, 107] width 74 height 10
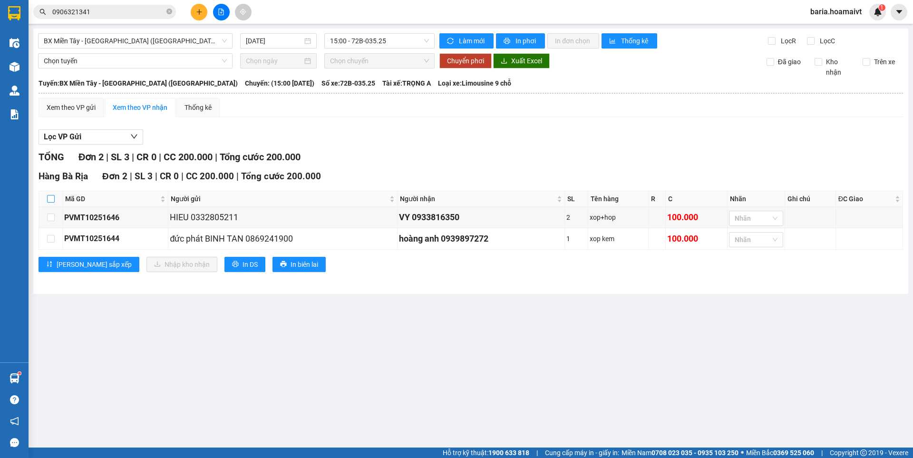
click at [52, 199] on input "checkbox" at bounding box center [51, 199] width 8 height 8
checkbox input "true"
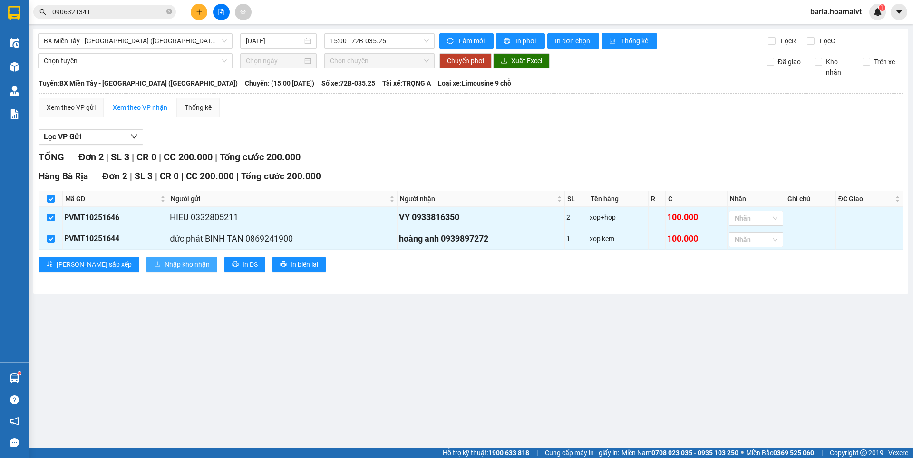
click at [165, 264] on span "Nhập kho nhận" at bounding box center [187, 264] width 45 height 10
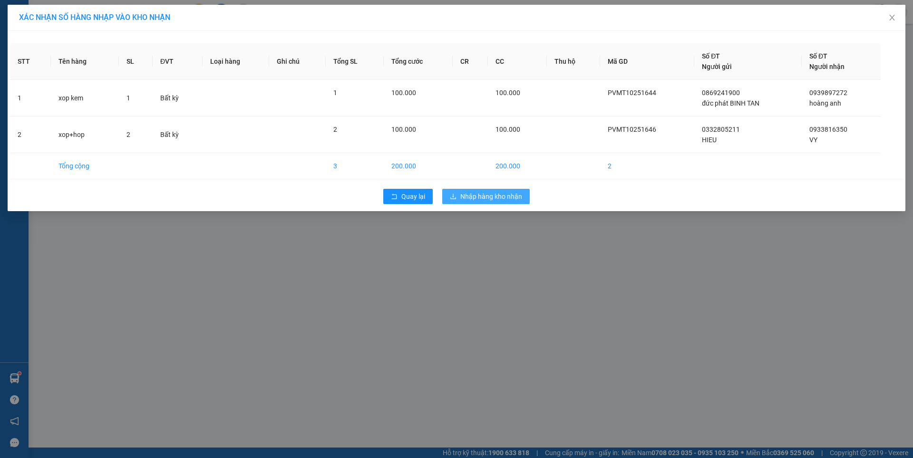
click at [504, 195] on span "Nhập hàng kho nhận" at bounding box center [491, 196] width 62 height 10
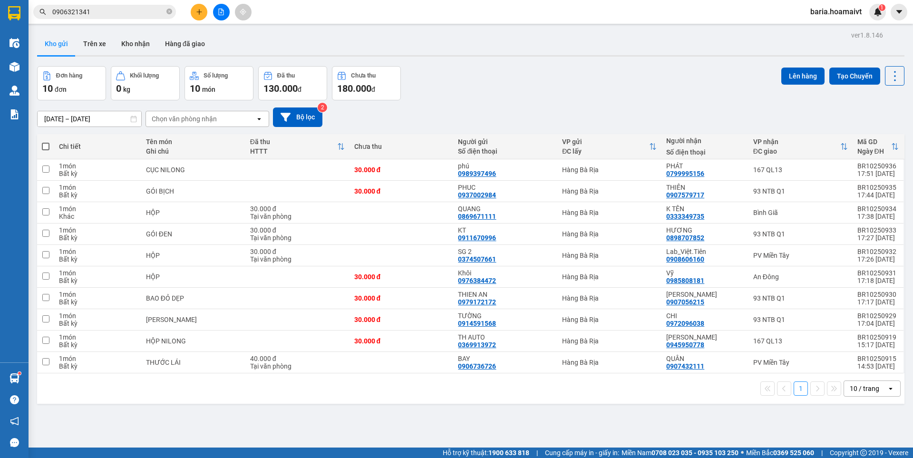
click at [138, 11] on input "0906321341" at bounding box center [108, 12] width 112 height 10
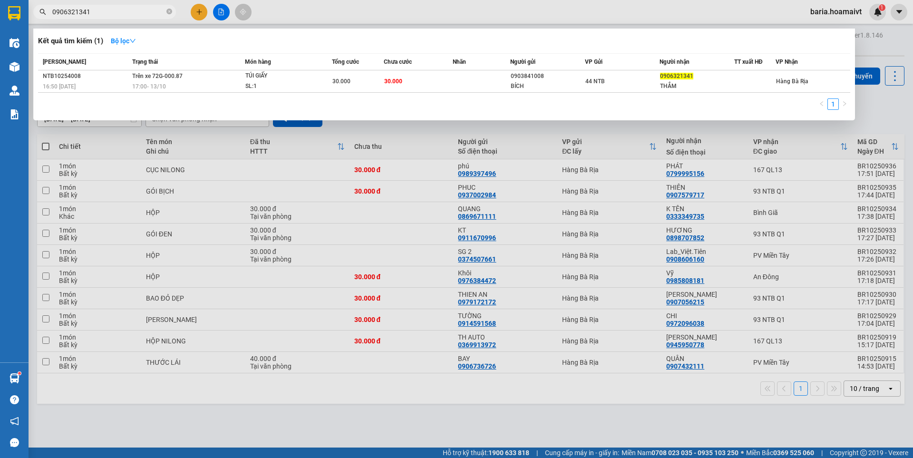
click at [138, 11] on input "0906321341" at bounding box center [108, 12] width 112 height 10
click at [427, 415] on div at bounding box center [456, 229] width 913 height 458
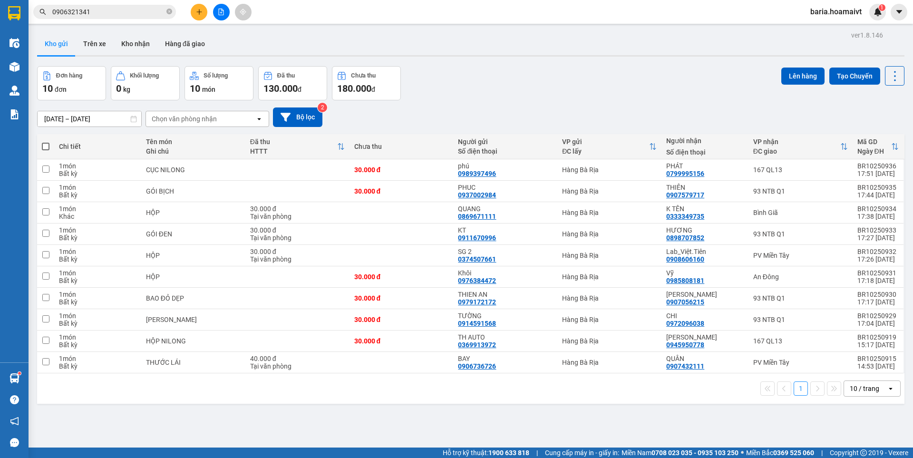
click at [135, 11] on input "0906321341" at bounding box center [108, 12] width 112 height 10
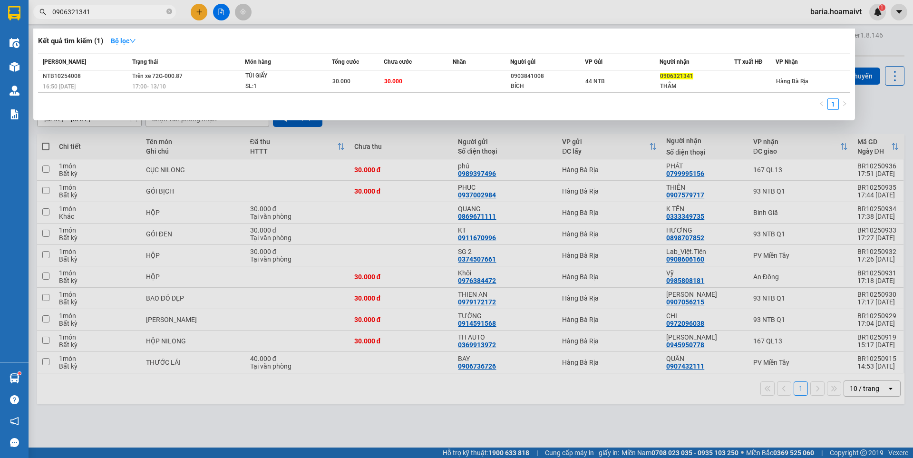
click at [135, 11] on input "0906321341" at bounding box center [108, 12] width 112 height 10
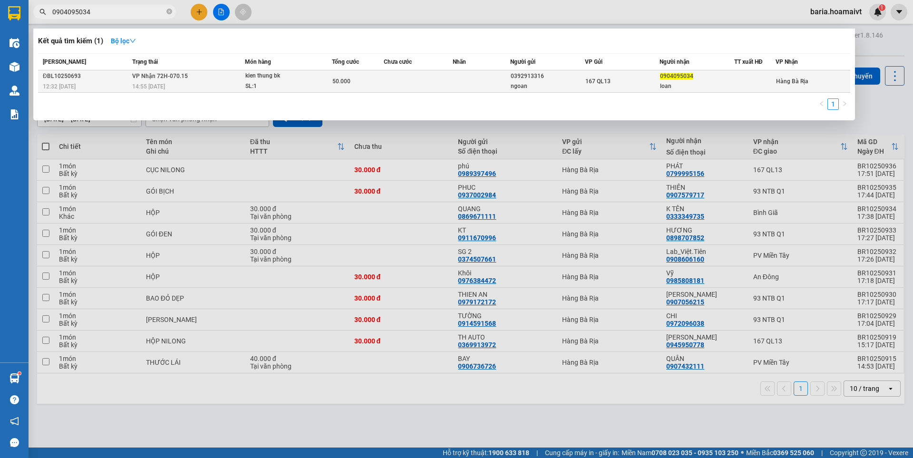
type input "0904095034"
click at [285, 83] on div "SL: 1" at bounding box center [280, 86] width 71 height 10
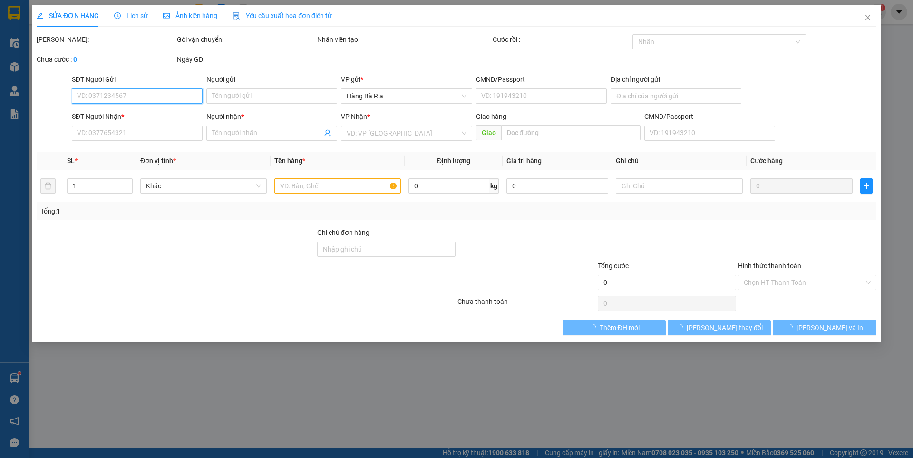
type input "0392913316"
type input "ngoan"
type input "0904095034"
type input "loan"
type input "50.000"
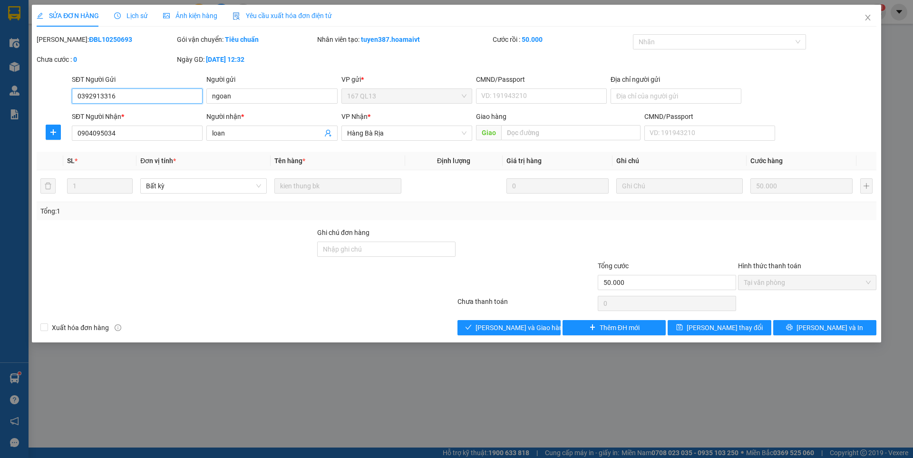
click at [771, 286] on span "Tại văn phòng" at bounding box center [807, 282] width 127 height 14
click at [524, 322] on span "[PERSON_NAME] và Giao hàng" at bounding box center [521, 327] width 91 height 10
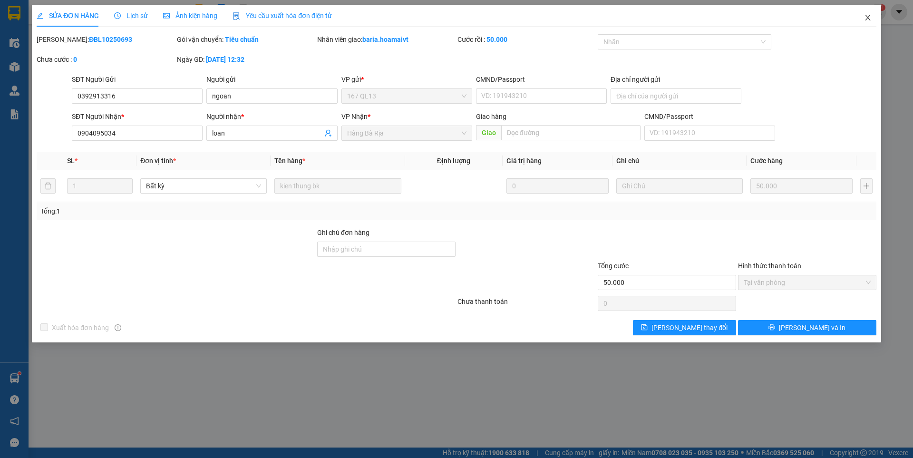
click at [869, 15] on icon "close" at bounding box center [868, 18] width 8 height 8
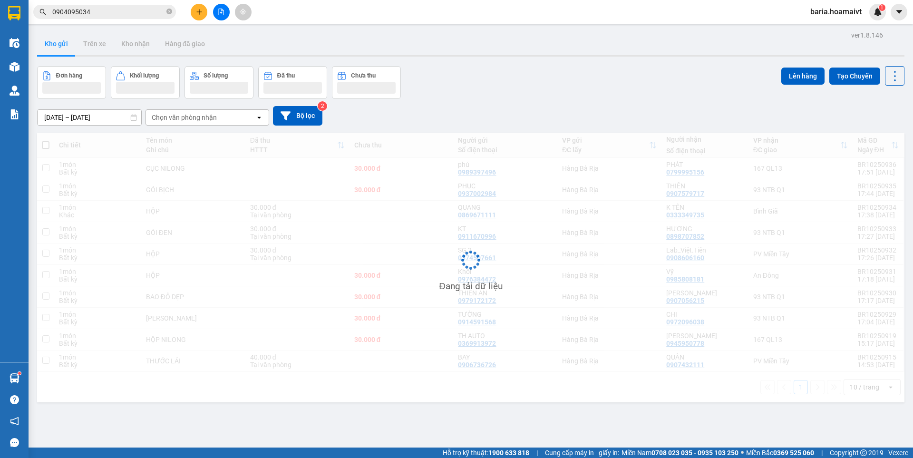
click at [116, 13] on input "0904095034" at bounding box center [108, 12] width 112 height 10
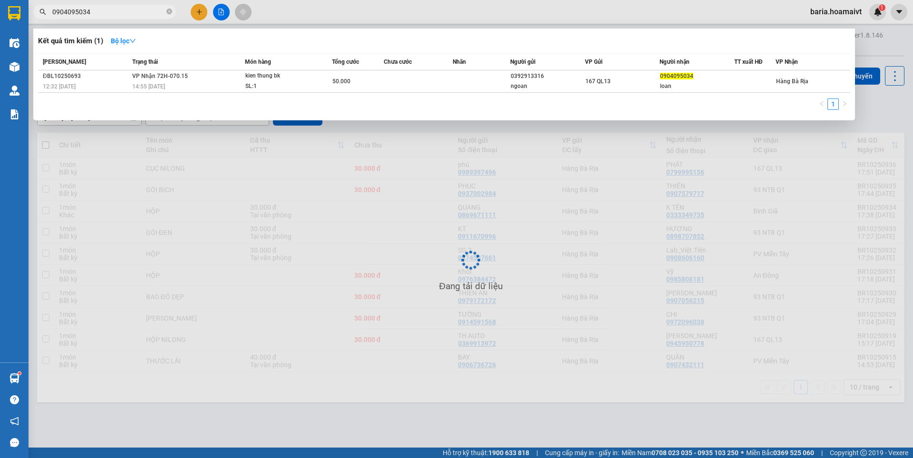
click at [117, 13] on input "0904095034" at bounding box center [108, 12] width 112 height 10
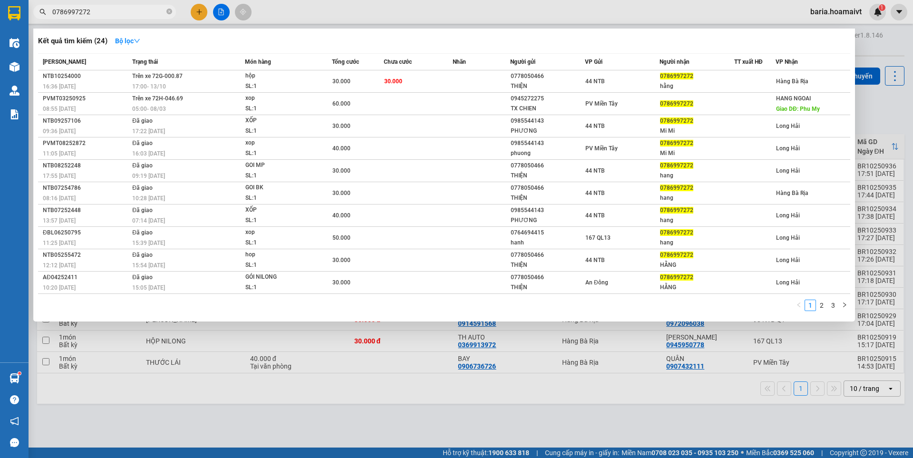
click at [137, 13] on input "0786997272" at bounding box center [108, 12] width 112 height 10
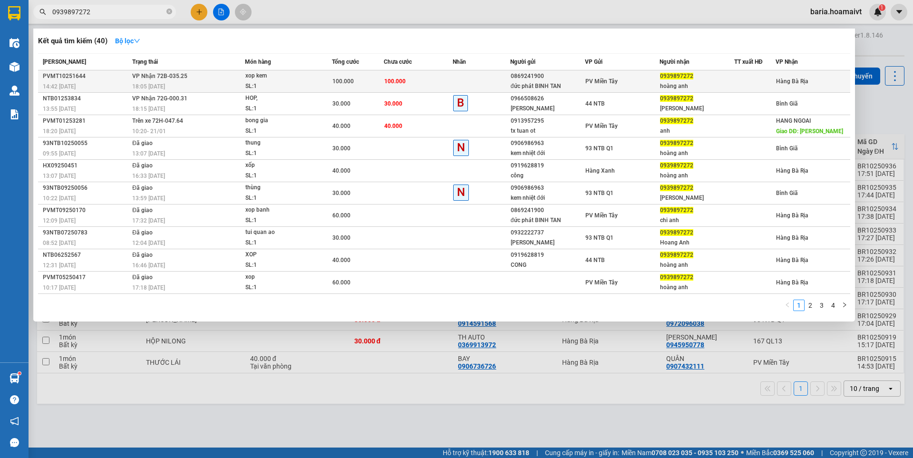
type input "0939897272"
click at [389, 83] on span "100.000" at bounding box center [394, 81] width 21 height 7
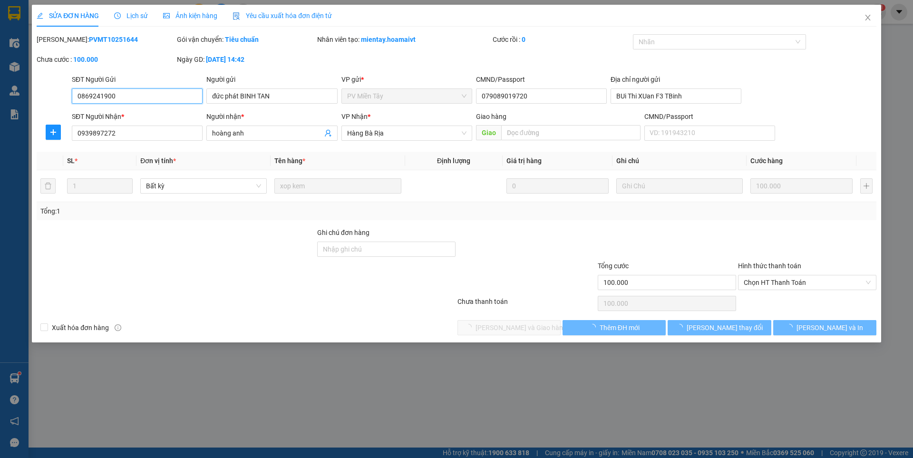
type input "0869241900"
type input "đức phát BINH TAN"
type input "079089019720"
type input "BUi Thi XUan F3 TBinh"
type input "0939897272"
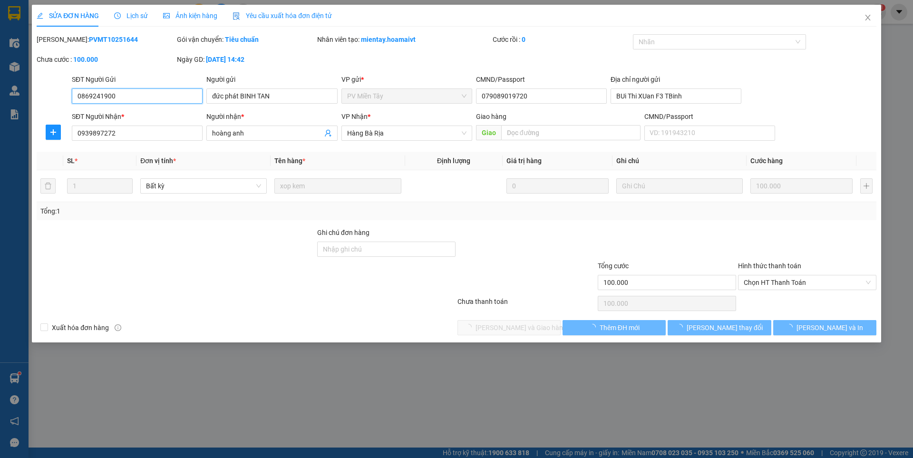
type input "hoàng anh"
type input "100.000"
click at [796, 284] on span "Chọn HT Thanh Toán" at bounding box center [807, 282] width 127 height 14
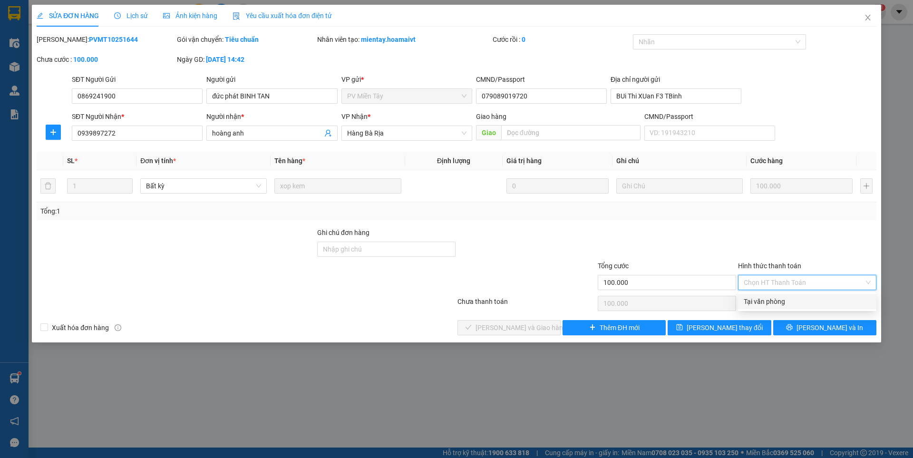
click at [761, 303] on div "Tại văn phòng" at bounding box center [807, 301] width 127 height 10
type input "0"
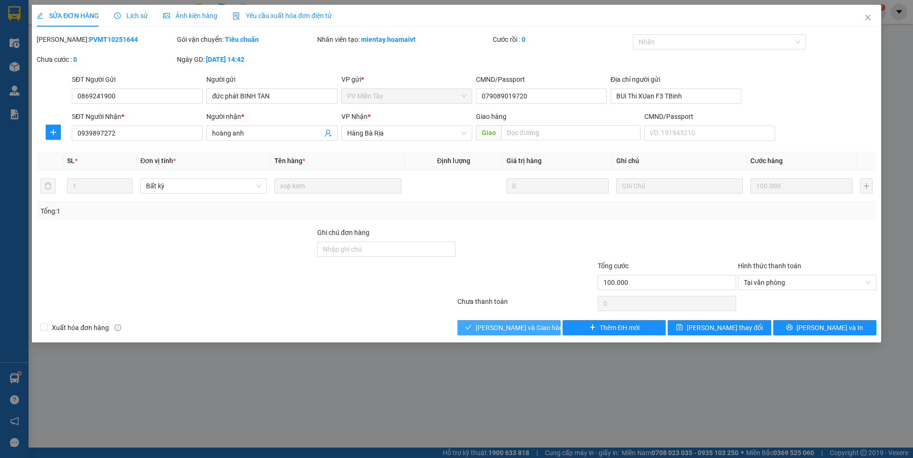
click at [517, 328] on span "[PERSON_NAME] và Giao hàng" at bounding box center [521, 327] width 91 height 10
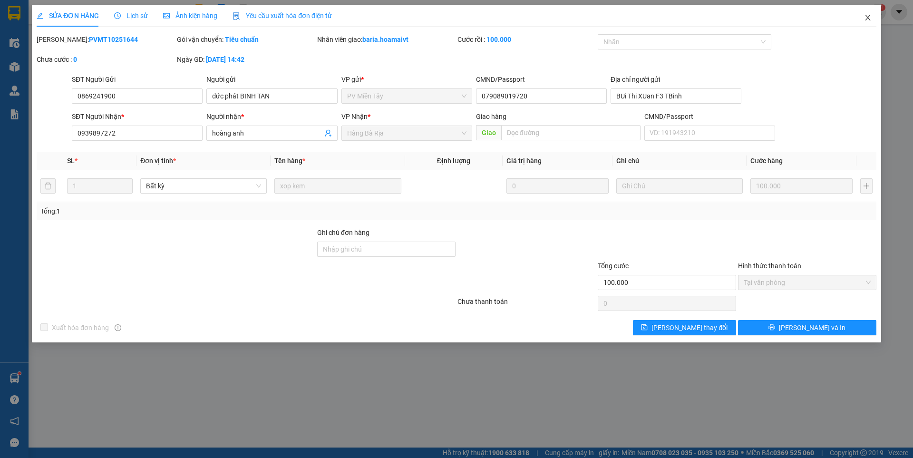
drag, startPoint x: 869, startPoint y: 18, endPoint x: 837, endPoint y: 24, distance: 32.5
click at [869, 16] on icon "close" at bounding box center [868, 18] width 8 height 8
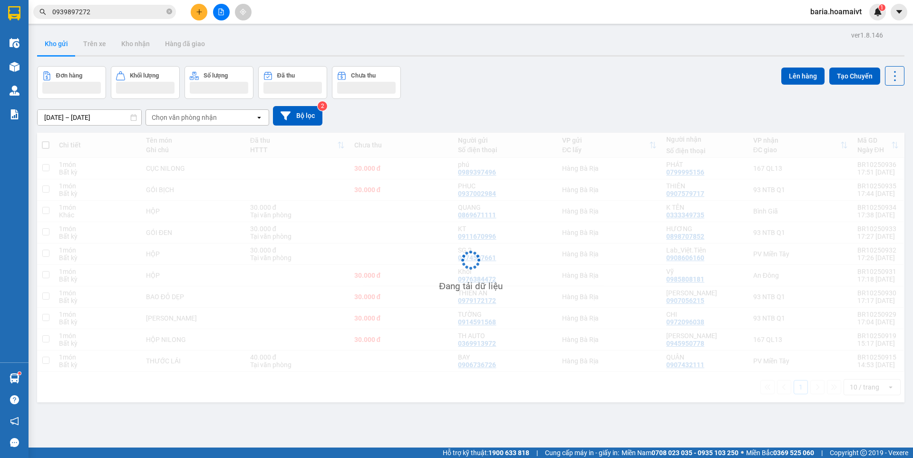
click at [129, 12] on input "0939897272" at bounding box center [108, 12] width 112 height 10
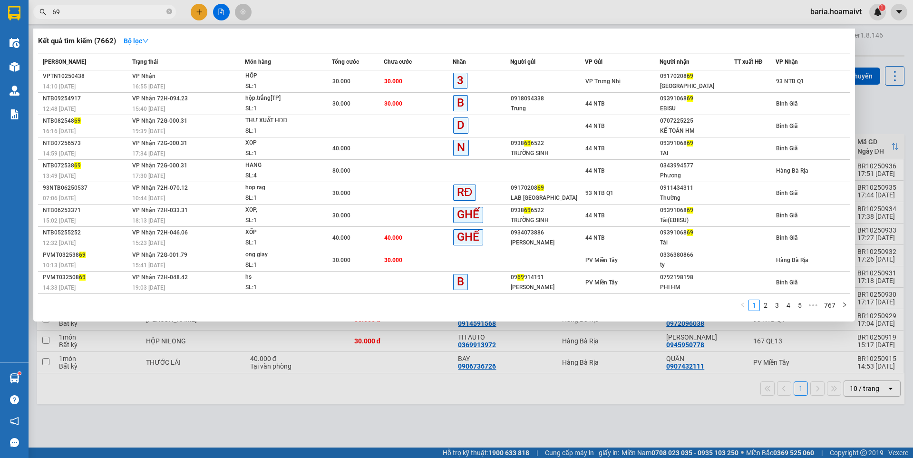
type input "9"
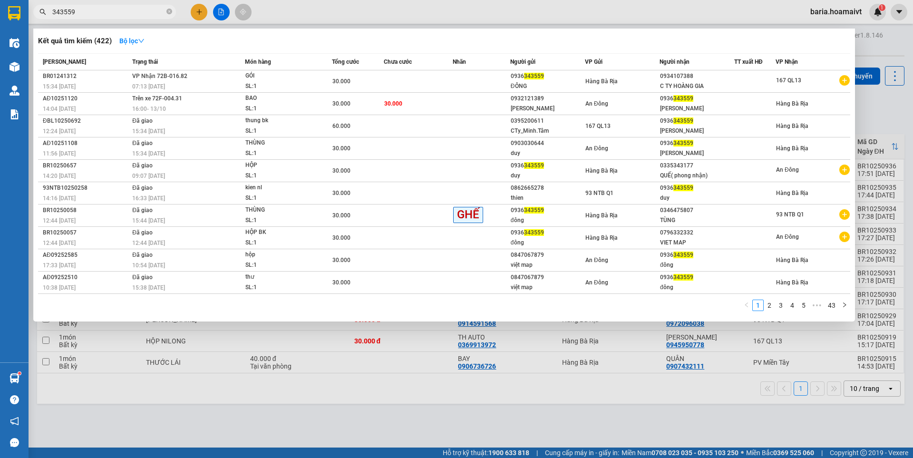
click at [117, 14] on input "343559" at bounding box center [108, 12] width 112 height 10
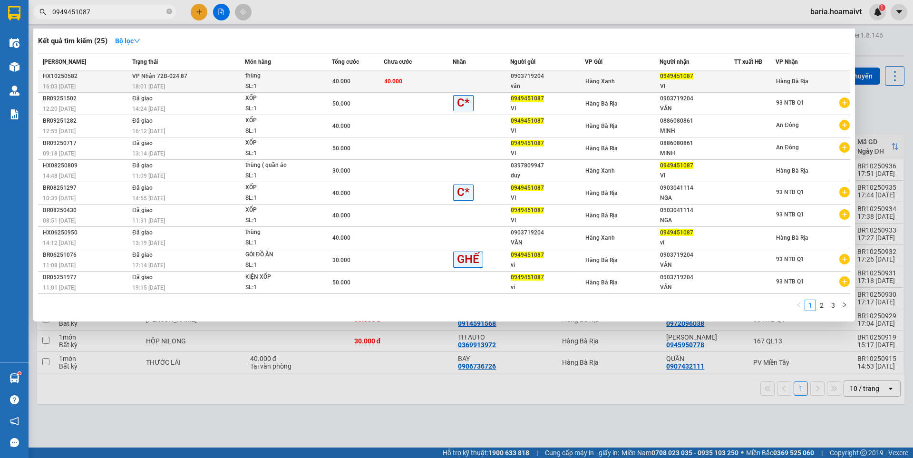
type input "0949451087"
click at [605, 83] on span "Hàng Xanh" at bounding box center [600, 81] width 29 height 7
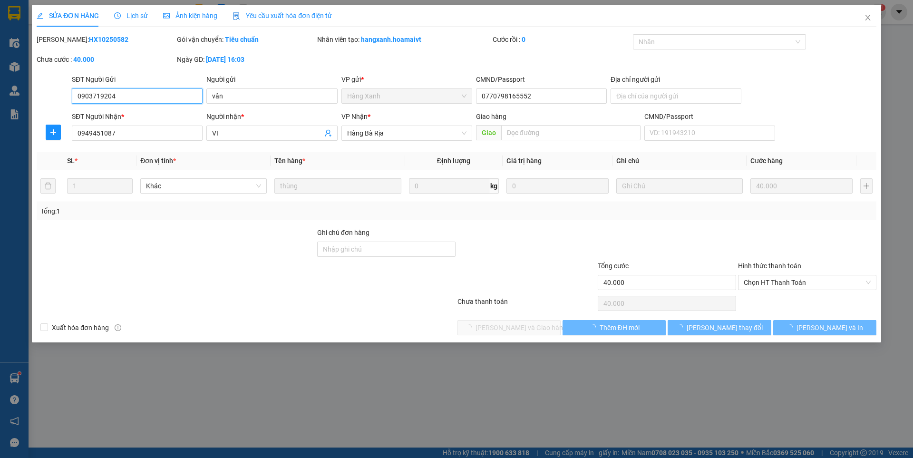
type input "0903719204"
type input "vân"
type input "0770798165552"
type input "0949451087"
type input "VI"
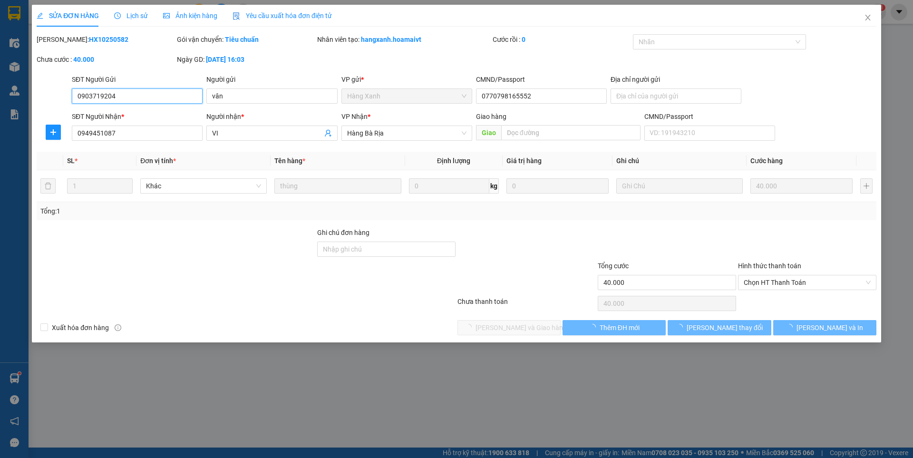
type input "40.000"
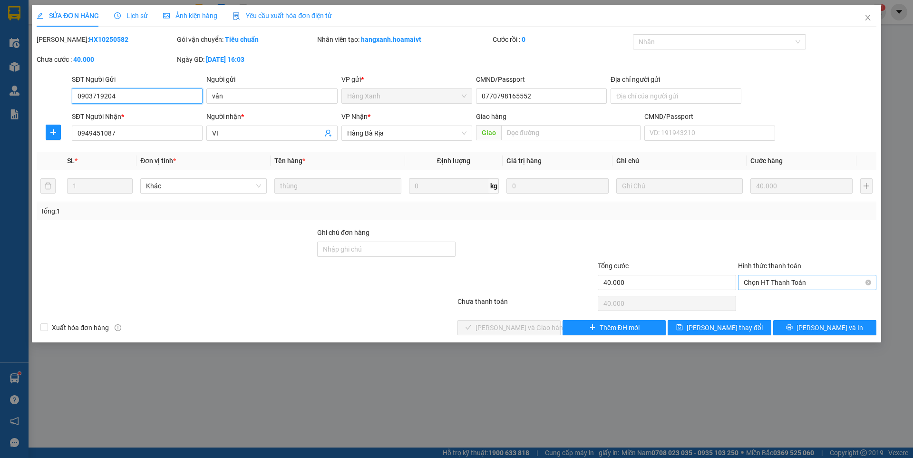
click at [773, 279] on span "Chọn HT Thanh Toán" at bounding box center [807, 282] width 127 height 14
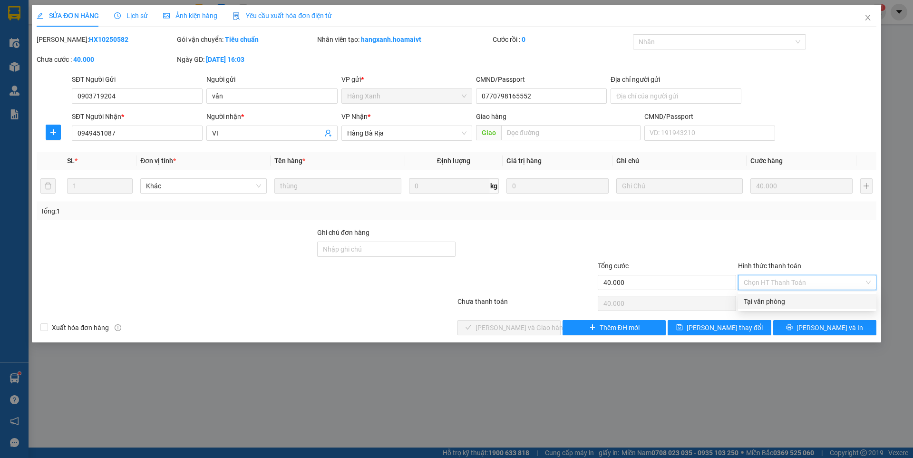
click at [769, 297] on div "Tại văn phòng" at bounding box center [807, 301] width 127 height 10
type input "0"
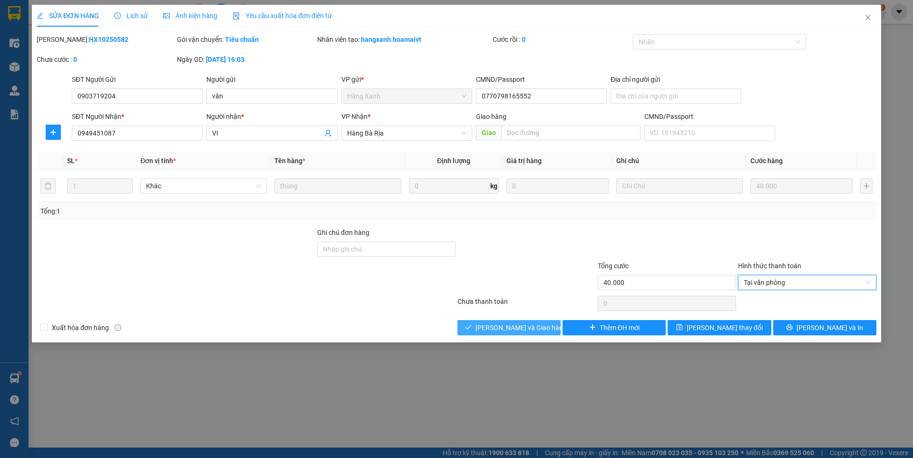
click at [493, 332] on span "[PERSON_NAME] và Giao hàng" at bounding box center [521, 327] width 91 height 10
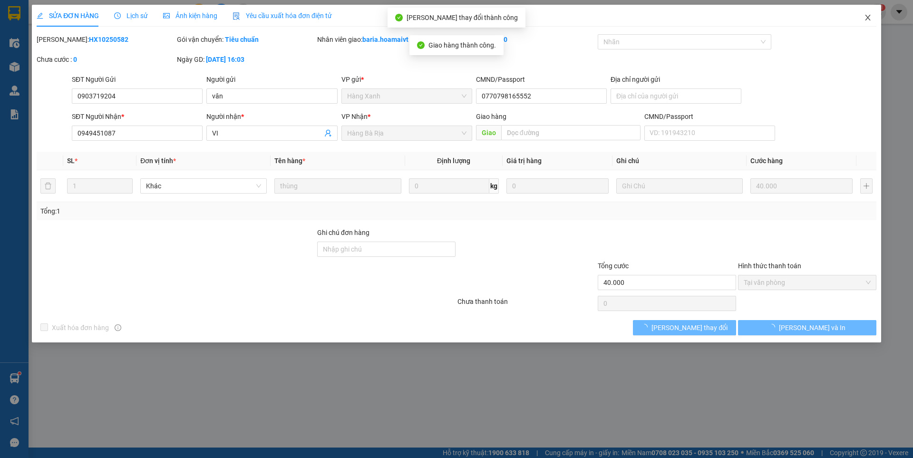
click at [871, 17] on icon "close" at bounding box center [868, 18] width 8 height 8
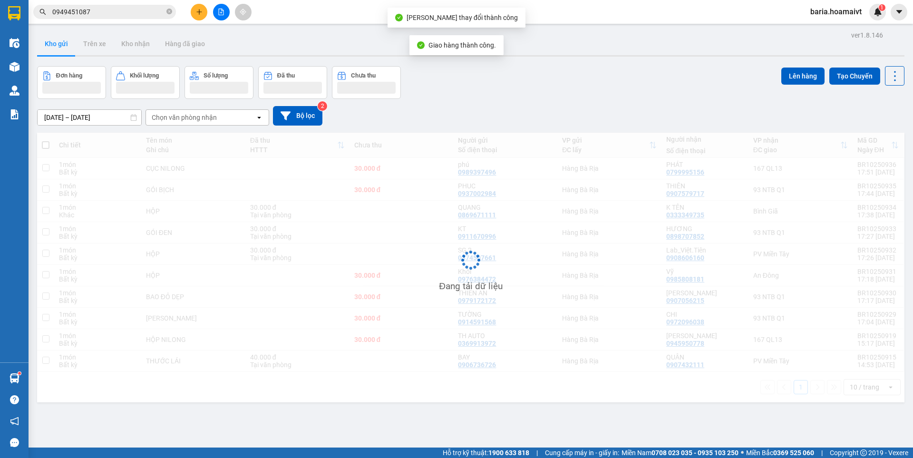
click at [116, 11] on input "0949451087" at bounding box center [108, 12] width 112 height 10
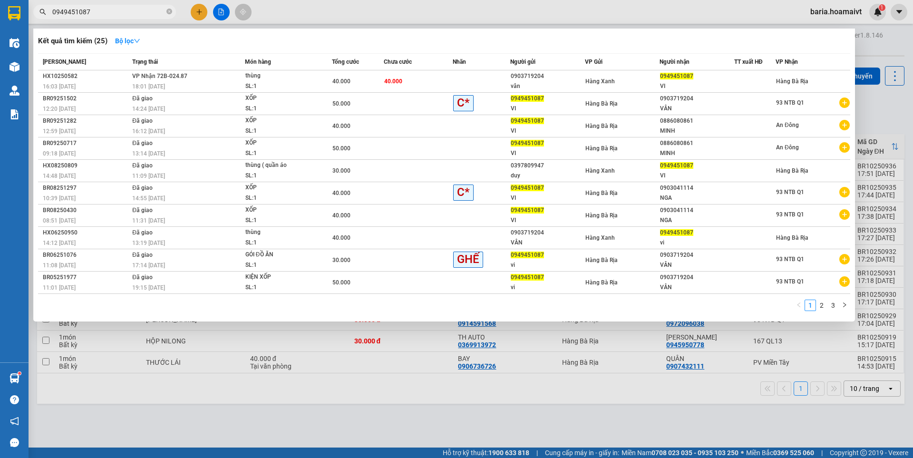
click at [118, 12] on input "0949451087" at bounding box center [108, 12] width 112 height 10
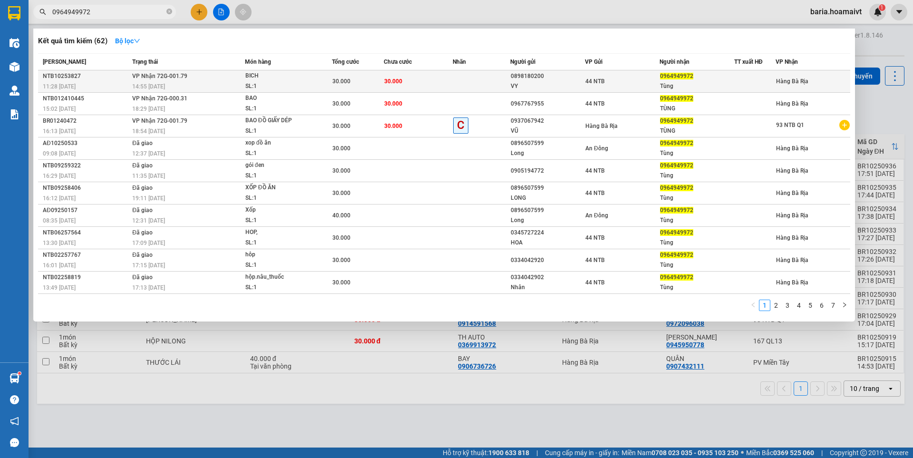
type input "0964949972"
click at [730, 88] on div "Tùng" at bounding box center [697, 86] width 74 height 10
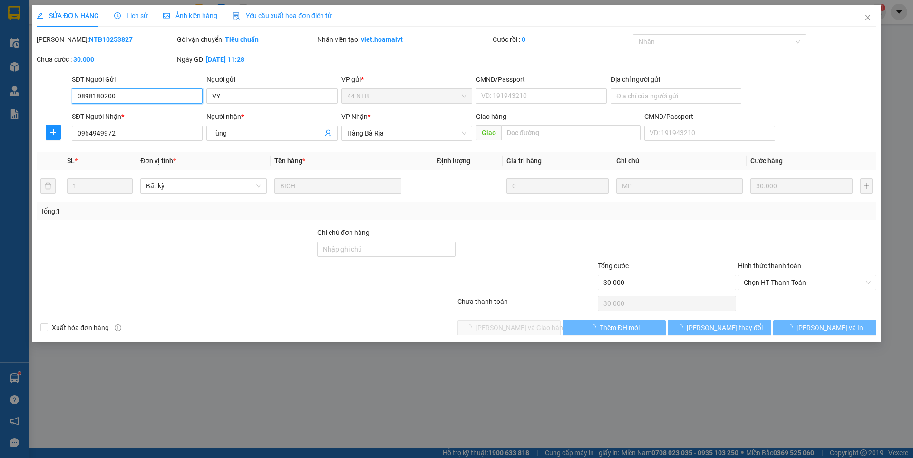
type input "0898180200"
type input "VY"
type input "0964949972"
type input "Tùng"
type input "30.000"
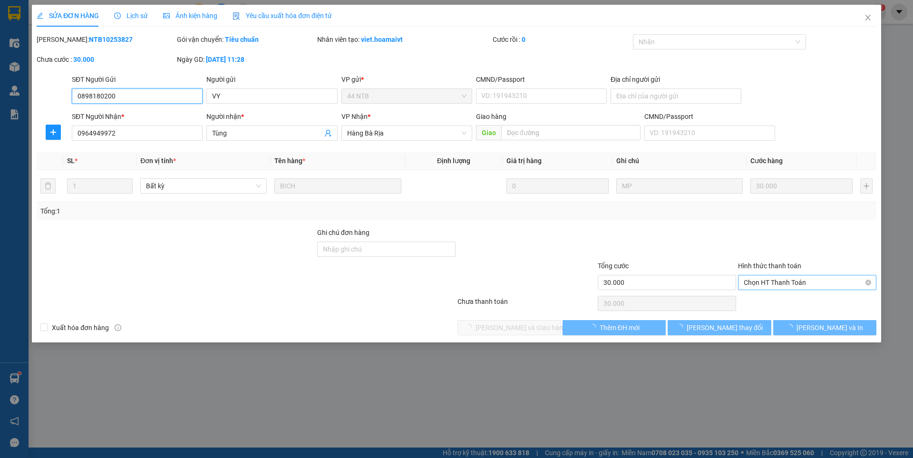
click at [781, 282] on span "Chọn HT Thanh Toán" at bounding box center [807, 282] width 127 height 14
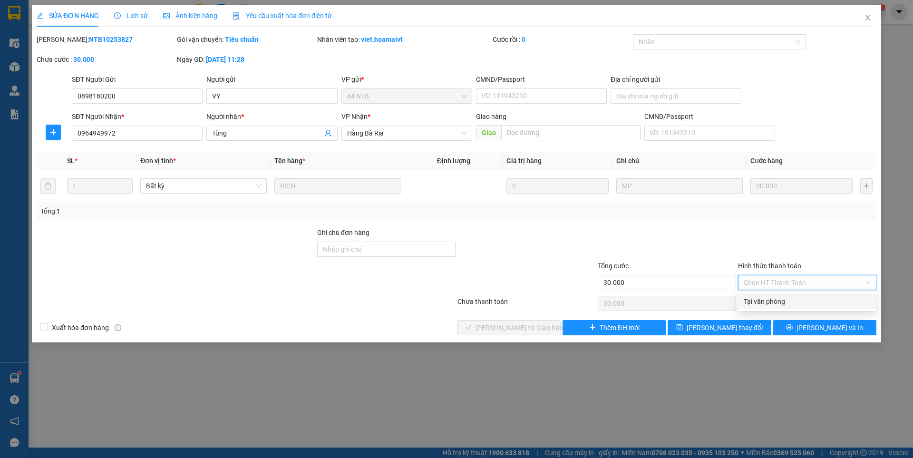
drag, startPoint x: 757, startPoint y: 300, endPoint x: 598, endPoint y: 342, distance: 164.0
click at [754, 299] on div "Tại văn phòng" at bounding box center [807, 301] width 127 height 10
type input "0"
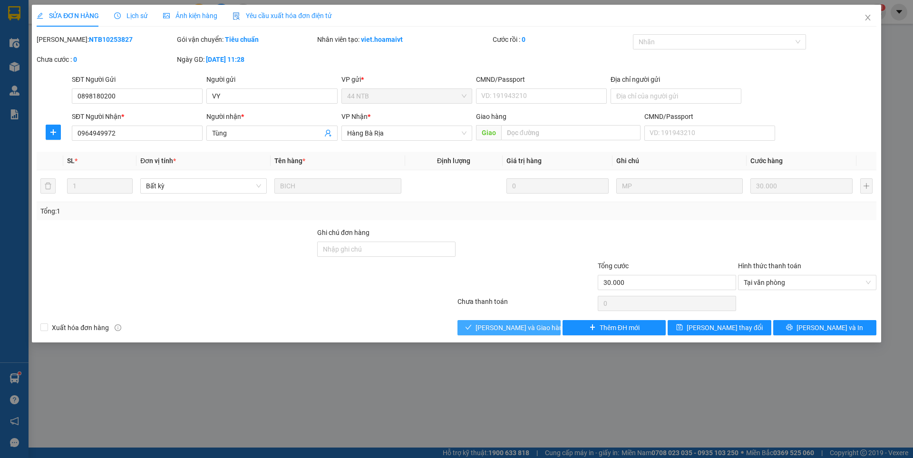
drag, startPoint x: 524, startPoint y: 328, endPoint x: 516, endPoint y: 306, distance: 23.6
click at [524, 326] on span "[PERSON_NAME] và Giao hàng" at bounding box center [521, 327] width 91 height 10
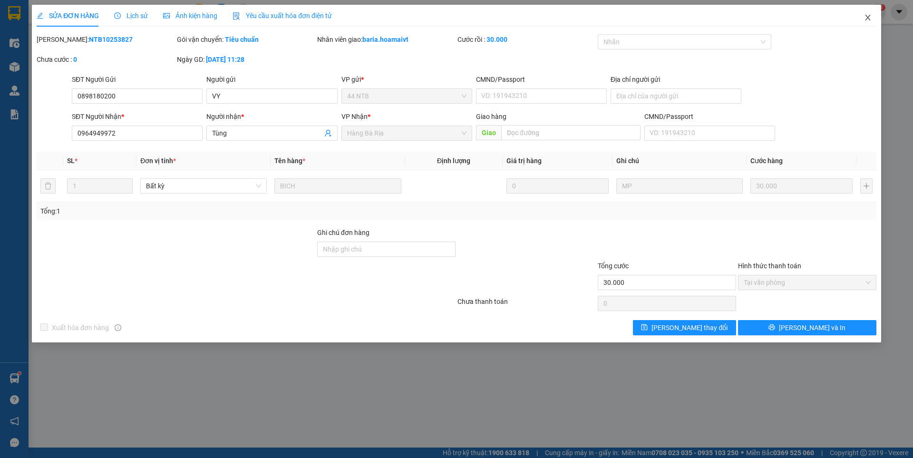
click at [867, 19] on icon "close" at bounding box center [868, 18] width 8 height 8
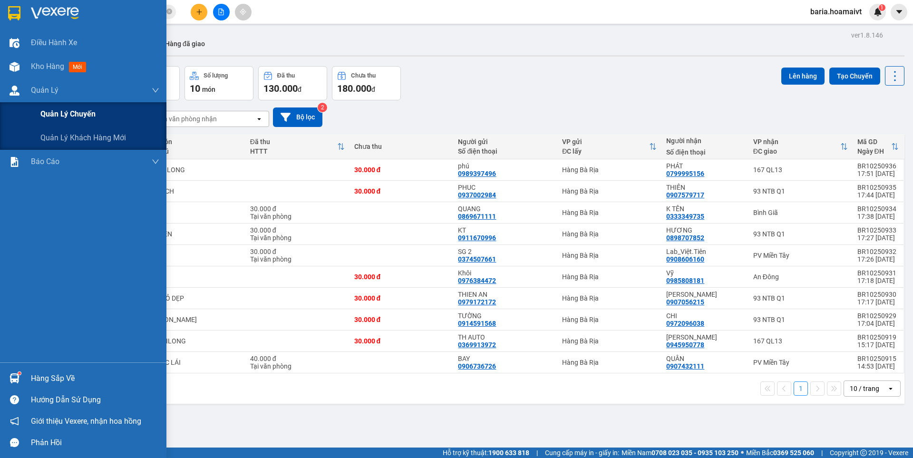
click at [66, 112] on span "Quản lý chuyến" at bounding box center [67, 114] width 55 height 12
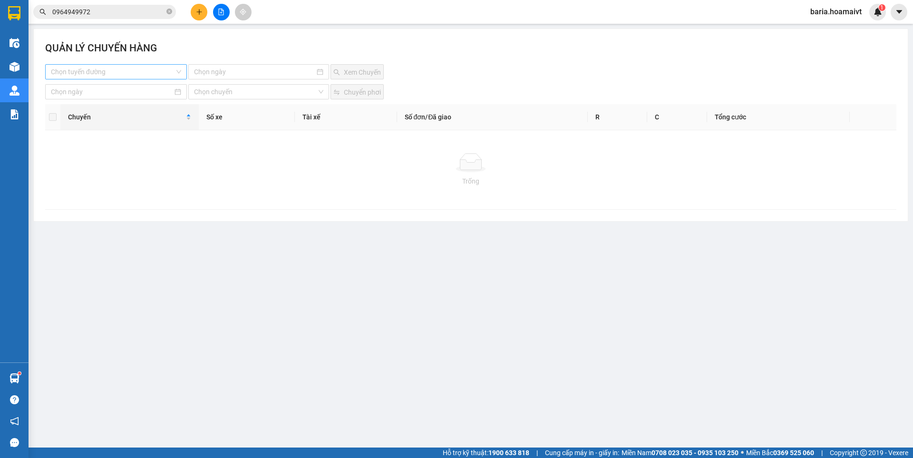
click at [102, 70] on input "search" at bounding box center [113, 72] width 124 height 14
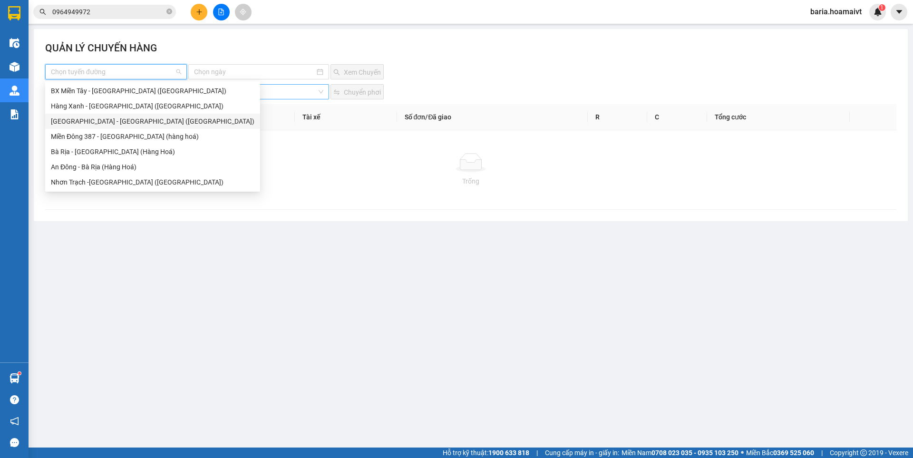
drag, startPoint x: 78, startPoint y: 120, endPoint x: 217, endPoint y: 94, distance: 141.7
click at [86, 121] on div "[GEOGRAPHIC_DATA] - [GEOGRAPHIC_DATA] ([GEOGRAPHIC_DATA])" at bounding box center [153, 121] width 204 height 10
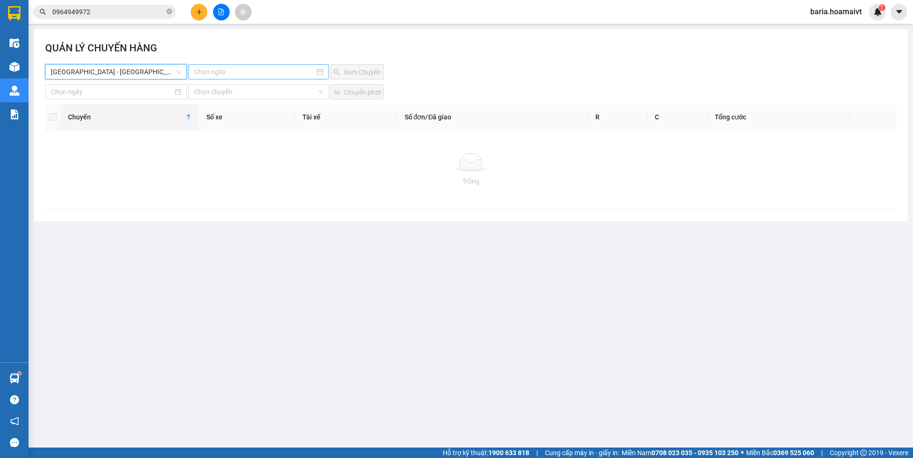
click at [233, 73] on input at bounding box center [254, 72] width 120 height 10
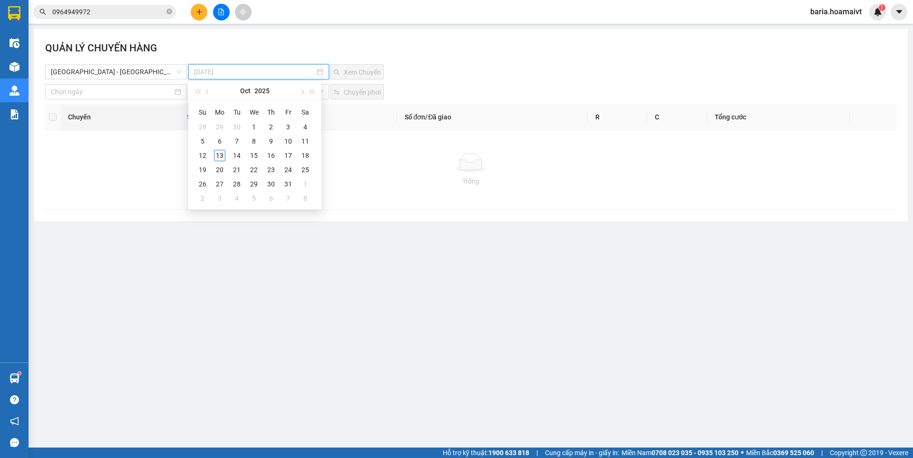
type input "[DATE]"
click at [219, 155] on div "13" at bounding box center [219, 155] width 11 height 11
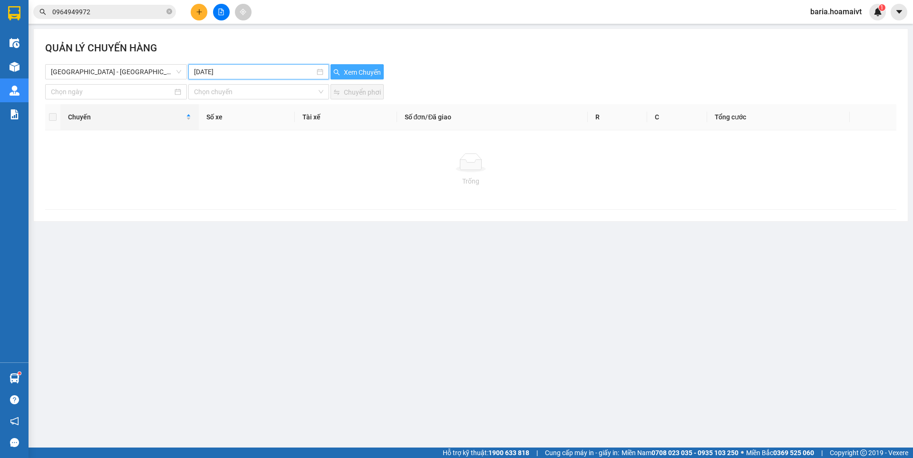
click at [363, 70] on span "Xem Chuyến" at bounding box center [362, 72] width 37 height 10
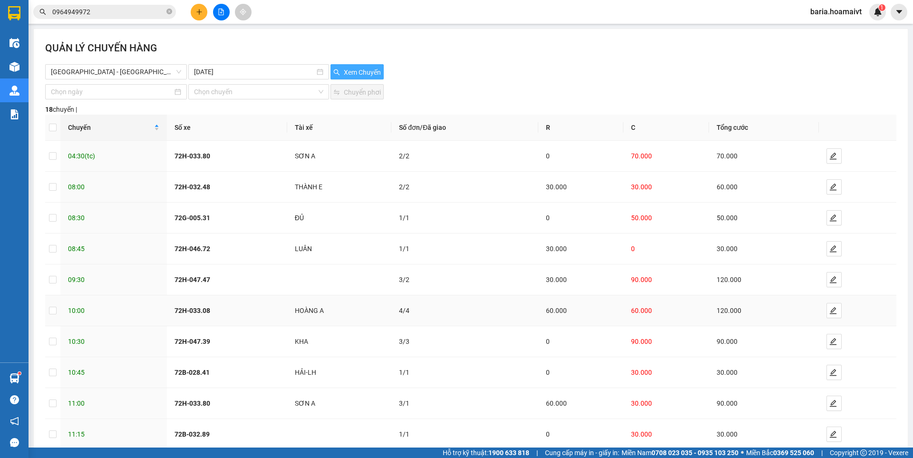
scroll to position [53, 0]
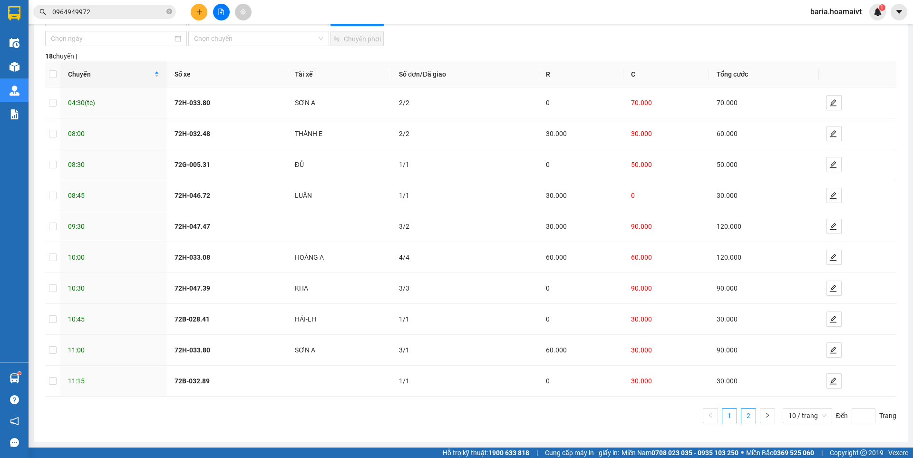
click at [742, 414] on link "2" at bounding box center [749, 416] width 14 height 14
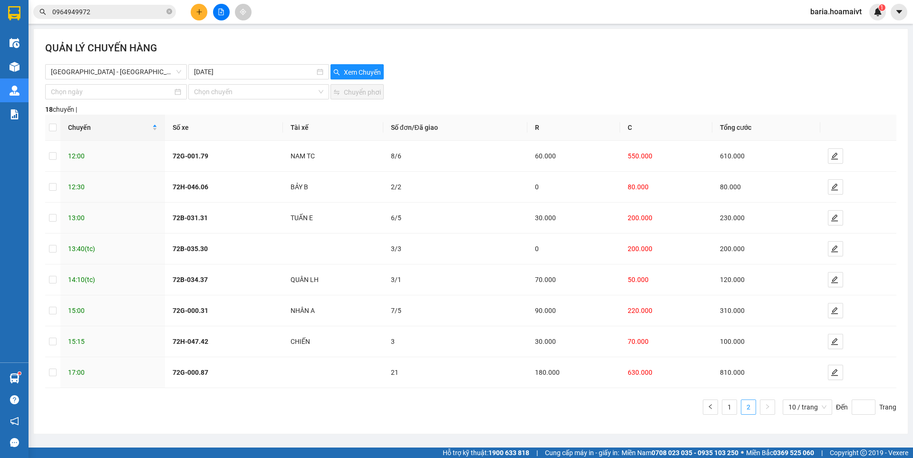
scroll to position [0, 0]
click at [837, 374] on icon "edit" at bounding box center [835, 373] width 8 height 8
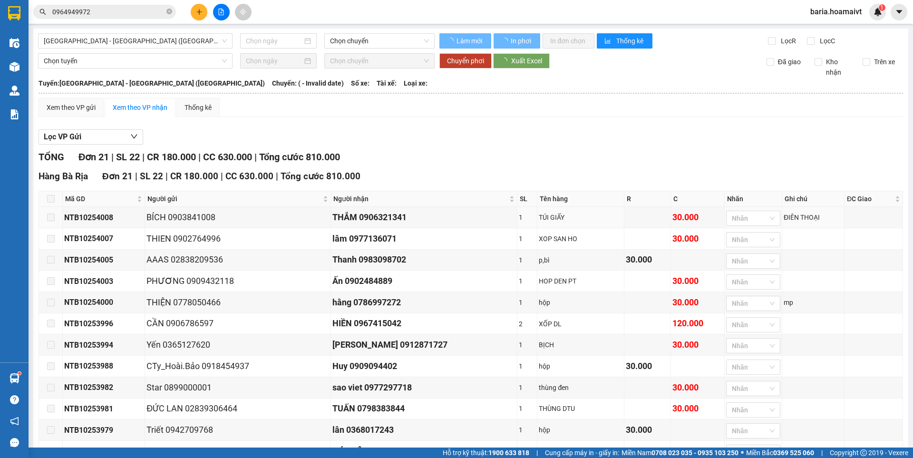
type input "[DATE]"
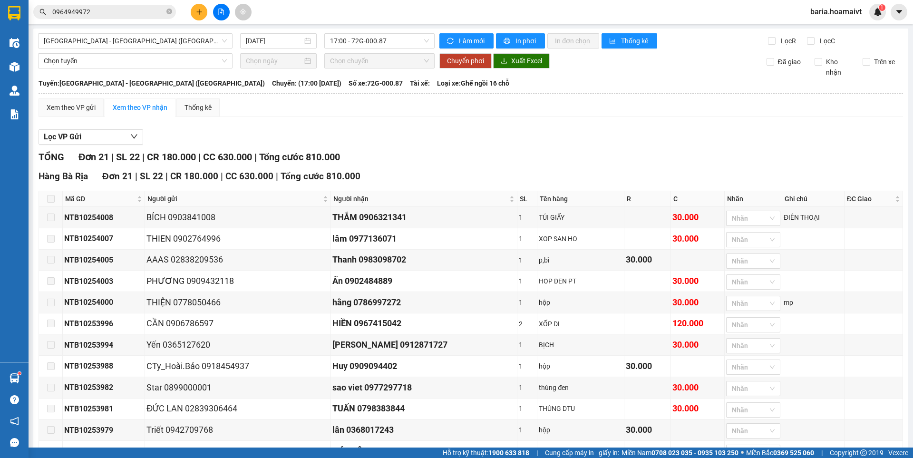
click at [50, 197] on span at bounding box center [51, 199] width 8 height 8
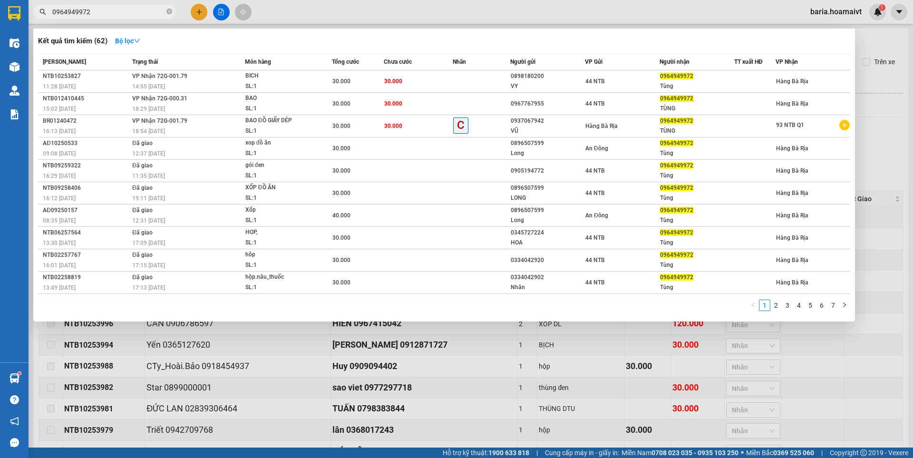
click at [127, 13] on input "0964949972" at bounding box center [108, 12] width 112 height 10
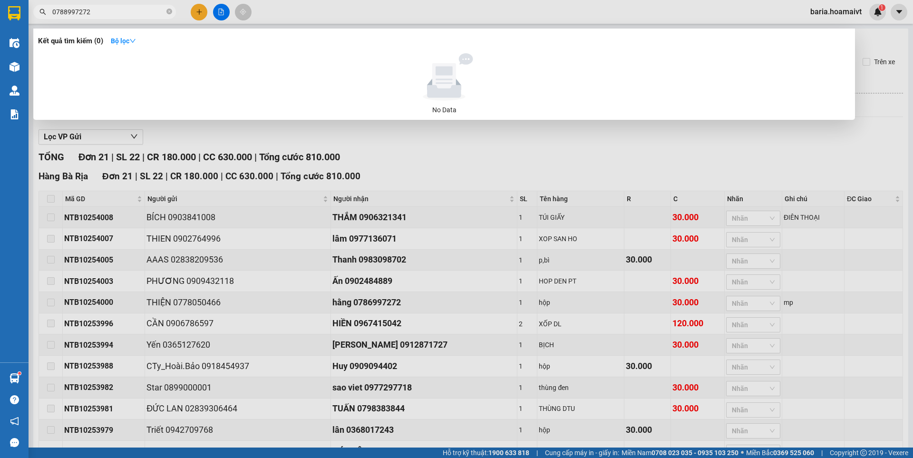
click at [62, 11] on input "0788997272" at bounding box center [108, 12] width 112 height 10
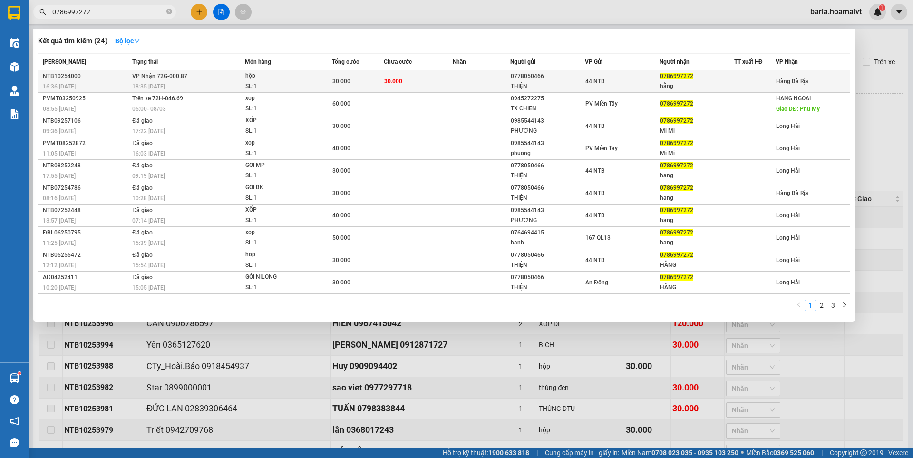
type input "0786997272"
click at [696, 76] on div "0786997272" at bounding box center [697, 76] width 74 height 10
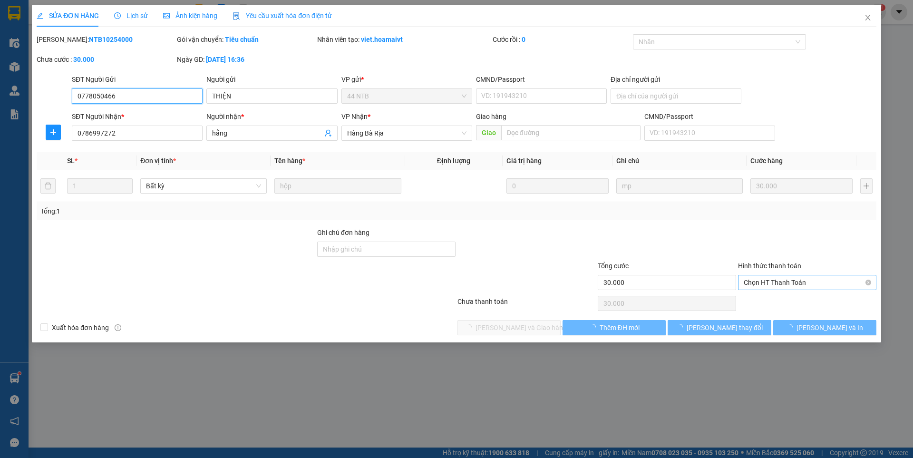
type input "0778050466"
type input "THIỆN"
type input "0786997272"
type input "hằng"
type input "30.000"
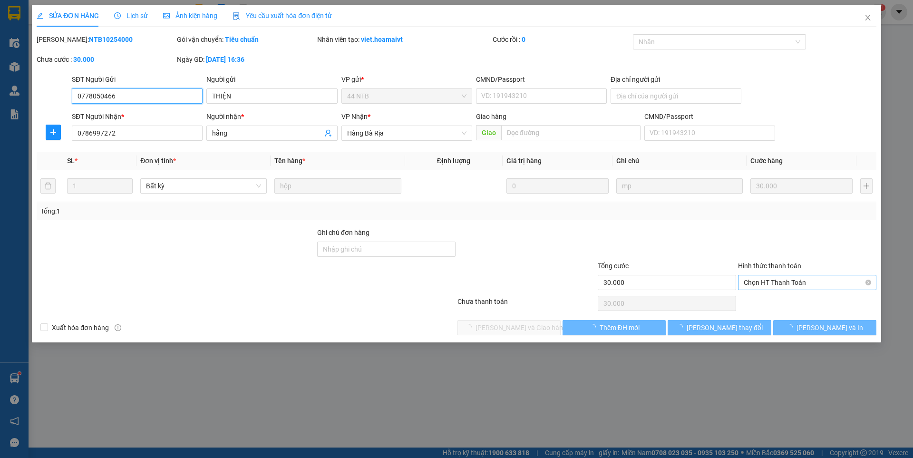
click at [811, 283] on span "Chọn HT Thanh Toán" at bounding box center [807, 282] width 127 height 14
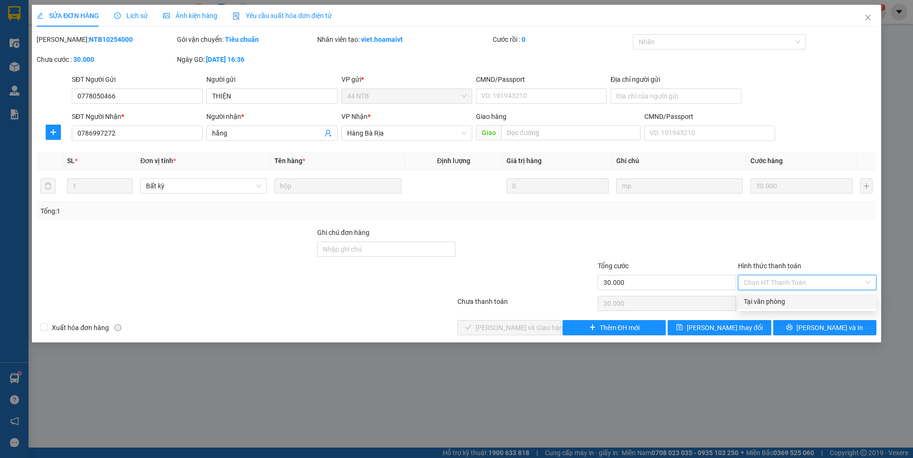
click at [773, 301] on div "Tại văn phòng" at bounding box center [807, 301] width 127 height 10
type input "0"
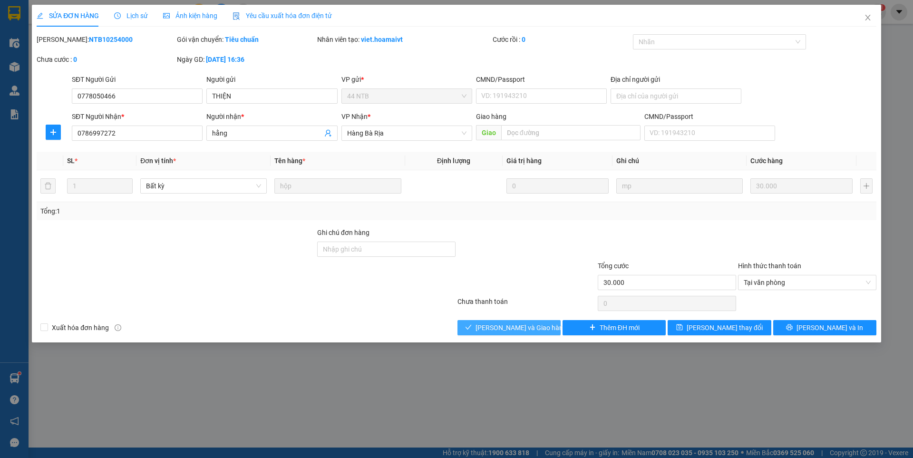
click at [532, 322] on span "[PERSON_NAME] và Giao hàng" at bounding box center [521, 327] width 91 height 10
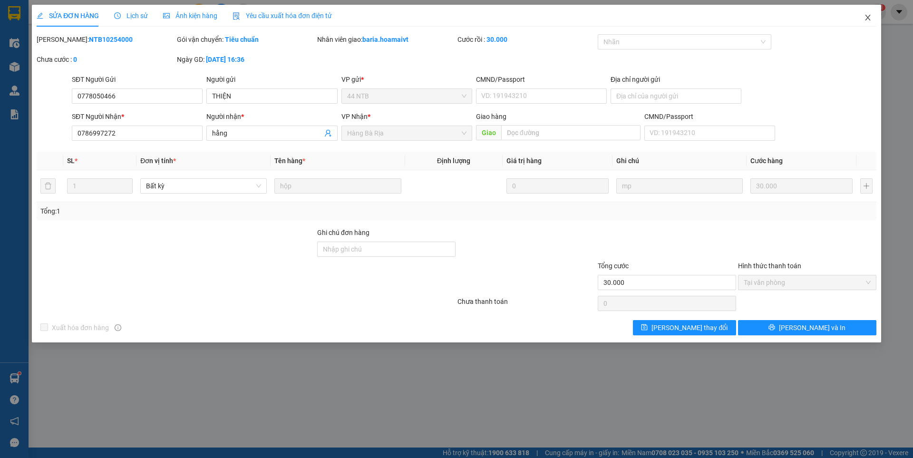
click at [868, 18] on icon "close" at bounding box center [867, 18] width 5 height 6
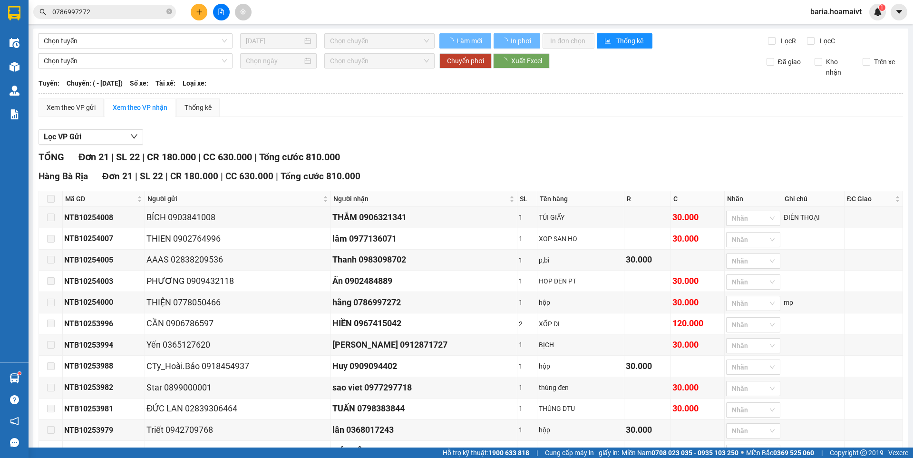
click at [117, 13] on input "0786997272" at bounding box center [108, 12] width 112 height 10
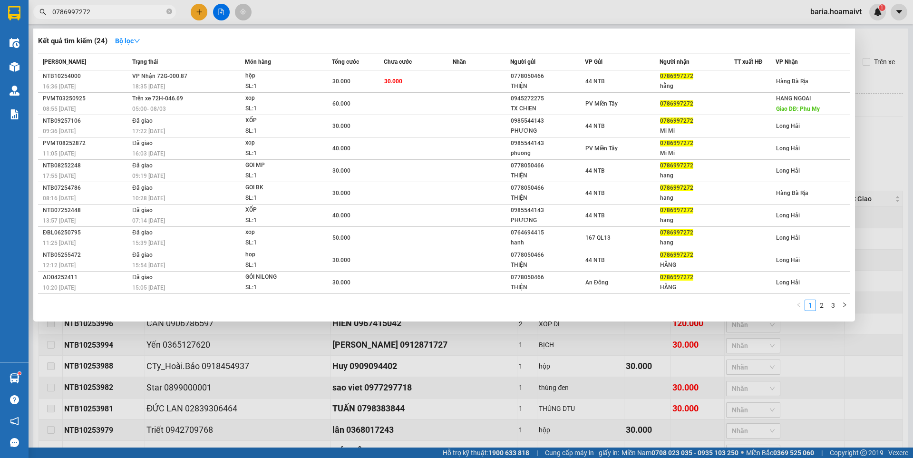
click at [117, 13] on input "0786997272" at bounding box center [108, 12] width 112 height 10
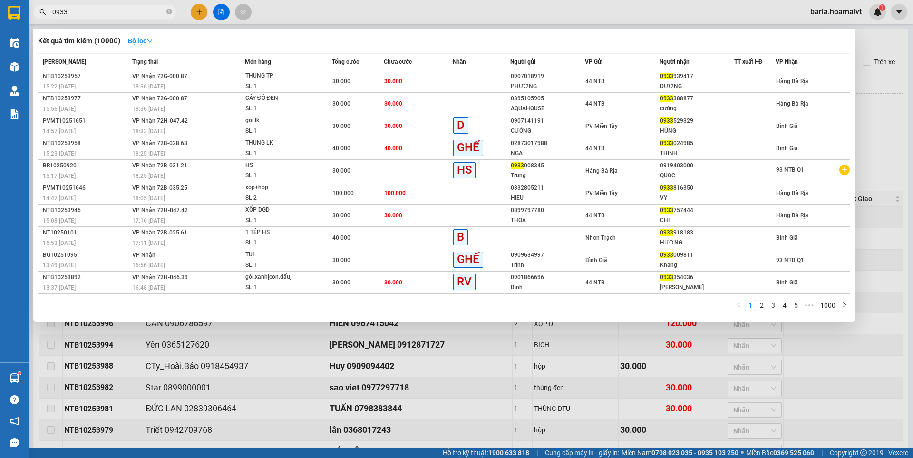
click at [95, 15] on input "0933" at bounding box center [108, 12] width 112 height 10
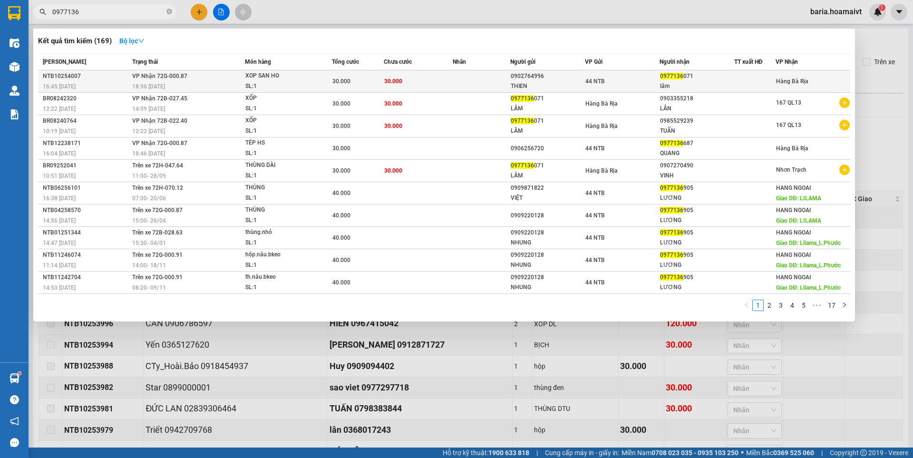
type input "0977136"
click at [687, 84] on div "lâm" at bounding box center [697, 86] width 74 height 10
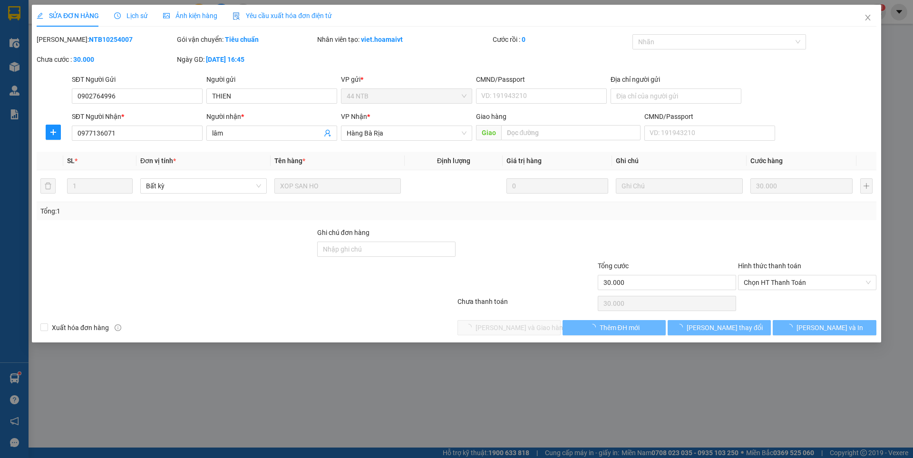
type input "0902764996"
type input "THIEN"
type input "0977136071"
type input "lâm"
type input "30.000"
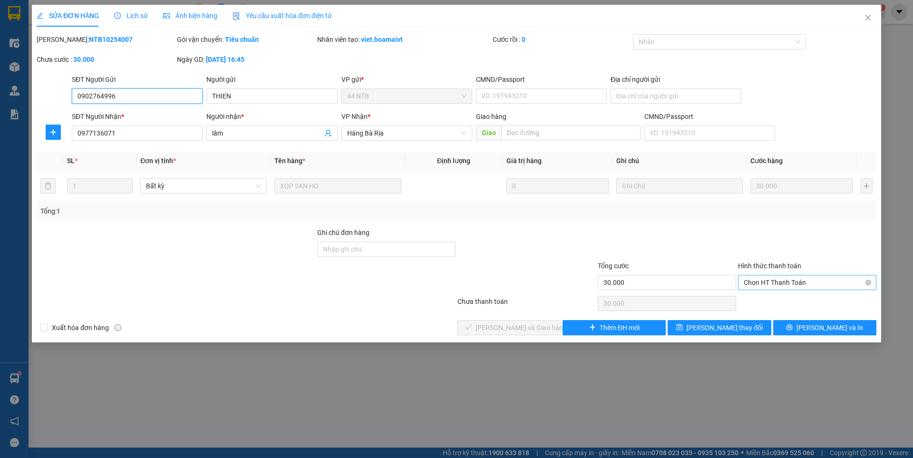
click at [785, 283] on span "Chọn HT Thanh Toán" at bounding box center [807, 282] width 127 height 14
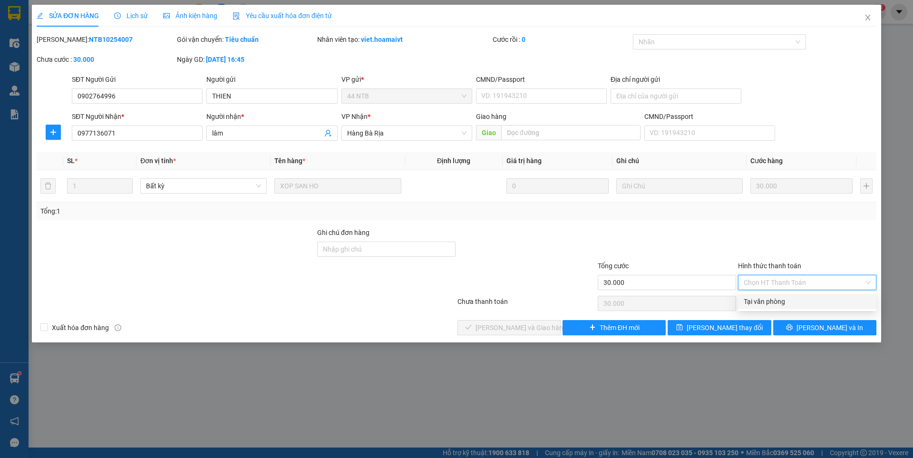
click at [769, 301] on div "Tại văn phòng" at bounding box center [807, 301] width 127 height 10
type input "0"
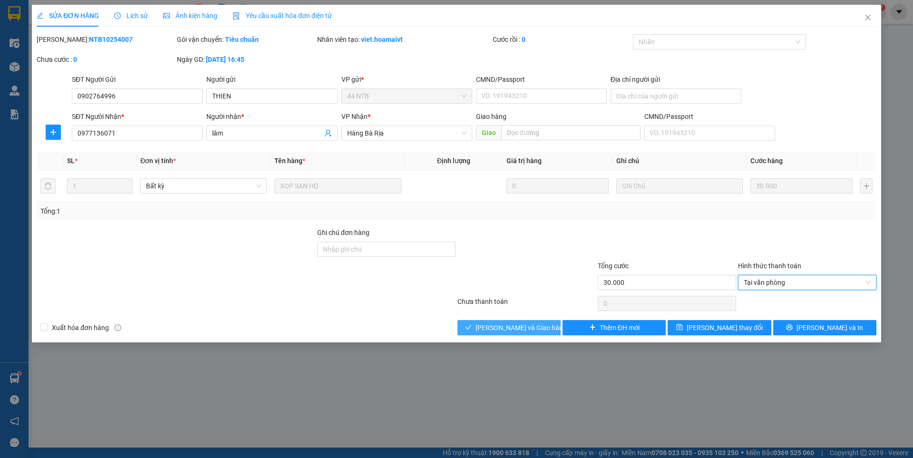
click at [532, 322] on span "[PERSON_NAME] và Giao hàng" at bounding box center [521, 327] width 91 height 10
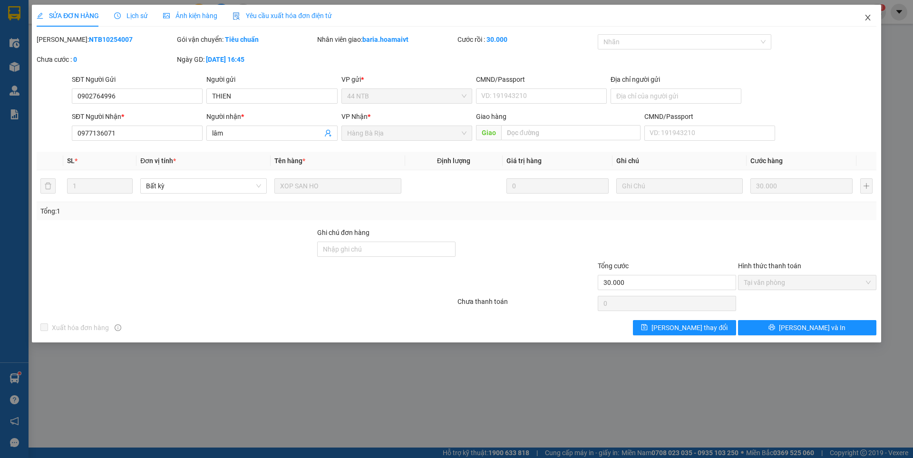
click at [866, 16] on icon "close" at bounding box center [867, 18] width 5 height 6
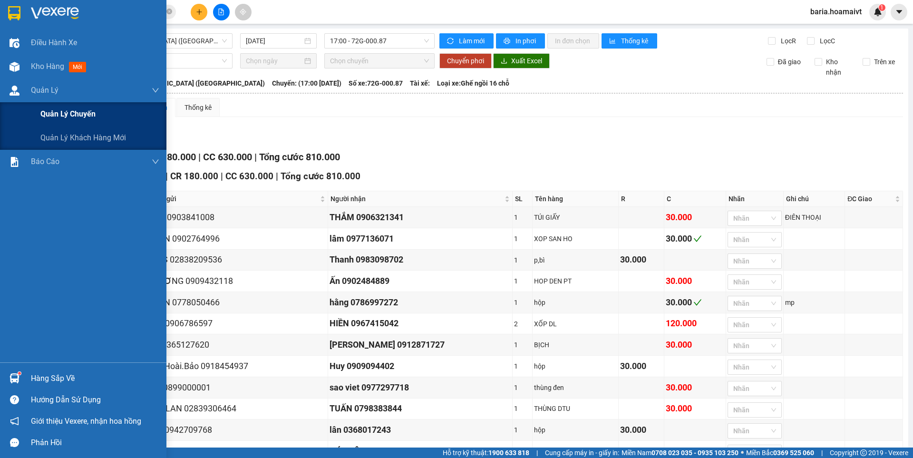
click at [75, 119] on span "Quản lý chuyến" at bounding box center [67, 114] width 55 height 12
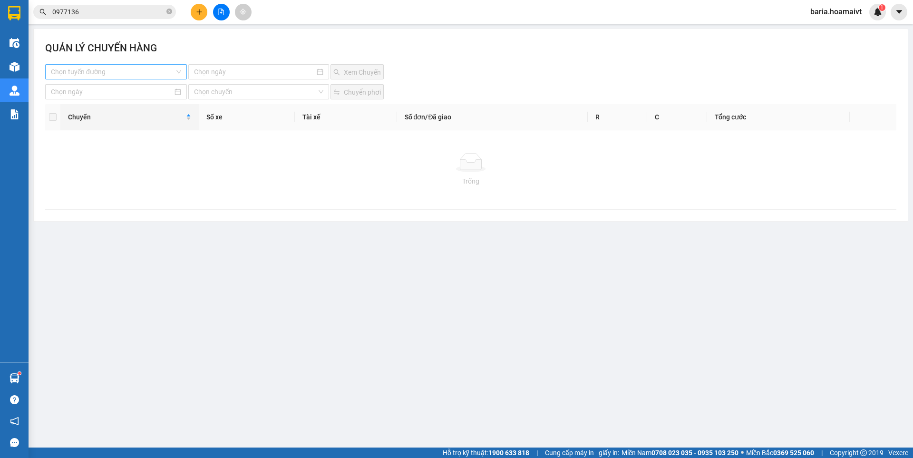
click at [135, 72] on input "search" at bounding box center [113, 72] width 124 height 14
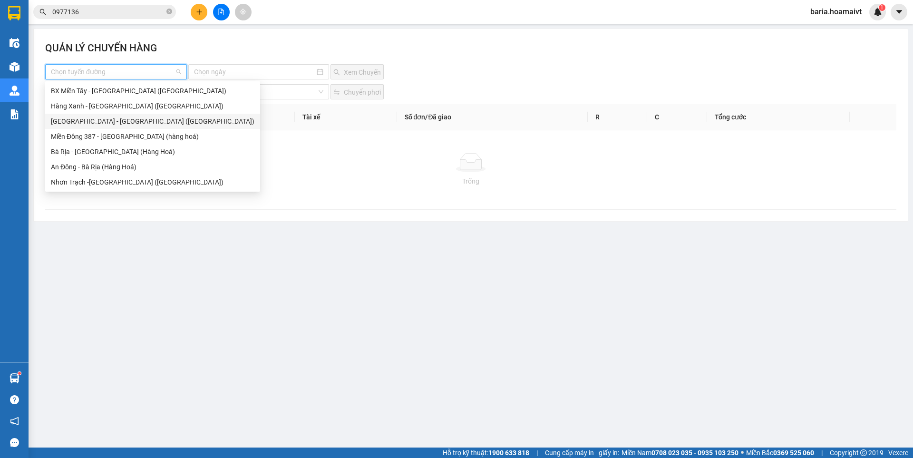
click at [113, 15] on input "0977136" at bounding box center [108, 12] width 112 height 10
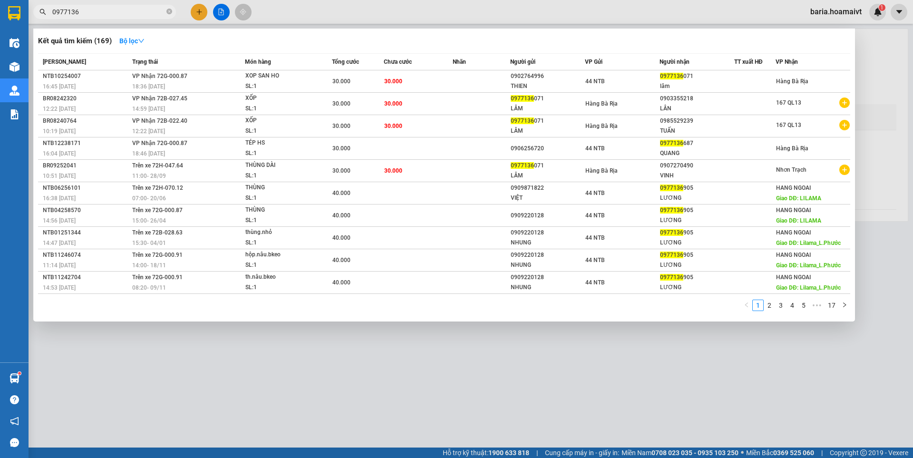
click at [113, 15] on input "0977136" at bounding box center [108, 12] width 112 height 10
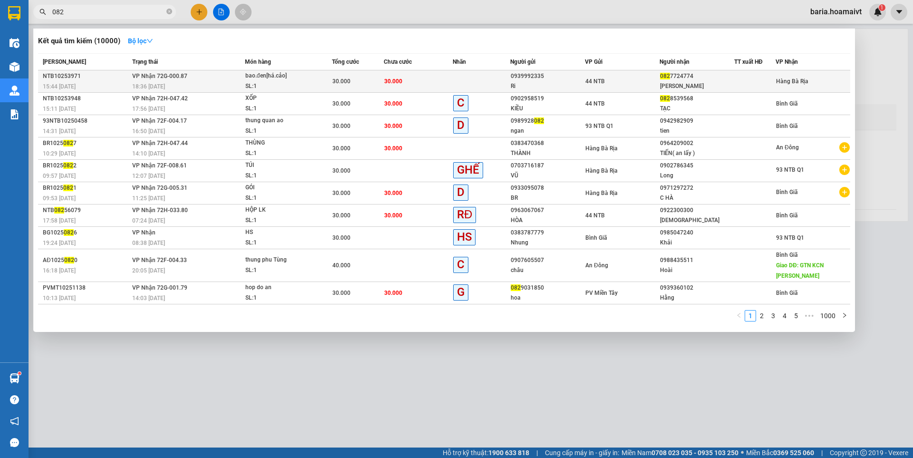
type input "082"
click at [671, 74] on div "082 7724774" at bounding box center [697, 76] width 74 height 10
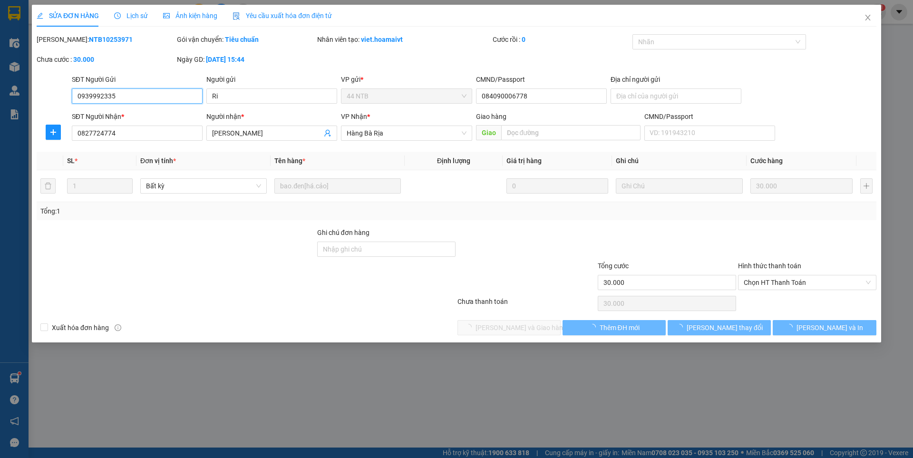
type input "0939992335"
type input "Ri"
type input "084090006778"
type input "0827724774"
type input "[PERSON_NAME]"
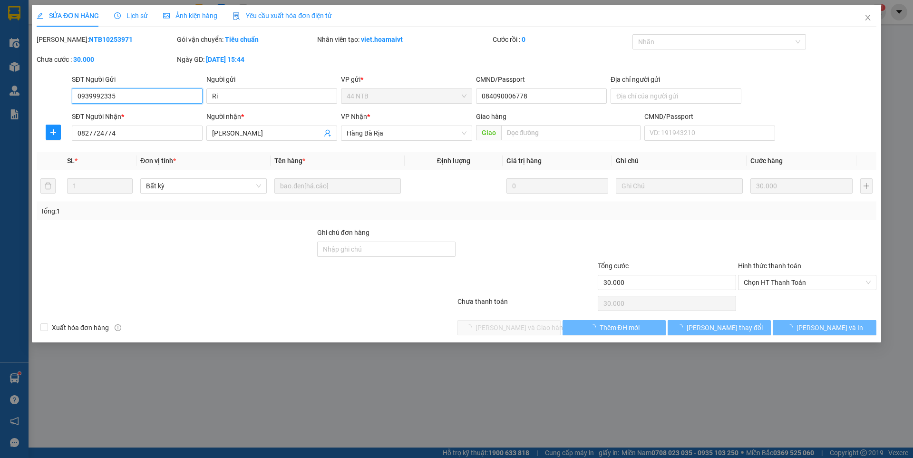
type input "30.000"
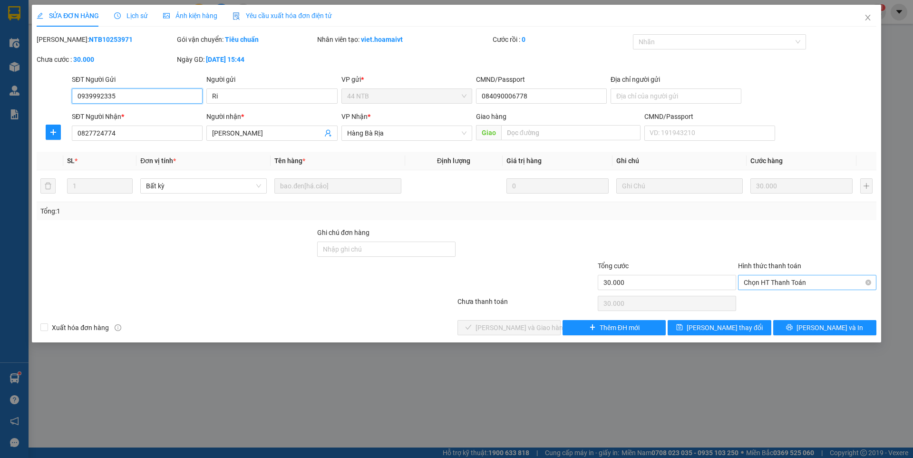
click at [791, 281] on span "Chọn HT Thanh Toán" at bounding box center [807, 282] width 127 height 14
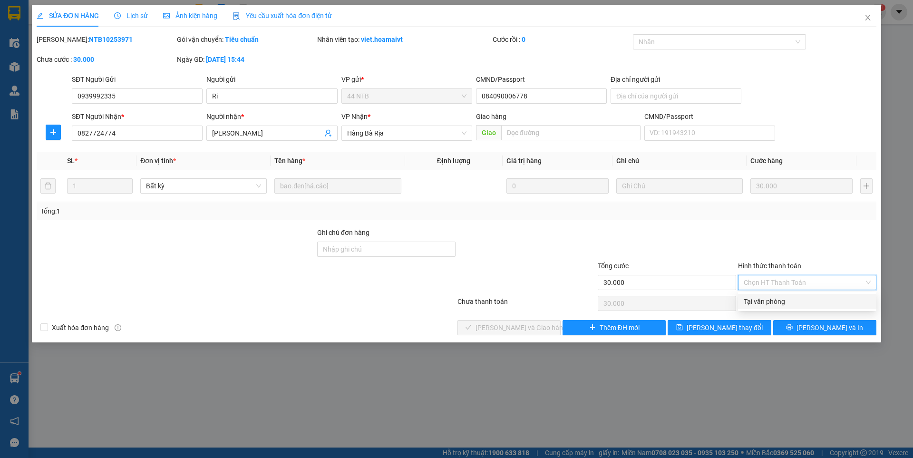
click at [784, 298] on div "Tại văn phòng" at bounding box center [807, 301] width 127 height 10
type input "0"
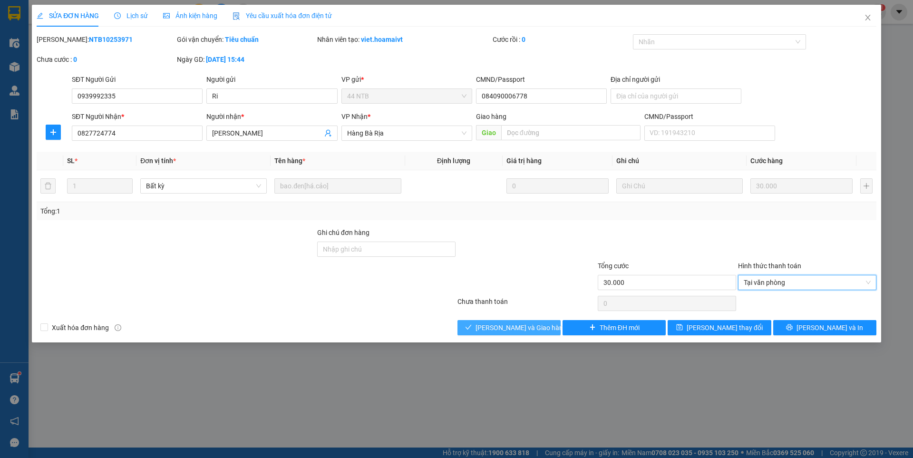
click at [534, 324] on span "[PERSON_NAME] và Giao hàng" at bounding box center [521, 327] width 91 height 10
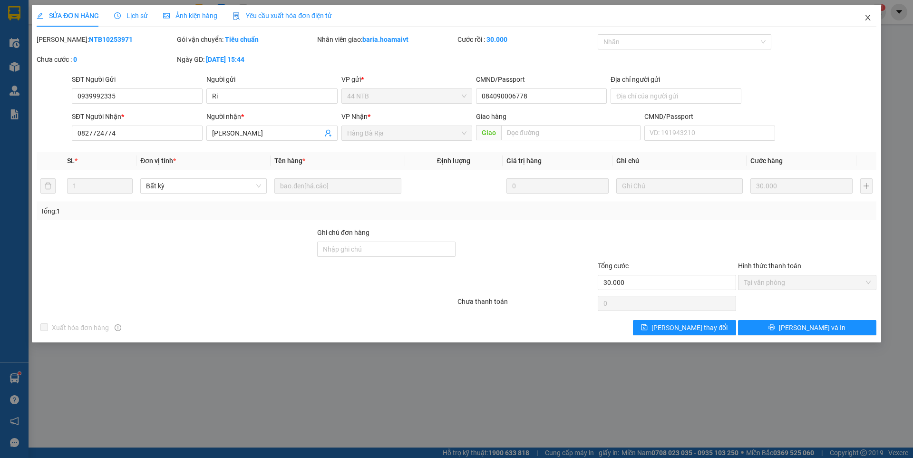
click at [866, 17] on icon "close" at bounding box center [868, 18] width 8 height 8
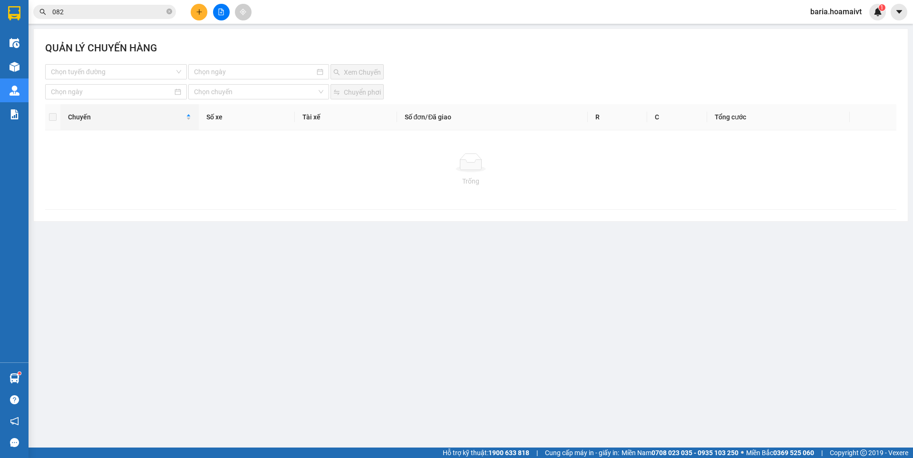
click at [119, 10] on input "082" at bounding box center [108, 12] width 112 height 10
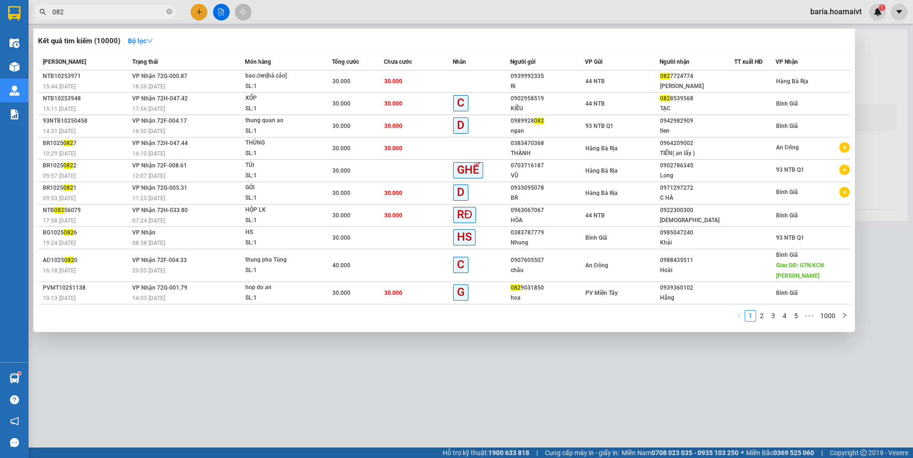
click at [119, 10] on input "082" at bounding box center [108, 12] width 112 height 10
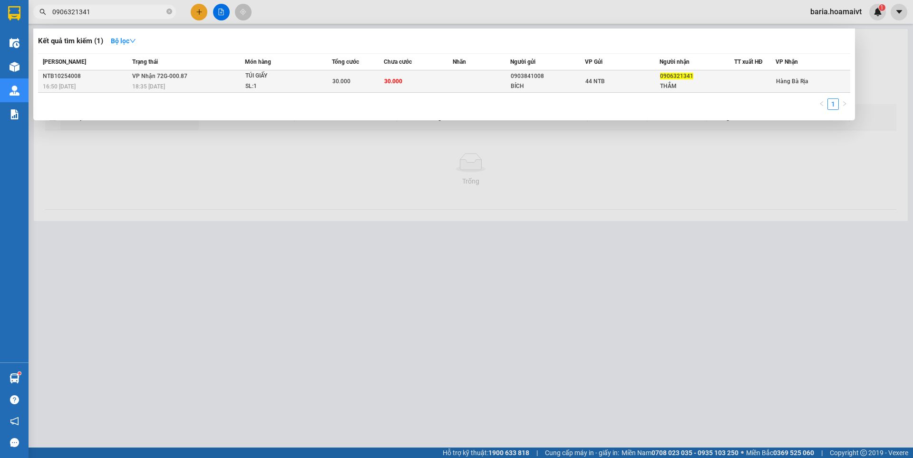
type input "0906321341"
click at [669, 78] on span "0906321341" at bounding box center [676, 76] width 33 height 7
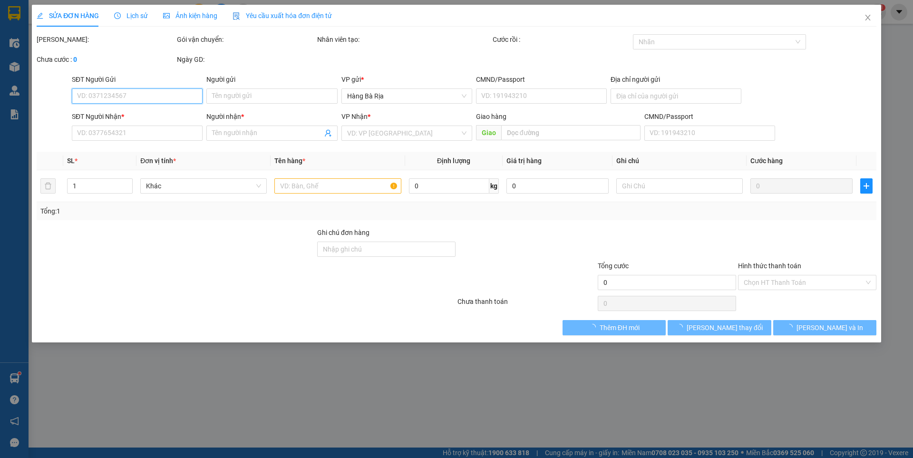
type input "0903841008"
type input "BÍCH"
type input "089195003583"
type input "0906321341"
type input "THẮM"
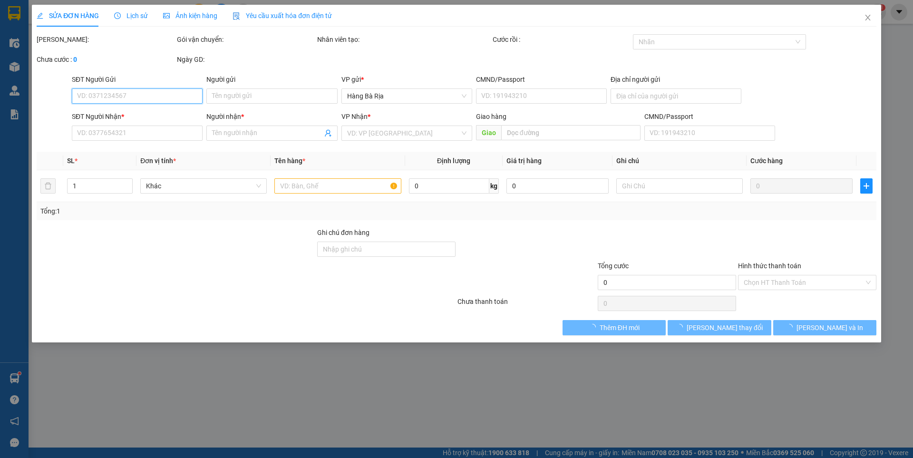
type input "30.000"
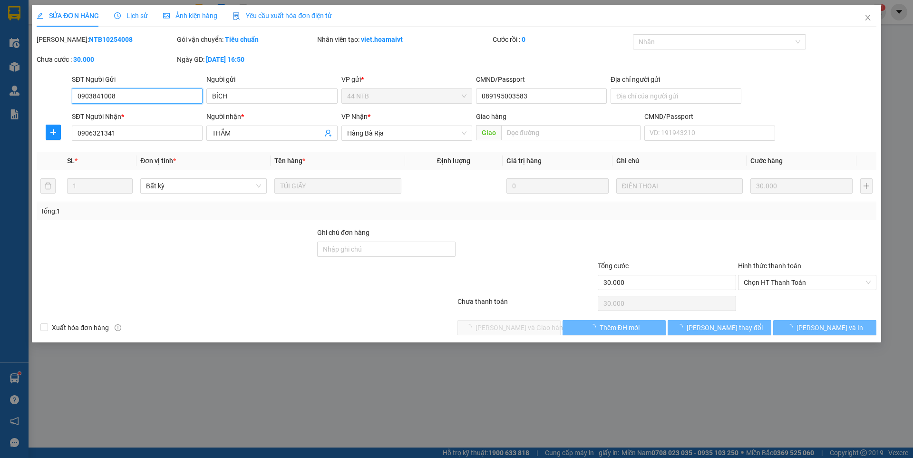
click at [767, 282] on span "Chọn HT Thanh Toán" at bounding box center [807, 282] width 127 height 14
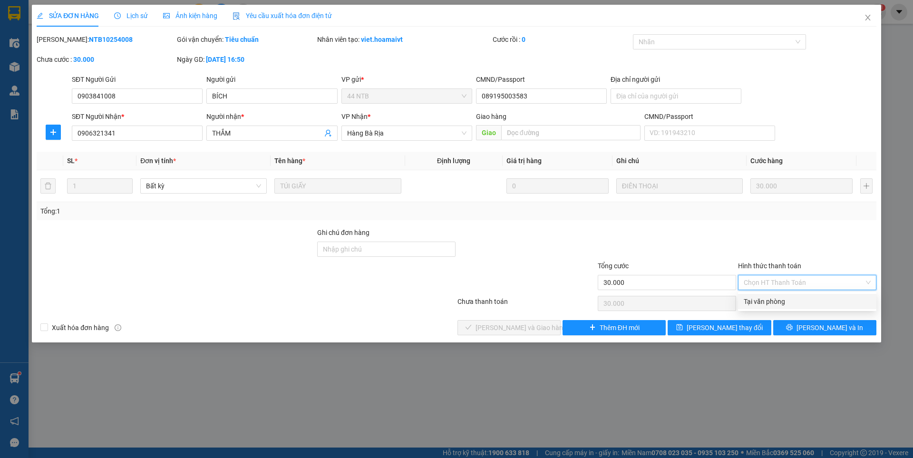
click at [765, 300] on div "Tại văn phòng" at bounding box center [807, 301] width 127 height 10
type input "0"
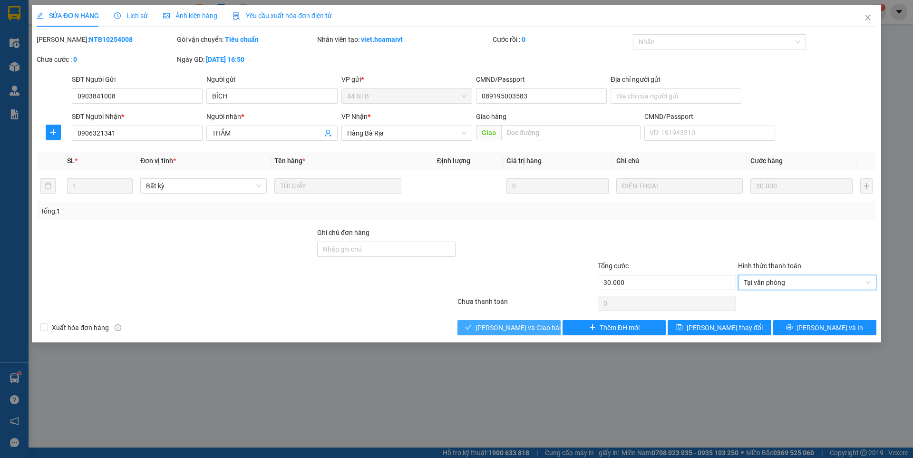
click at [512, 325] on span "[PERSON_NAME] và Giao hàng" at bounding box center [521, 327] width 91 height 10
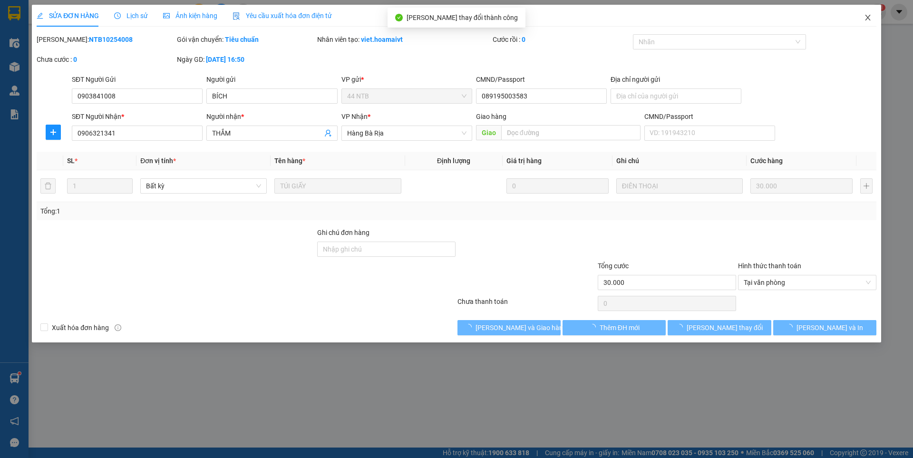
click at [869, 18] on icon "close" at bounding box center [868, 18] width 8 height 8
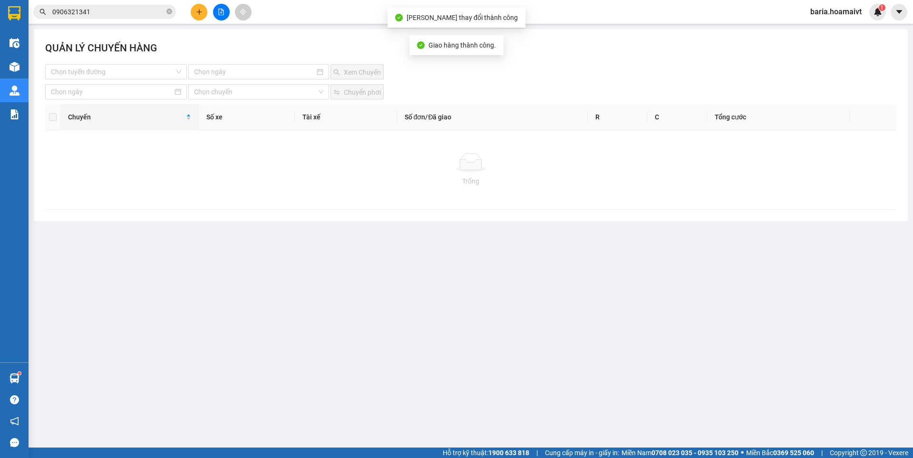
click at [117, 9] on input "0906321341" at bounding box center [108, 12] width 112 height 10
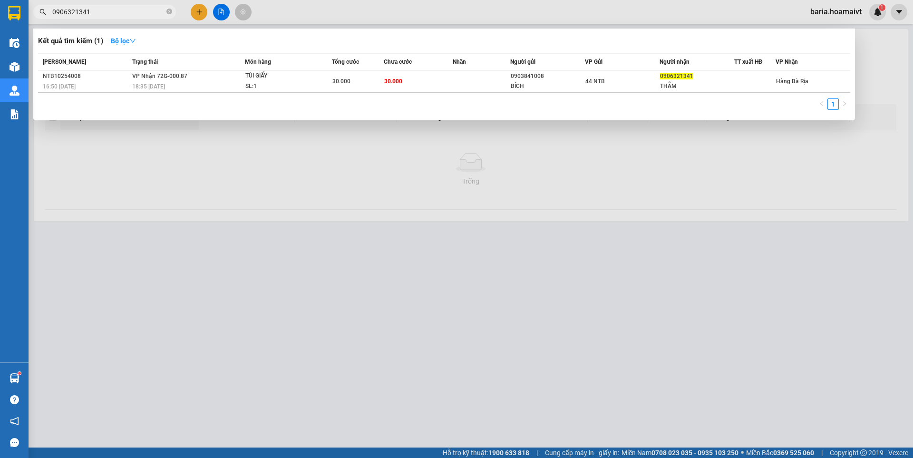
click at [135, 13] on input "0906321341" at bounding box center [108, 12] width 112 height 10
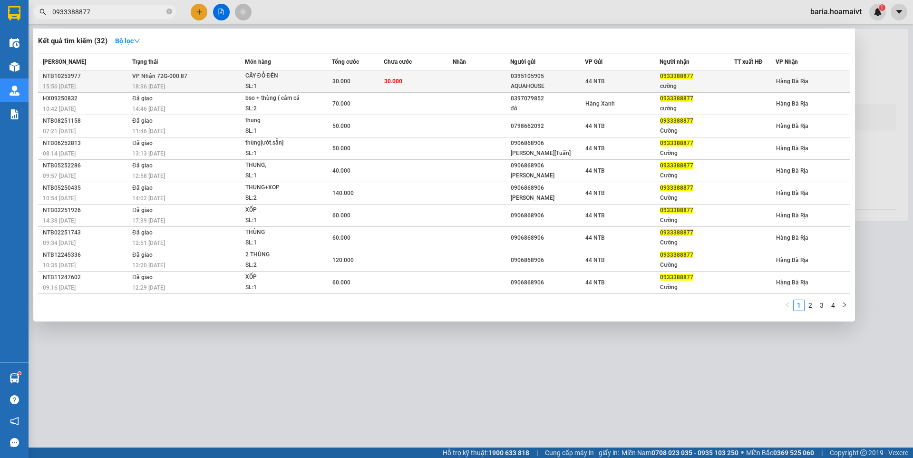
type input "0933388877"
click at [673, 82] on div "cường" at bounding box center [697, 86] width 74 height 10
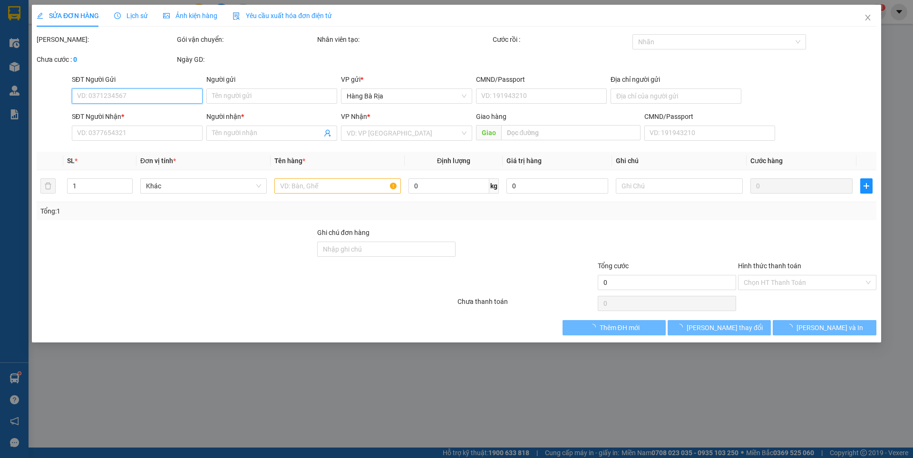
type input "0395105905"
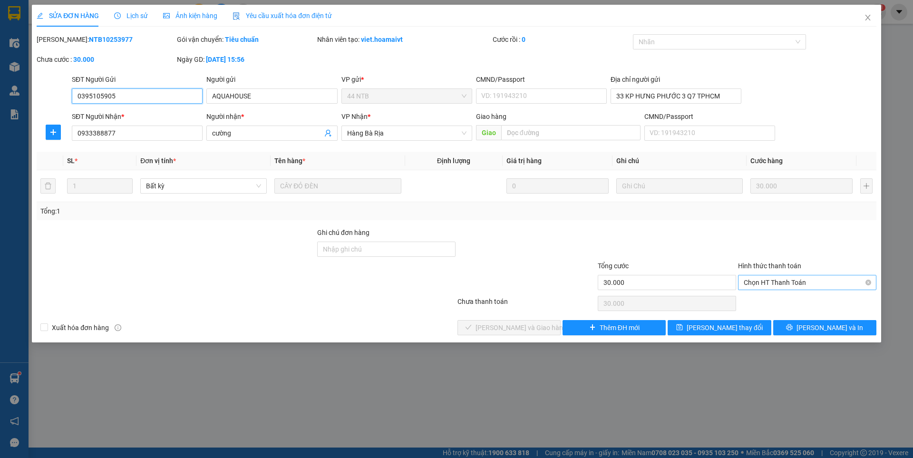
click at [812, 283] on span "Chọn HT Thanh Toán" at bounding box center [807, 282] width 127 height 14
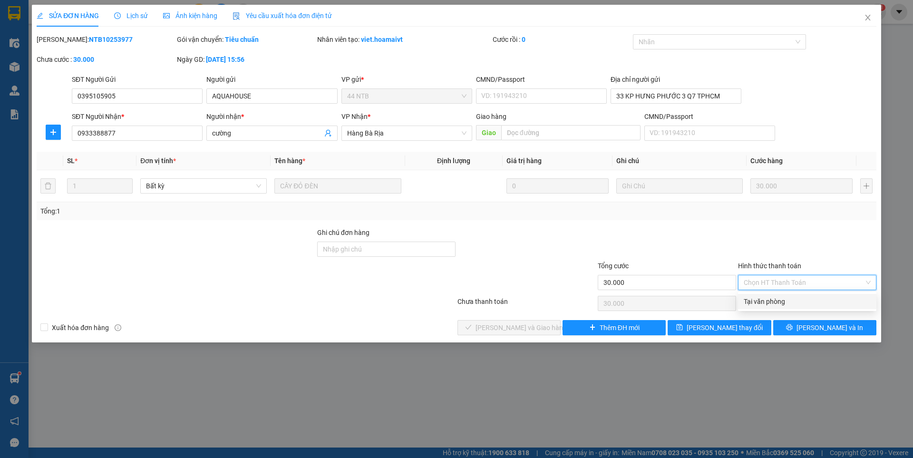
click at [785, 300] on div "Tại văn phòng" at bounding box center [807, 301] width 127 height 10
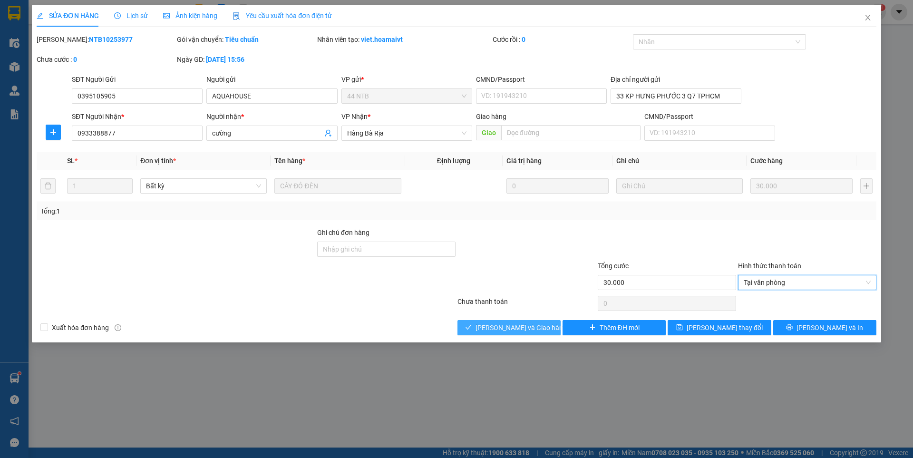
click at [508, 324] on span "[PERSON_NAME] và Giao hàng" at bounding box center [521, 327] width 91 height 10
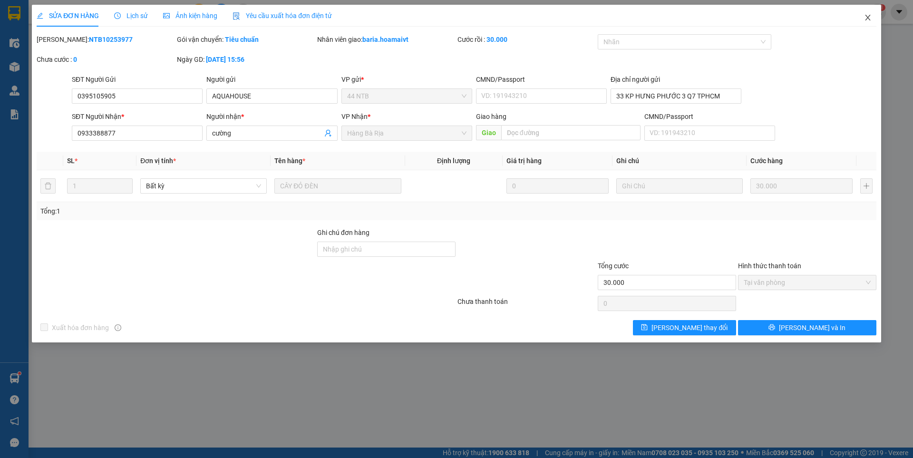
click at [869, 16] on icon "close" at bounding box center [868, 18] width 8 height 8
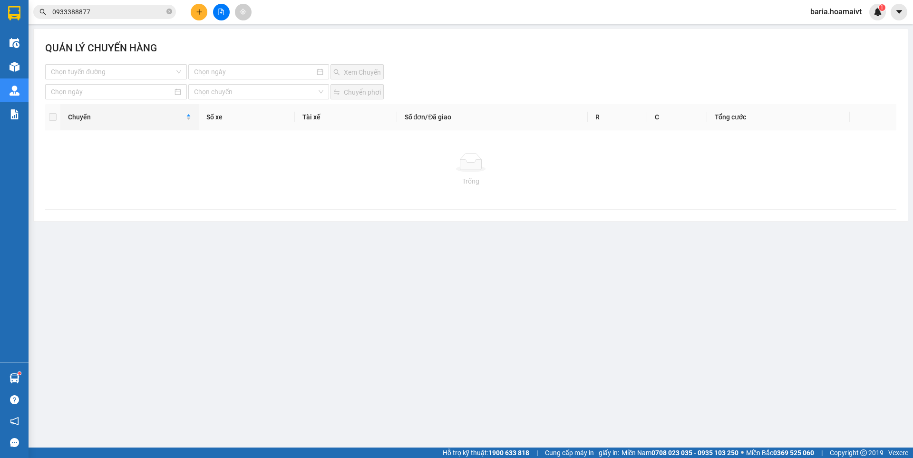
click at [126, 14] on input "0933388877" at bounding box center [108, 12] width 112 height 10
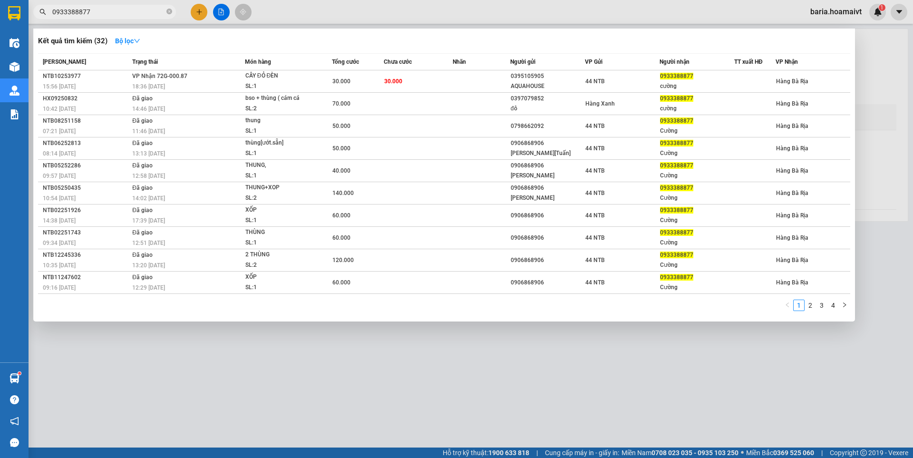
click at [126, 14] on input "0933388877" at bounding box center [108, 12] width 112 height 10
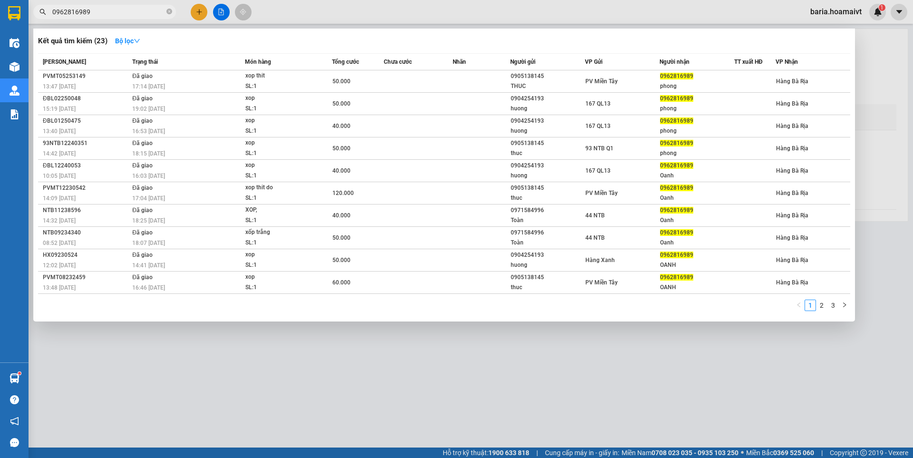
click at [108, 12] on input "0962816989" at bounding box center [108, 12] width 112 height 10
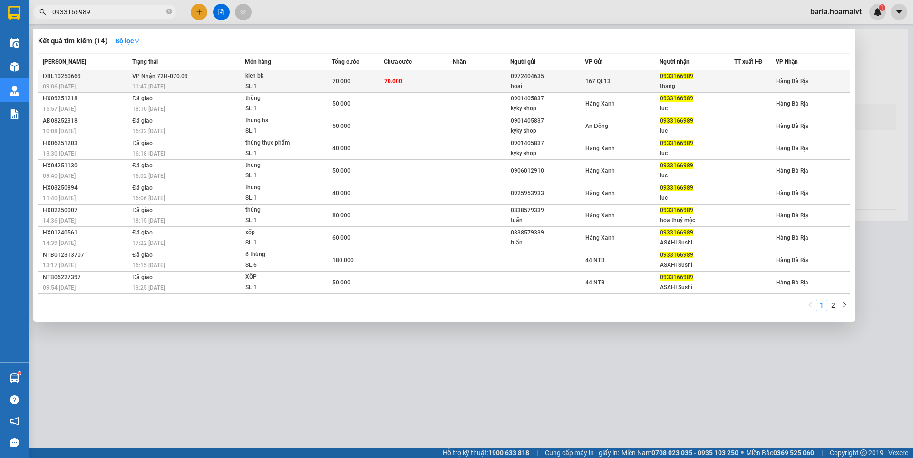
click at [712, 80] on div "0933166989" at bounding box center [697, 76] width 74 height 10
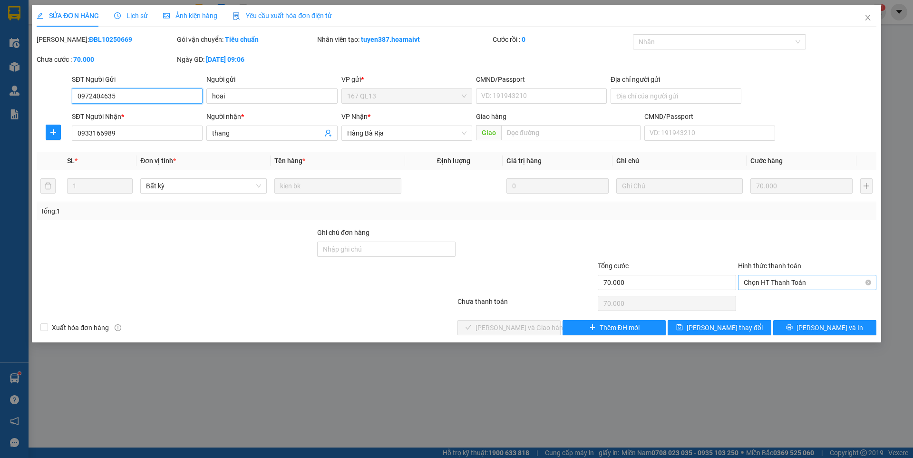
click at [809, 283] on span "Chọn HT Thanh Toán" at bounding box center [807, 282] width 127 height 14
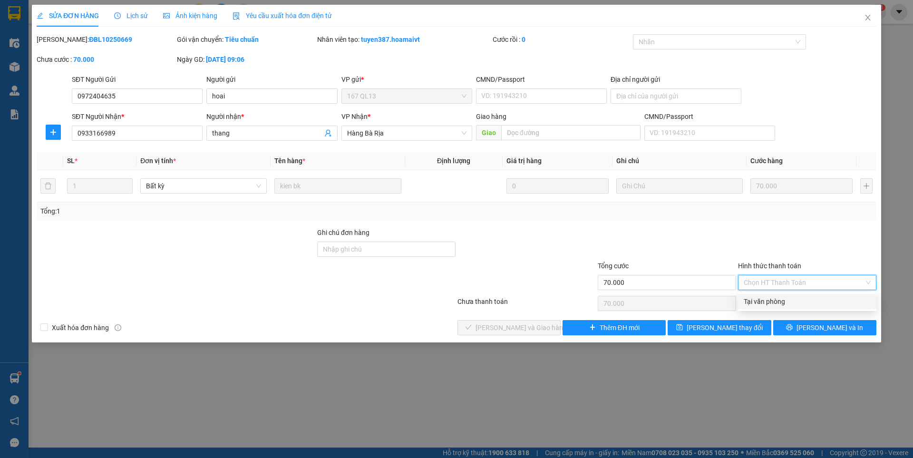
click at [770, 299] on div "Tại văn phòng" at bounding box center [807, 301] width 127 height 10
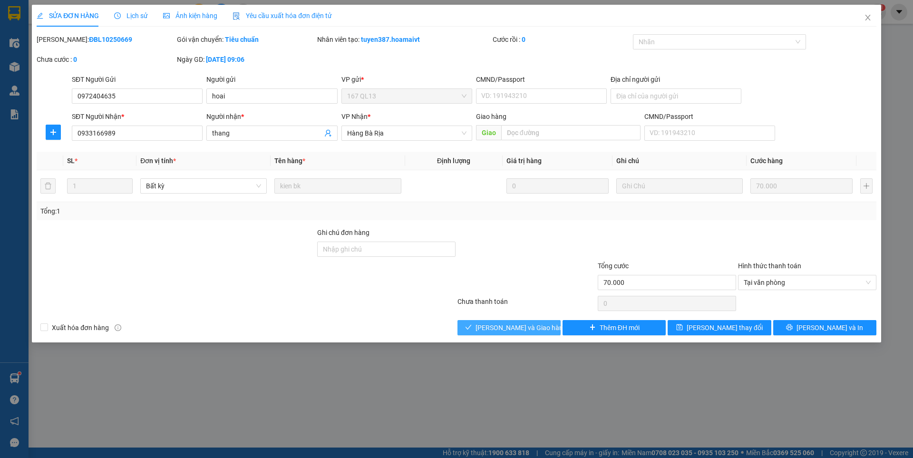
click at [527, 328] on span "[PERSON_NAME] và Giao hàng" at bounding box center [521, 327] width 91 height 10
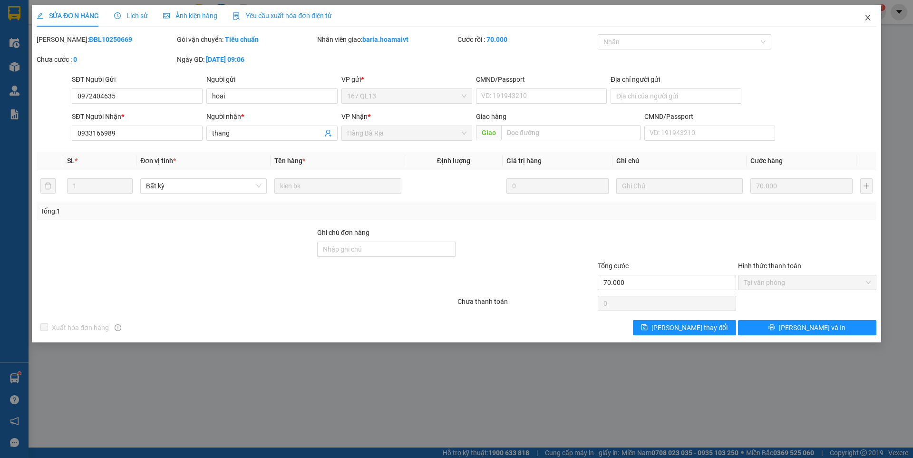
click at [865, 18] on icon "close" at bounding box center [868, 18] width 8 height 8
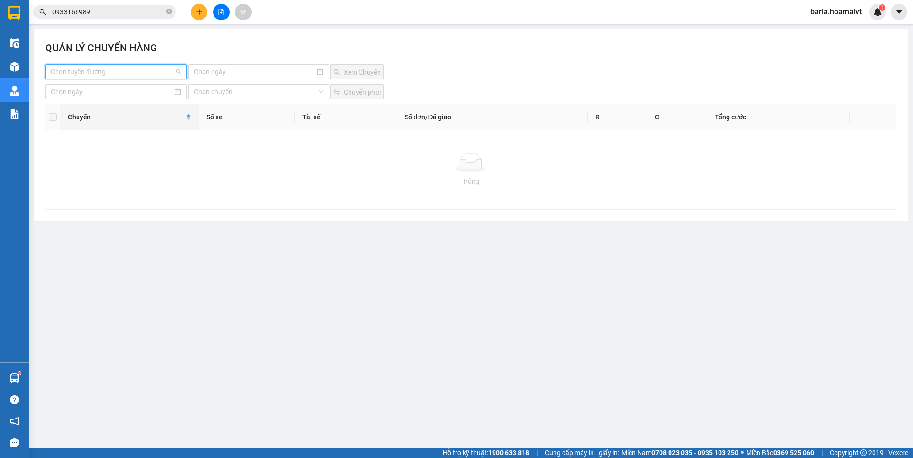
click at [127, 75] on input "search" at bounding box center [113, 72] width 124 height 14
click at [151, 67] on span "Bà Rịa - [GEOGRAPHIC_DATA] (Hàng Hoá)" at bounding box center [116, 72] width 130 height 14
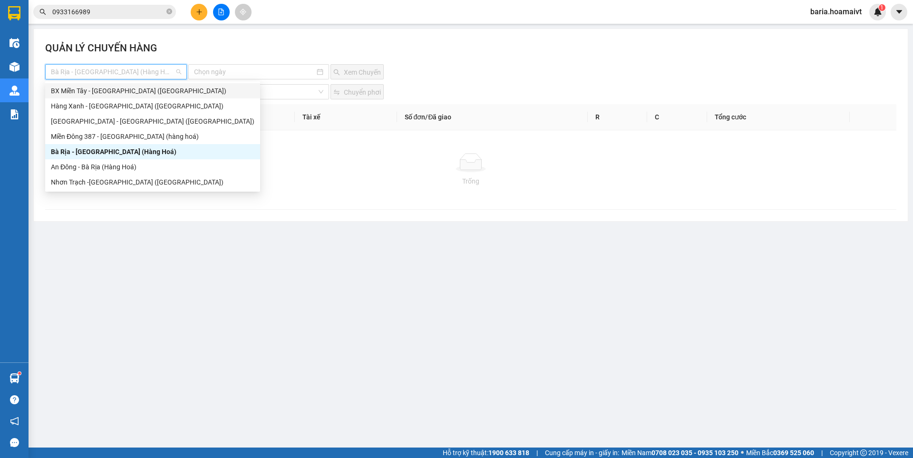
click at [123, 92] on div "BX Miền Tây - [GEOGRAPHIC_DATA] ([GEOGRAPHIC_DATA])" at bounding box center [153, 91] width 204 height 10
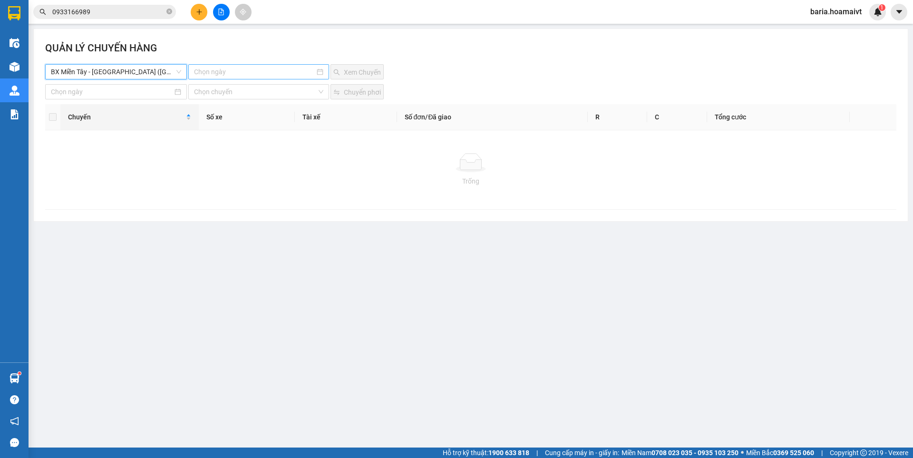
click at [223, 69] on input at bounding box center [254, 72] width 120 height 10
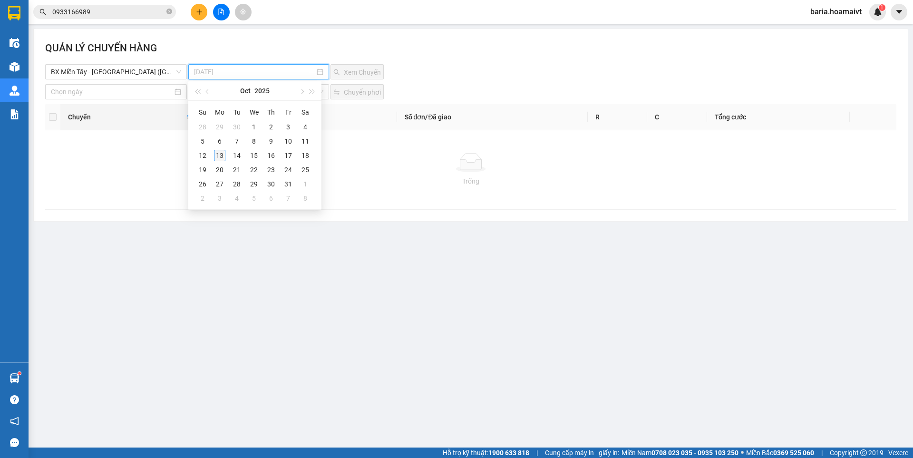
type input "[DATE]"
click at [221, 156] on div "13" at bounding box center [219, 155] width 11 height 11
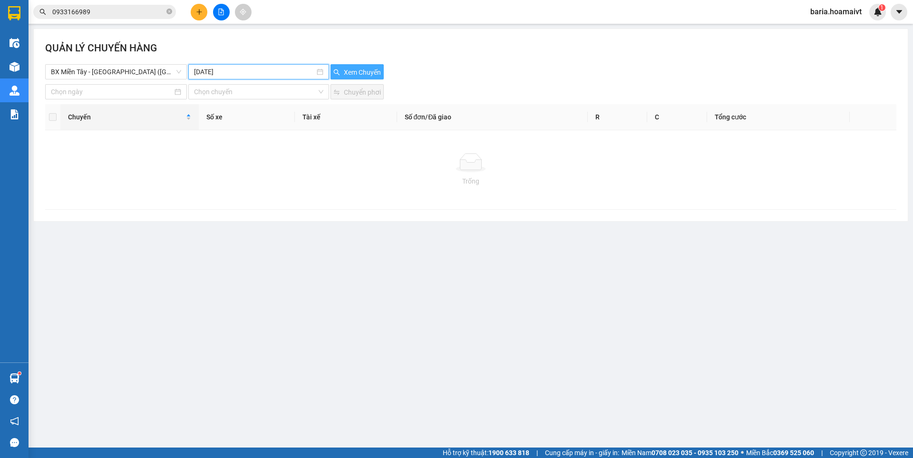
click at [367, 66] on button "Xem Chuyến" at bounding box center [357, 71] width 53 height 15
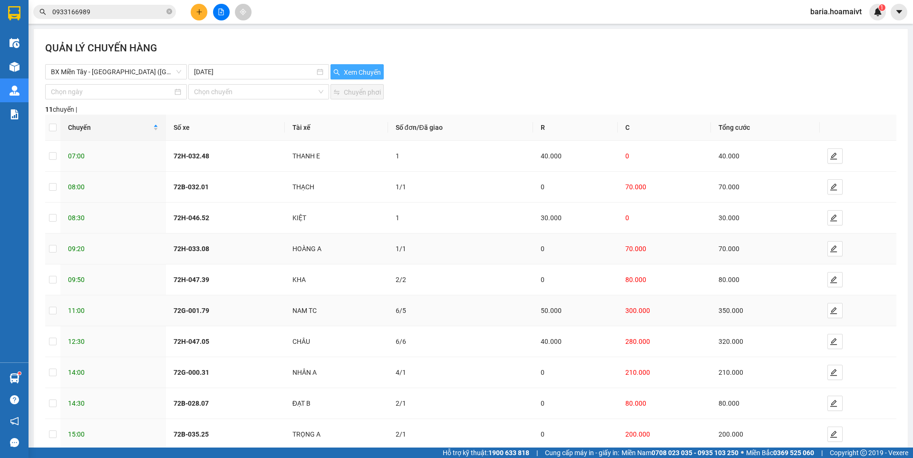
scroll to position [53, 0]
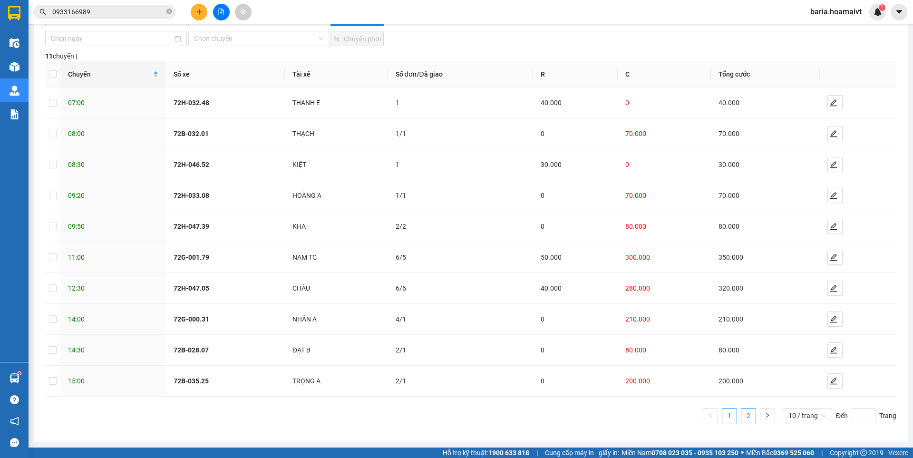
click at [744, 415] on link "2" at bounding box center [749, 416] width 14 height 14
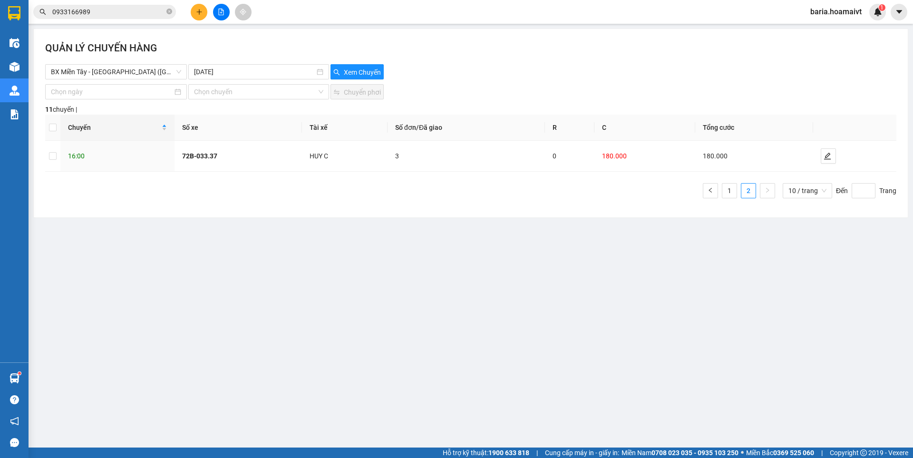
scroll to position [0, 0]
click at [828, 155] on icon "edit" at bounding box center [827, 156] width 7 height 7
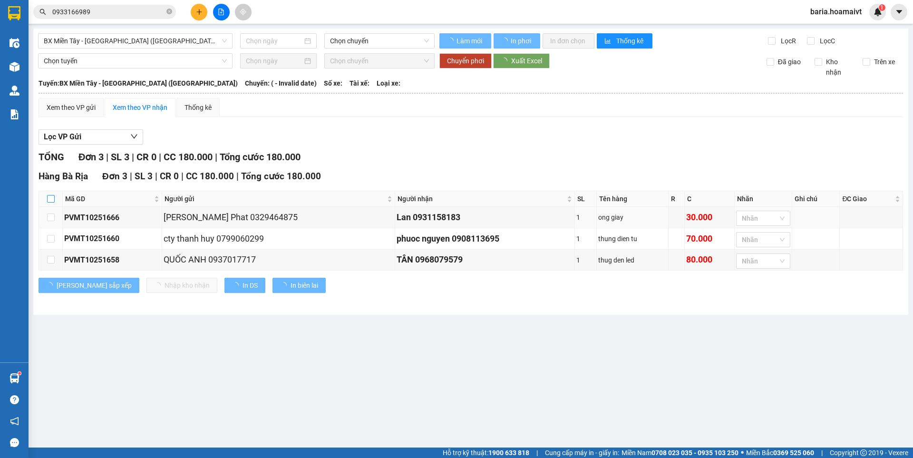
type input "[DATE]"
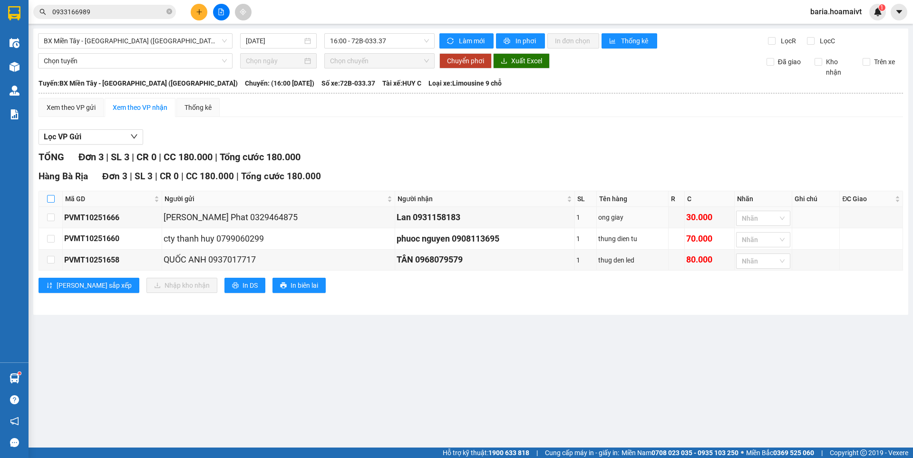
click at [51, 198] on input "checkbox" at bounding box center [51, 199] width 8 height 8
checkbox input "true"
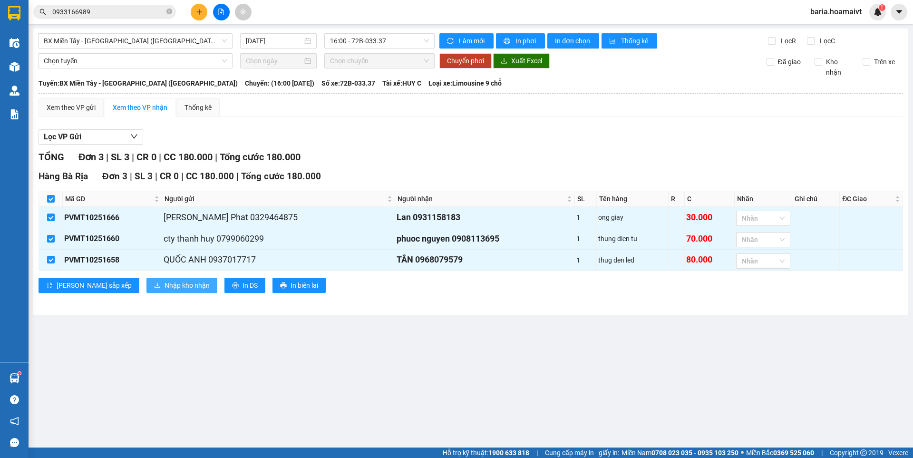
click at [165, 283] on span "Nhập kho nhận" at bounding box center [187, 285] width 45 height 10
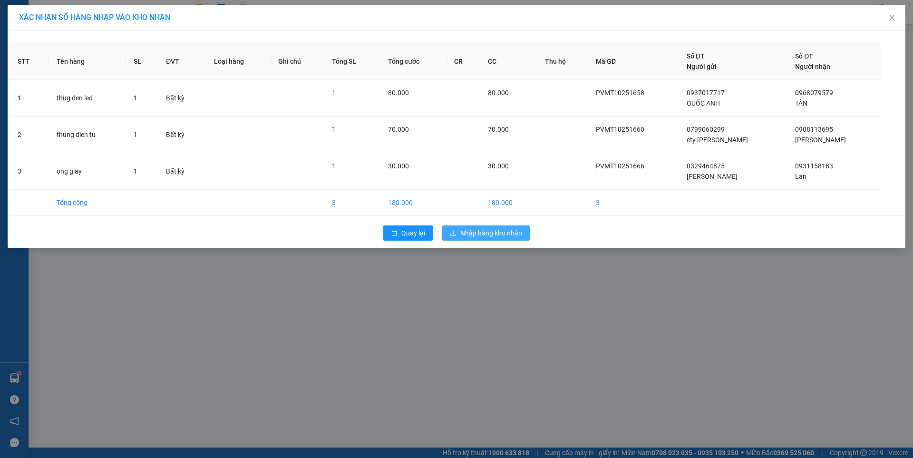
click at [498, 231] on span "Nhập hàng kho nhận" at bounding box center [491, 233] width 62 height 10
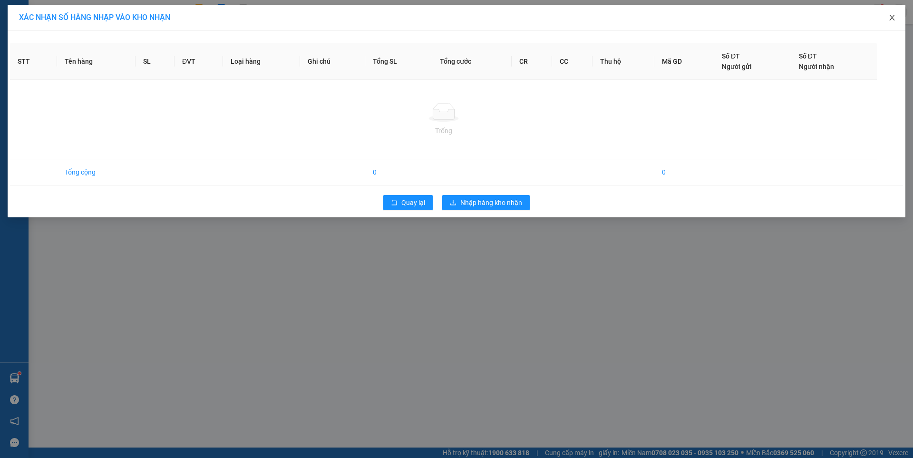
click at [890, 15] on icon "close" at bounding box center [893, 18] width 8 height 8
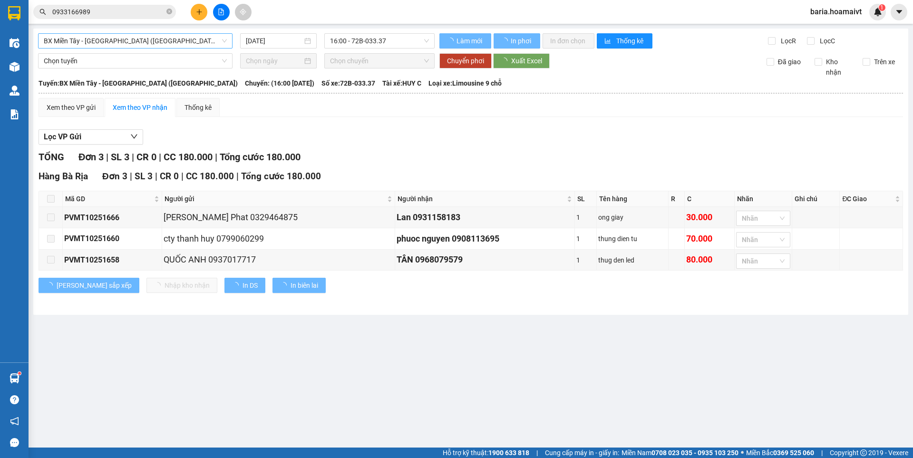
click at [92, 39] on span "BX Miền Tây - [GEOGRAPHIC_DATA] ([GEOGRAPHIC_DATA])" at bounding box center [135, 41] width 183 height 14
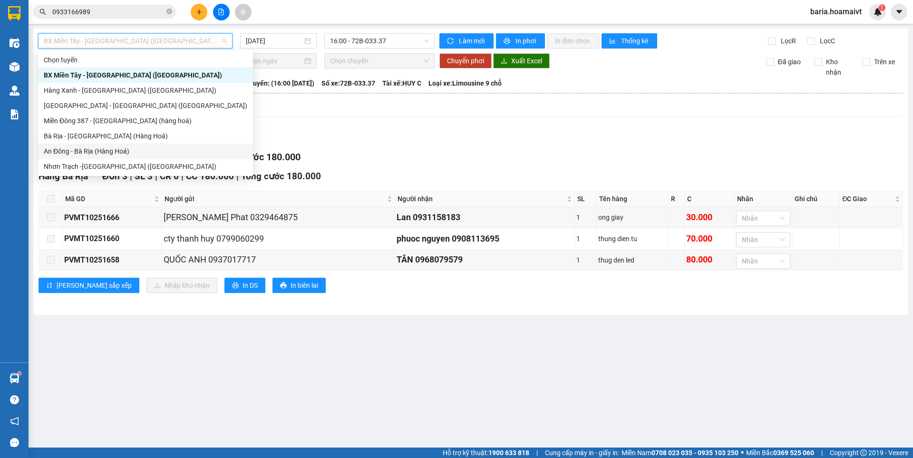
click at [81, 152] on div "An Đông - Bà Rịa (Hàng Hoá)" at bounding box center [146, 151] width 204 height 10
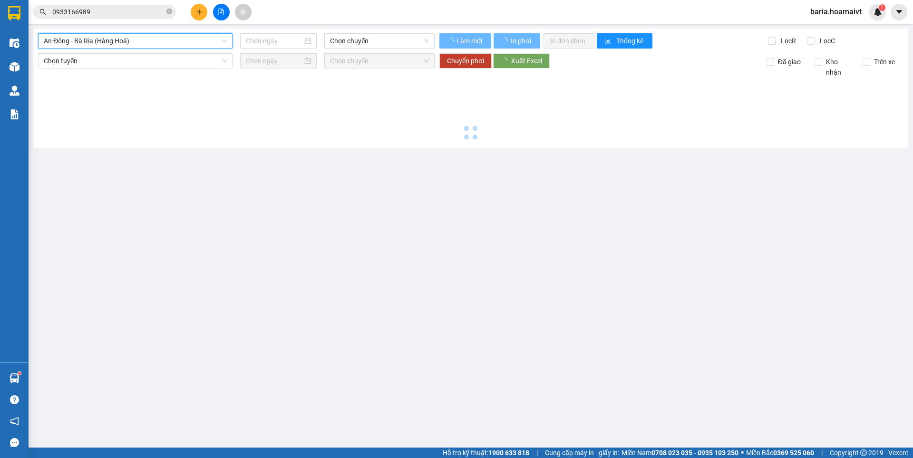
type input "[DATE]"
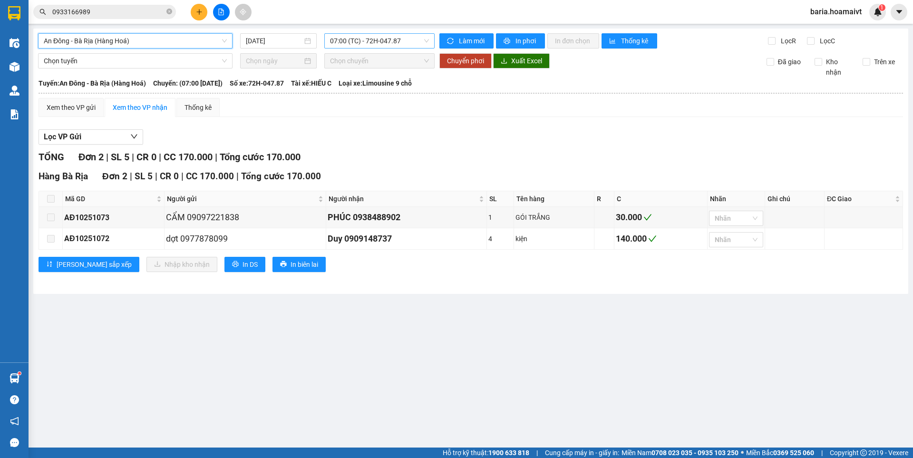
click at [392, 41] on span "07:00 (TC) - 72H-047.87" at bounding box center [379, 41] width 99 height 14
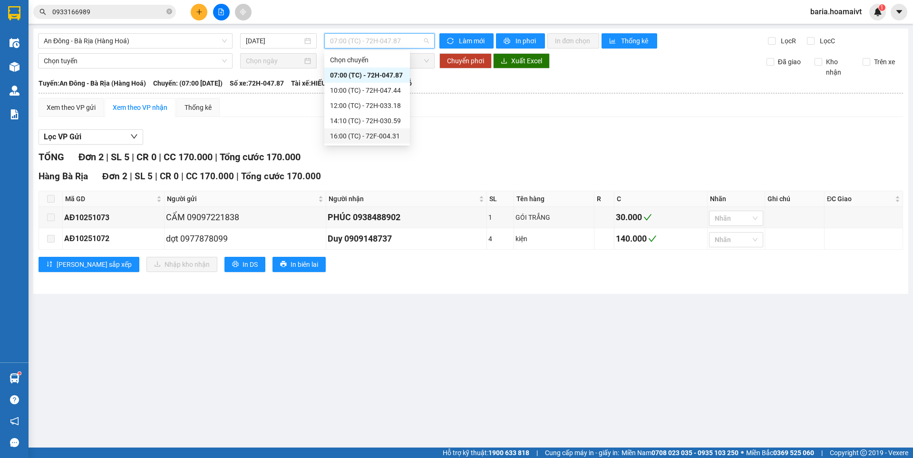
click at [373, 134] on div "16:00 (TC) - 72F-004.31" at bounding box center [367, 136] width 74 height 10
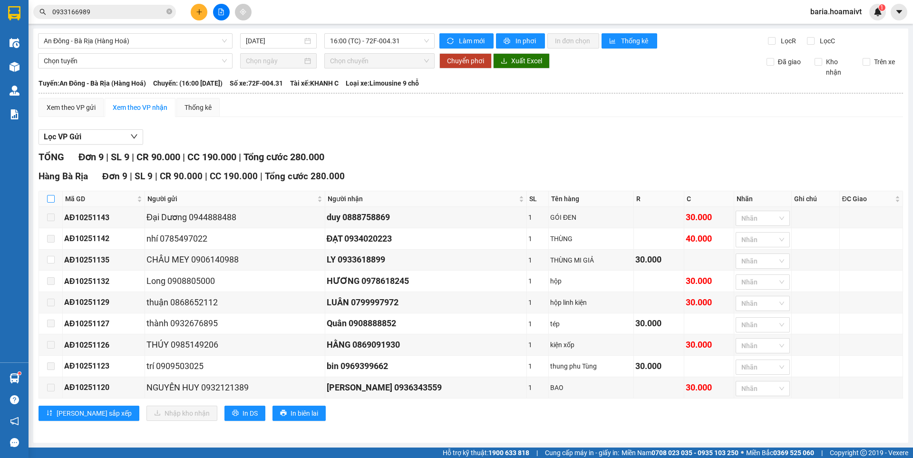
click at [50, 197] on input "checkbox" at bounding box center [51, 199] width 8 height 8
checkbox input "true"
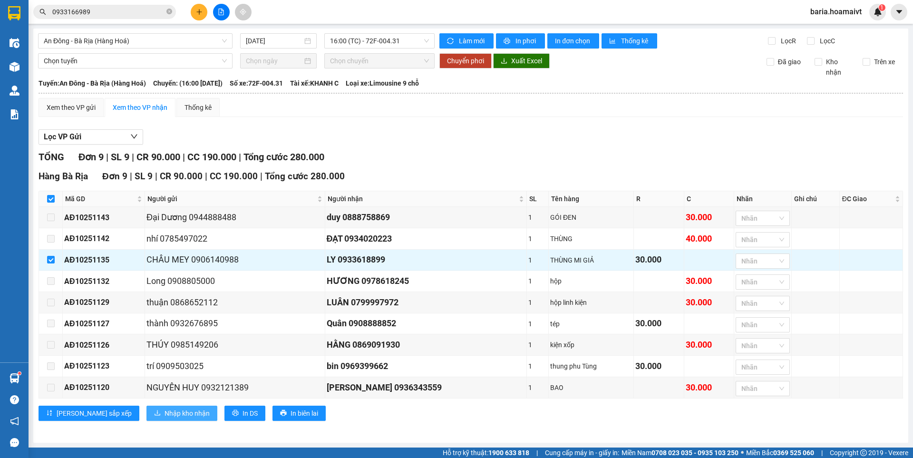
click at [165, 418] on span "Nhập kho nhận" at bounding box center [187, 413] width 45 height 10
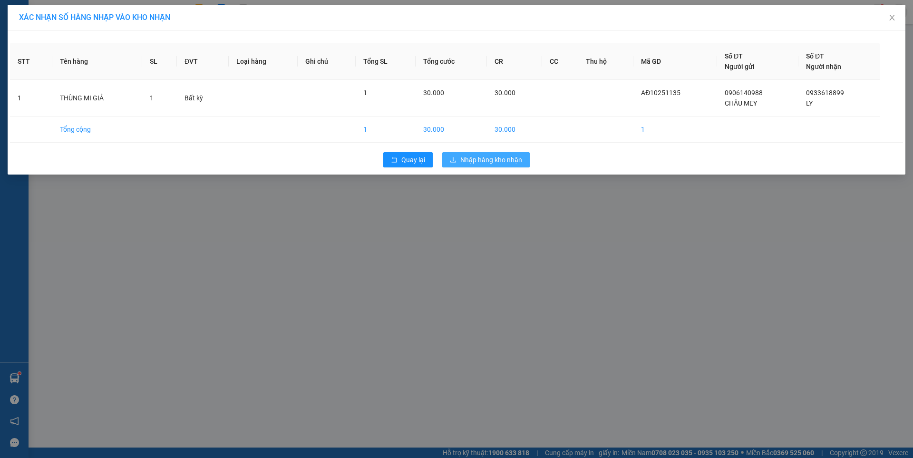
click at [474, 156] on span "Nhập hàng kho nhận" at bounding box center [491, 160] width 62 height 10
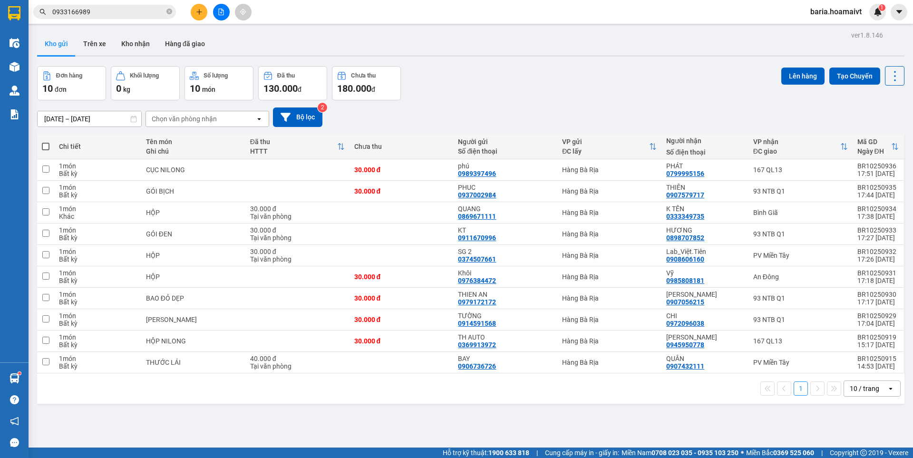
click at [127, 11] on input "0933166989" at bounding box center [108, 12] width 112 height 10
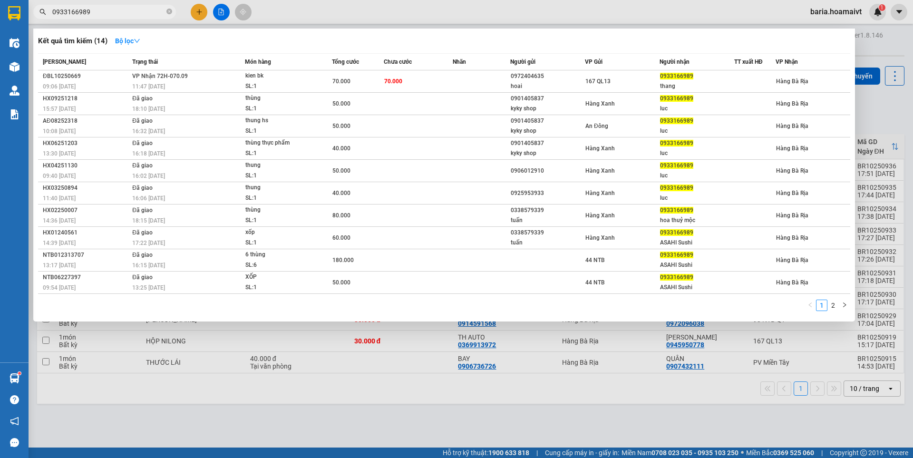
click at [126, 11] on input "0933166989" at bounding box center [108, 12] width 112 height 10
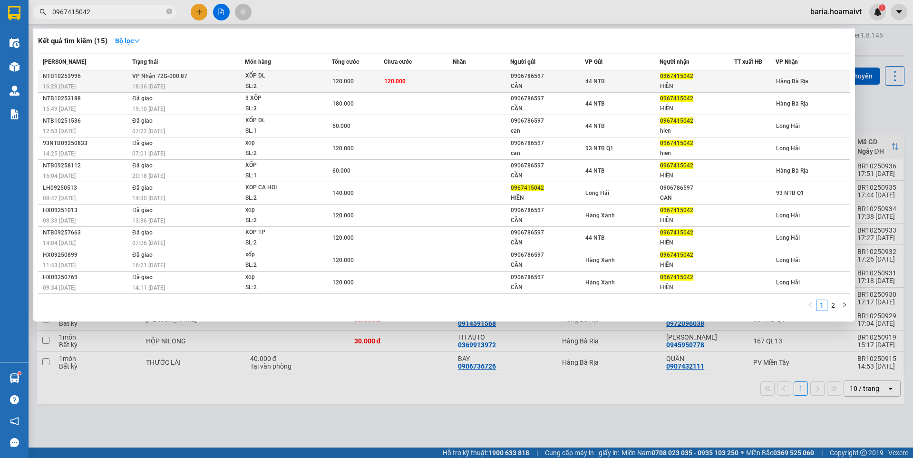
type input "0967415042"
click at [663, 83] on div "HIỀN" at bounding box center [697, 86] width 74 height 10
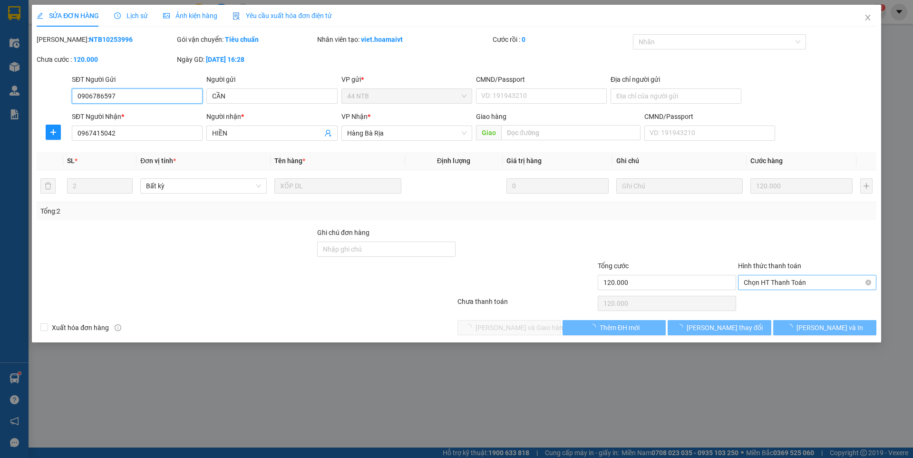
type input "0906786597"
type input "CẦN"
type input "0967415042"
type input "HIỀN"
type input "120.000"
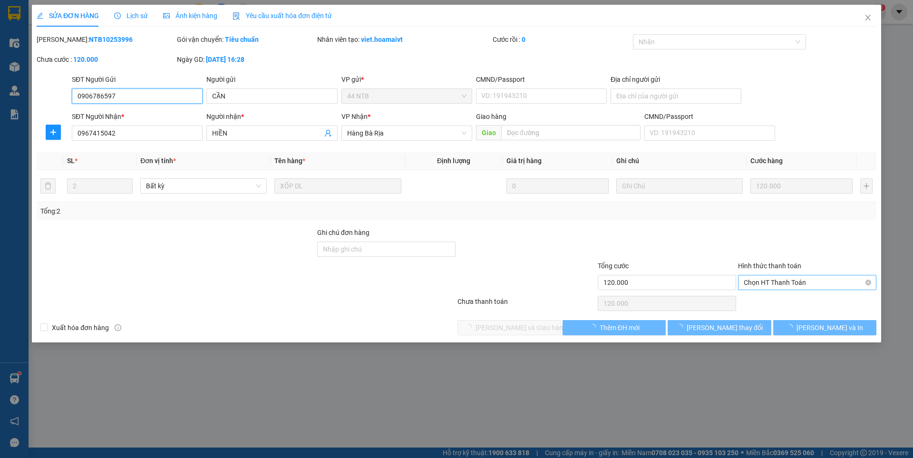
click at [772, 283] on span "Chọn HT Thanh Toán" at bounding box center [807, 282] width 127 height 14
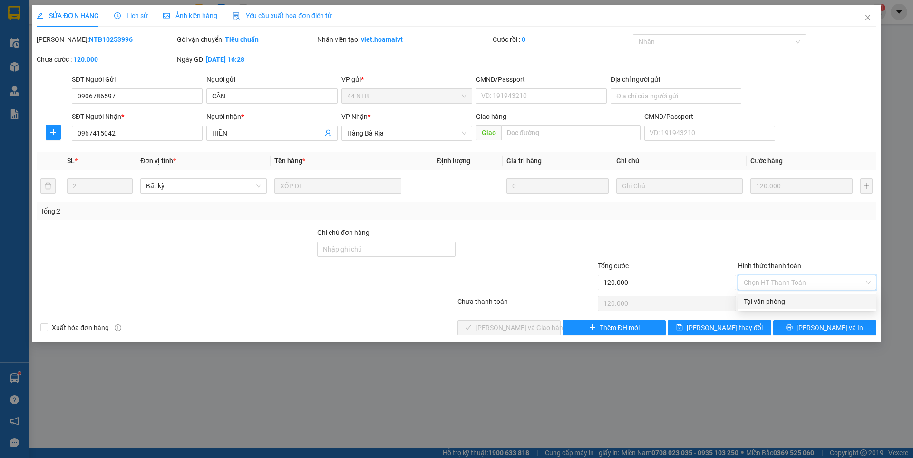
click at [769, 298] on div "Tại văn phòng" at bounding box center [807, 301] width 127 height 10
type input "0"
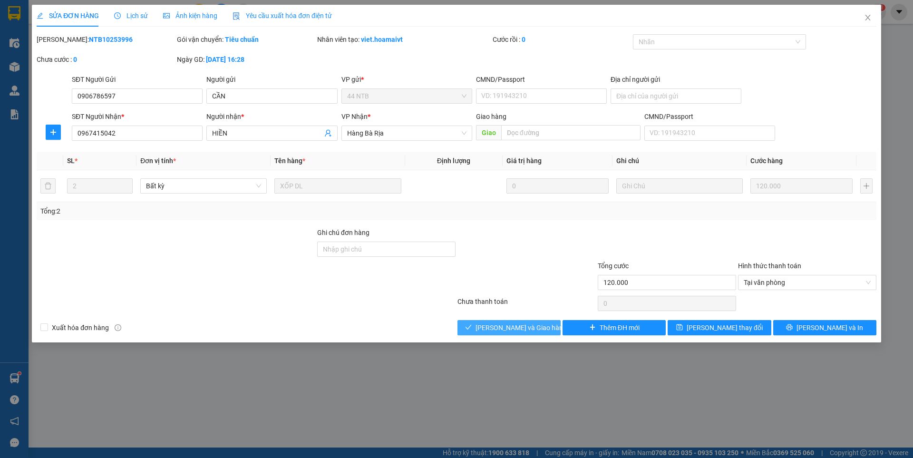
click at [531, 330] on span "[PERSON_NAME] và Giao hàng" at bounding box center [521, 327] width 91 height 10
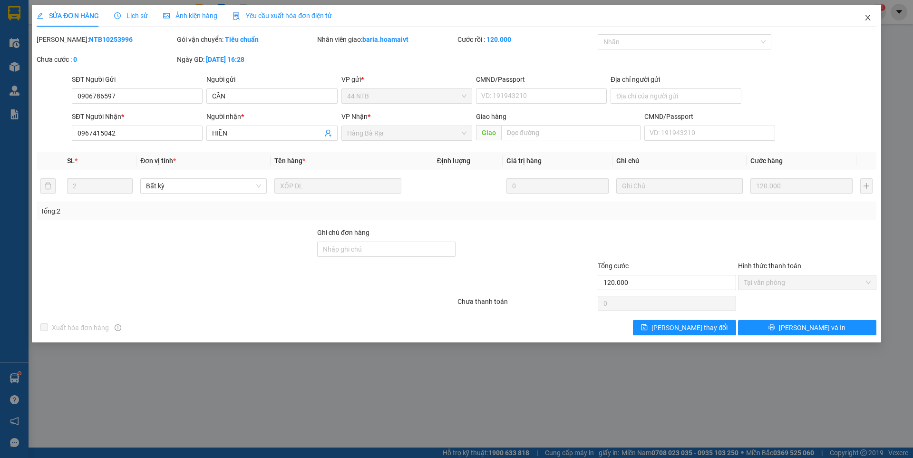
click at [871, 18] on icon "close" at bounding box center [868, 18] width 8 height 8
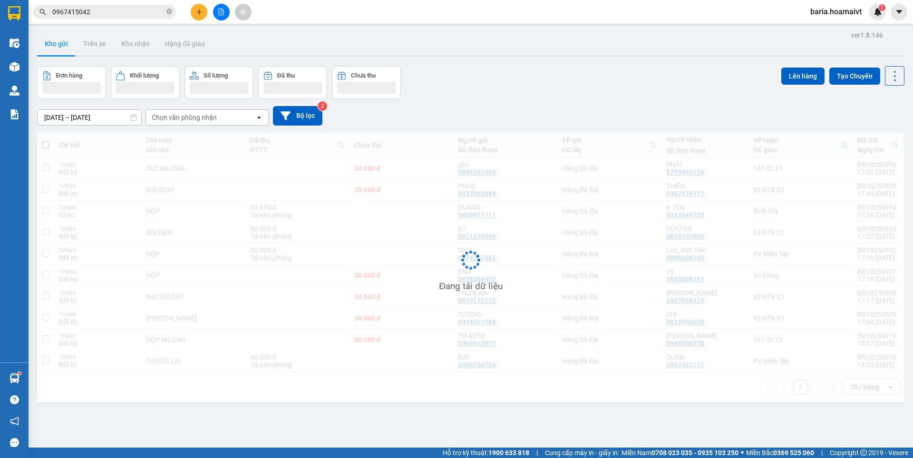
click at [134, 14] on input "0967415042" at bounding box center [108, 12] width 112 height 10
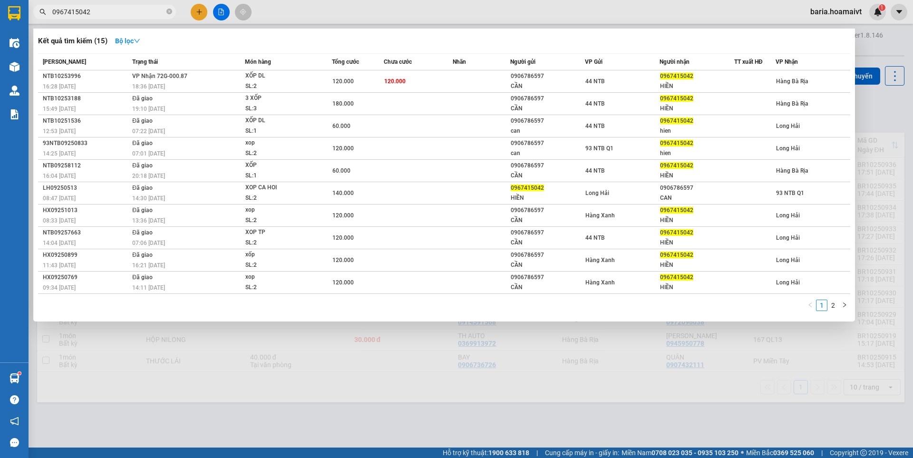
click at [134, 14] on input "0967415042" at bounding box center [108, 12] width 112 height 10
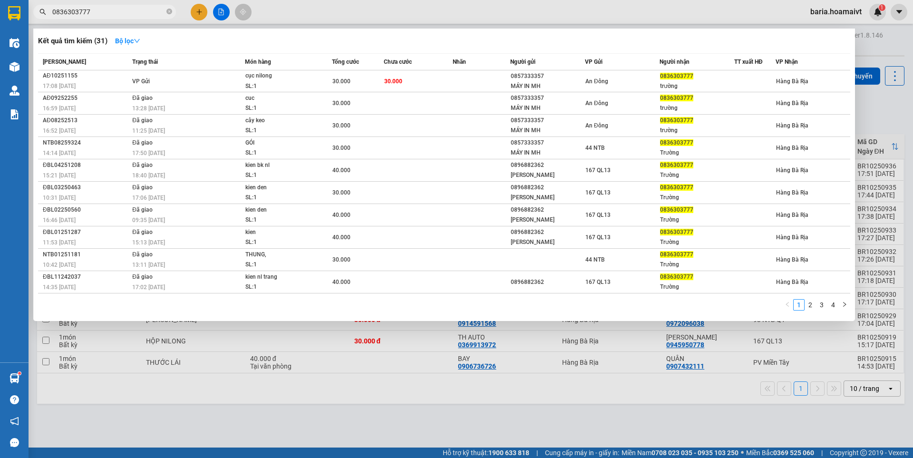
click at [135, 15] on input "0836303777" at bounding box center [108, 12] width 112 height 10
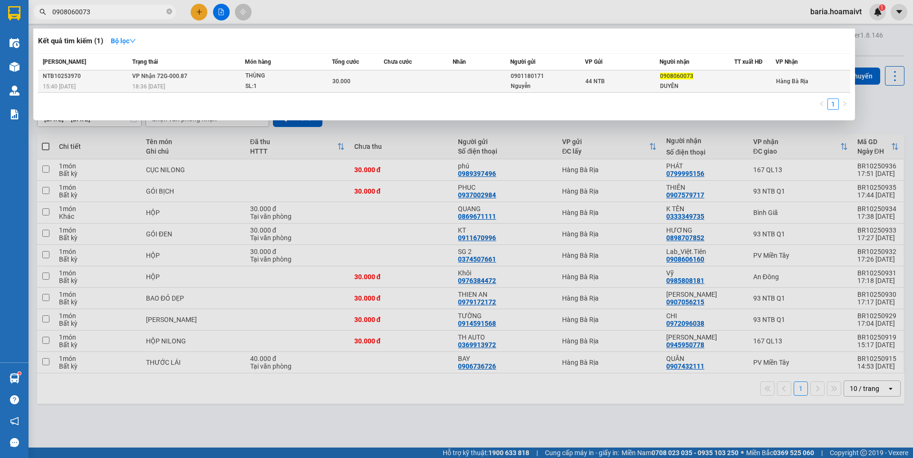
type input "0908060073"
click at [675, 83] on div "DUYÊN" at bounding box center [697, 86] width 74 height 10
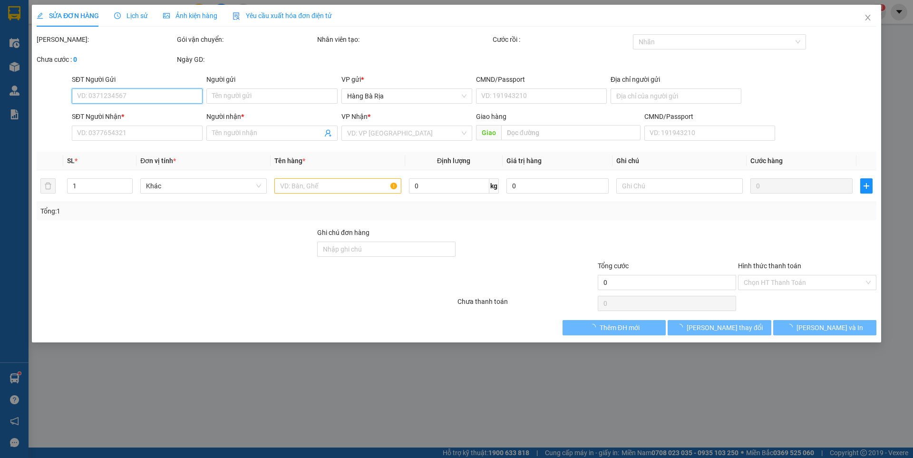
type input "0901180171"
type input "Nguyễn"
type input "084071000011"
type input "0908060073"
type input "DUYÊN"
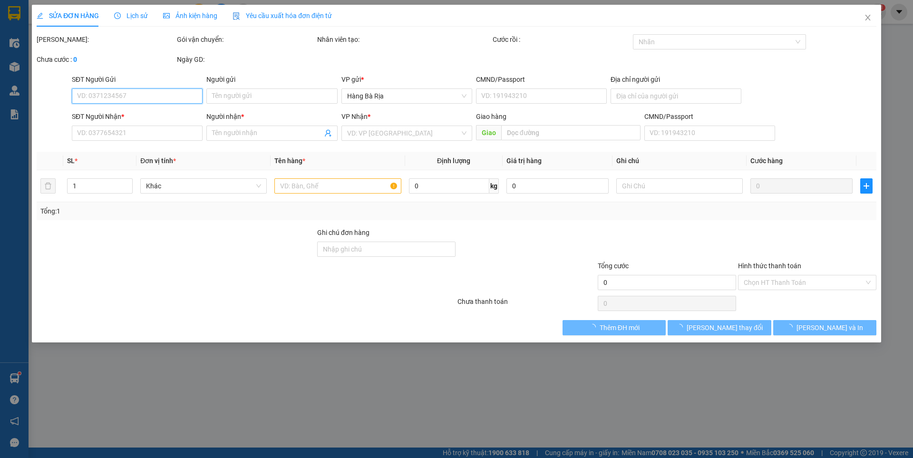
type input "30.000"
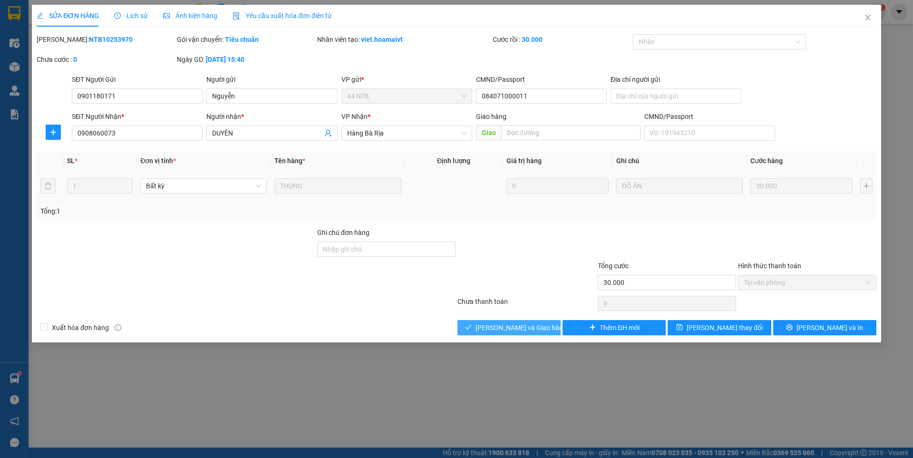
click at [522, 329] on span "[PERSON_NAME] và Giao hàng" at bounding box center [521, 327] width 91 height 10
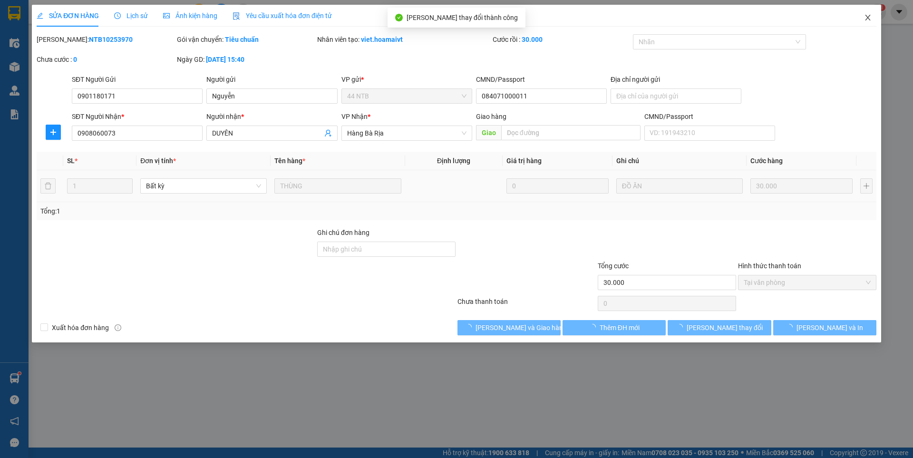
click at [868, 18] on icon "close" at bounding box center [867, 18] width 5 height 6
